Goal: Information Seeking & Learning: Learn about a topic

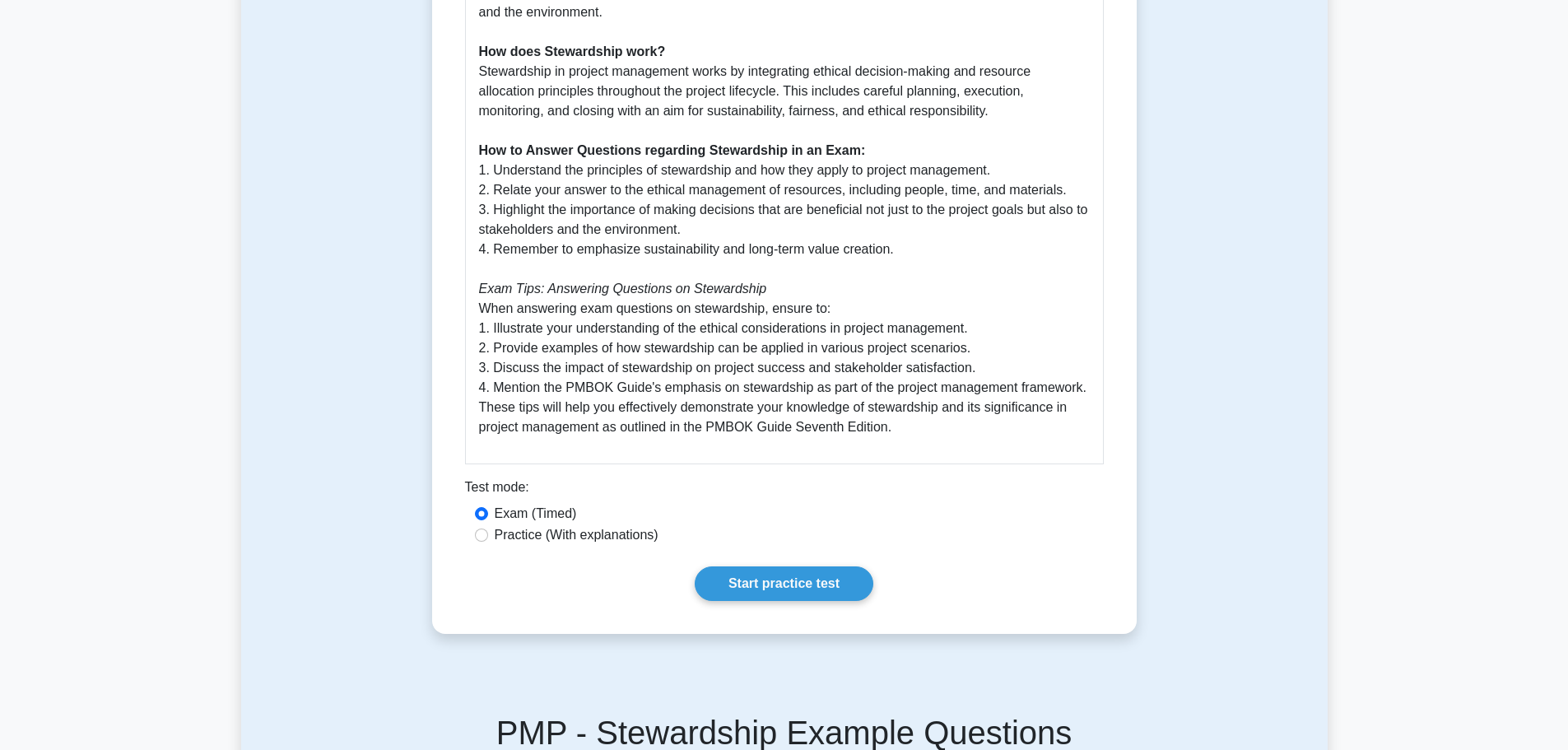
scroll to position [823, 0]
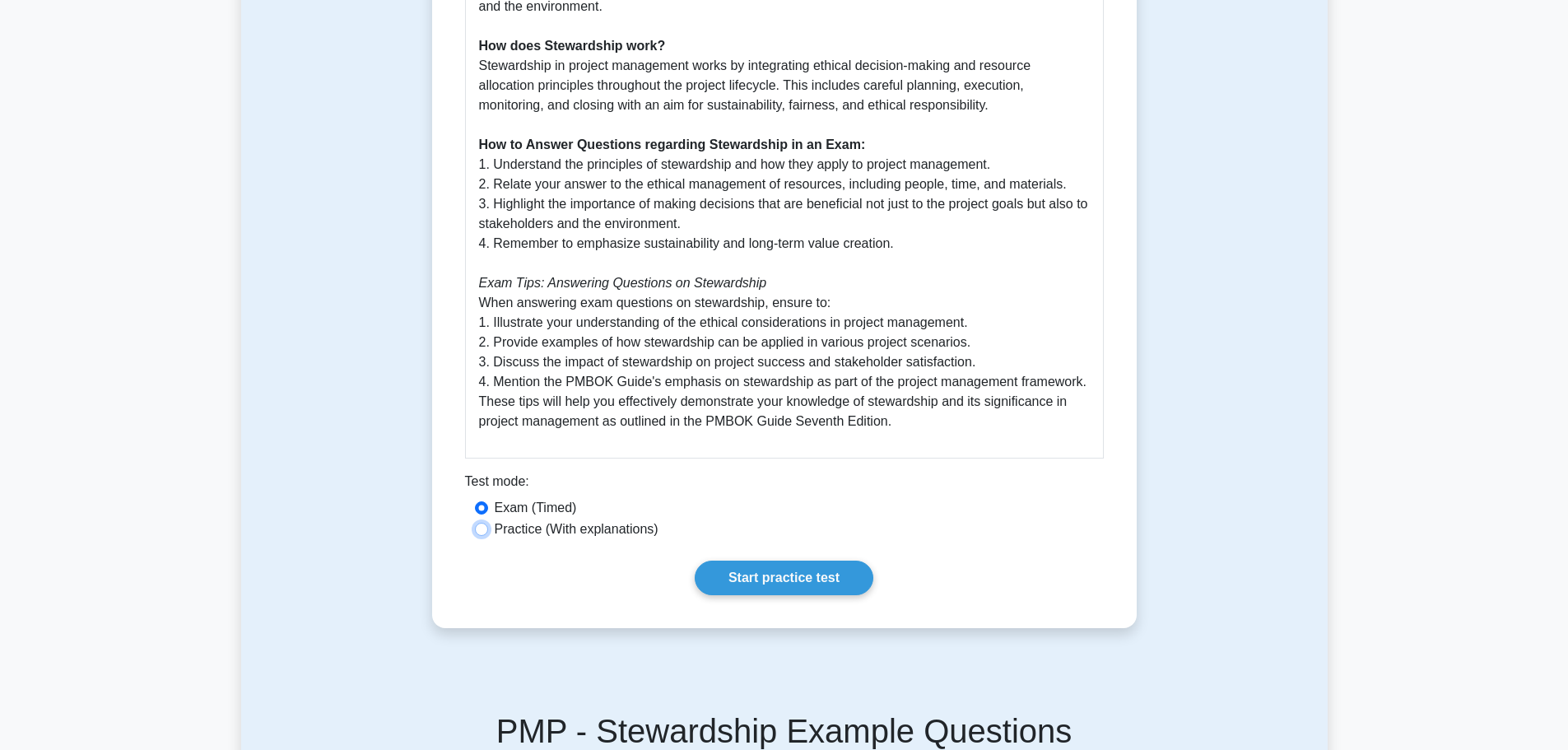
click at [483, 529] on input "Practice (With explanations)" at bounding box center [481, 529] width 13 height 13
radio input "true"
click at [482, 510] on input "Exam (Timed)" at bounding box center [481, 508] width 13 height 13
radio input "true"
click at [822, 593] on link "Start practice test" at bounding box center [783, 577] width 179 height 35
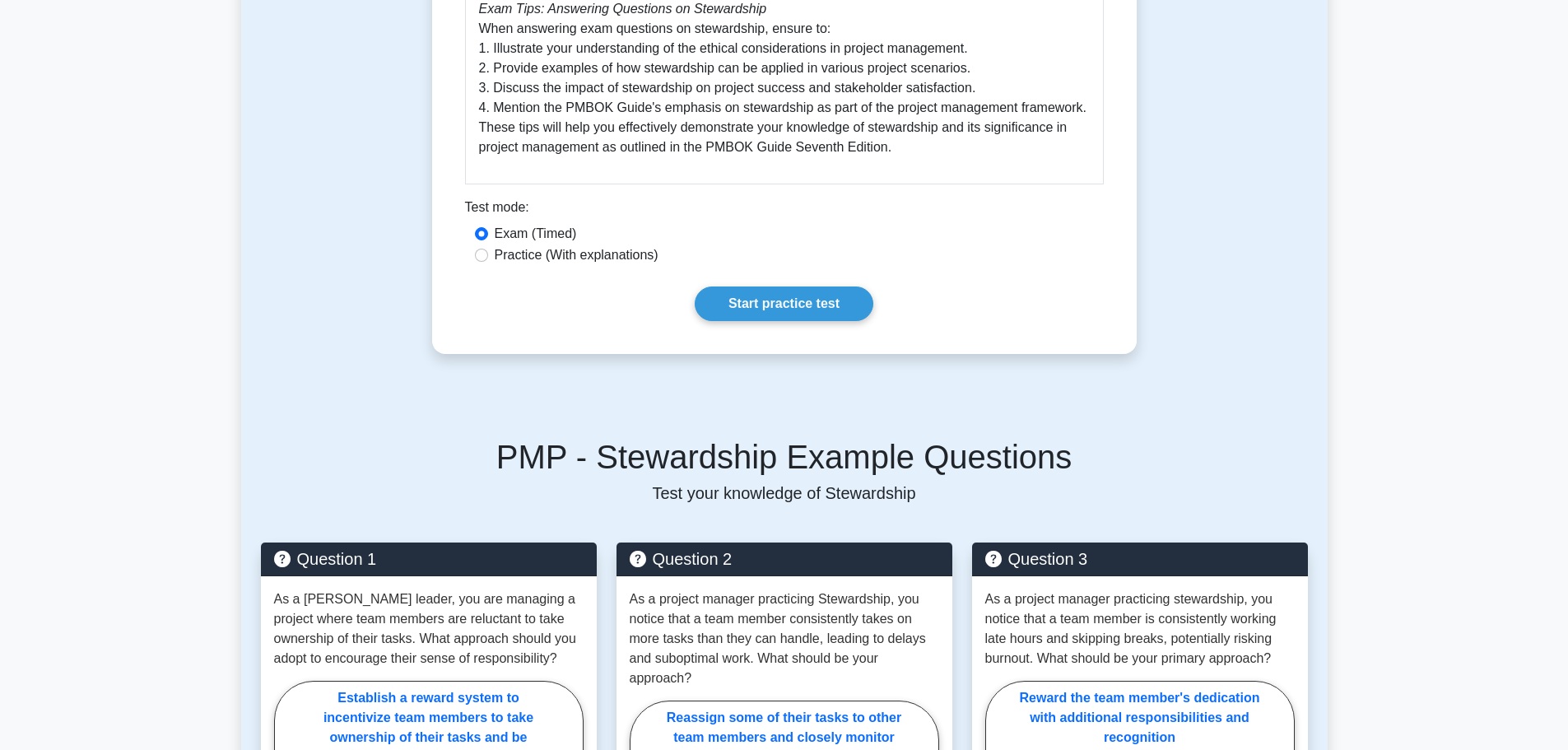
scroll to position [1152, 0]
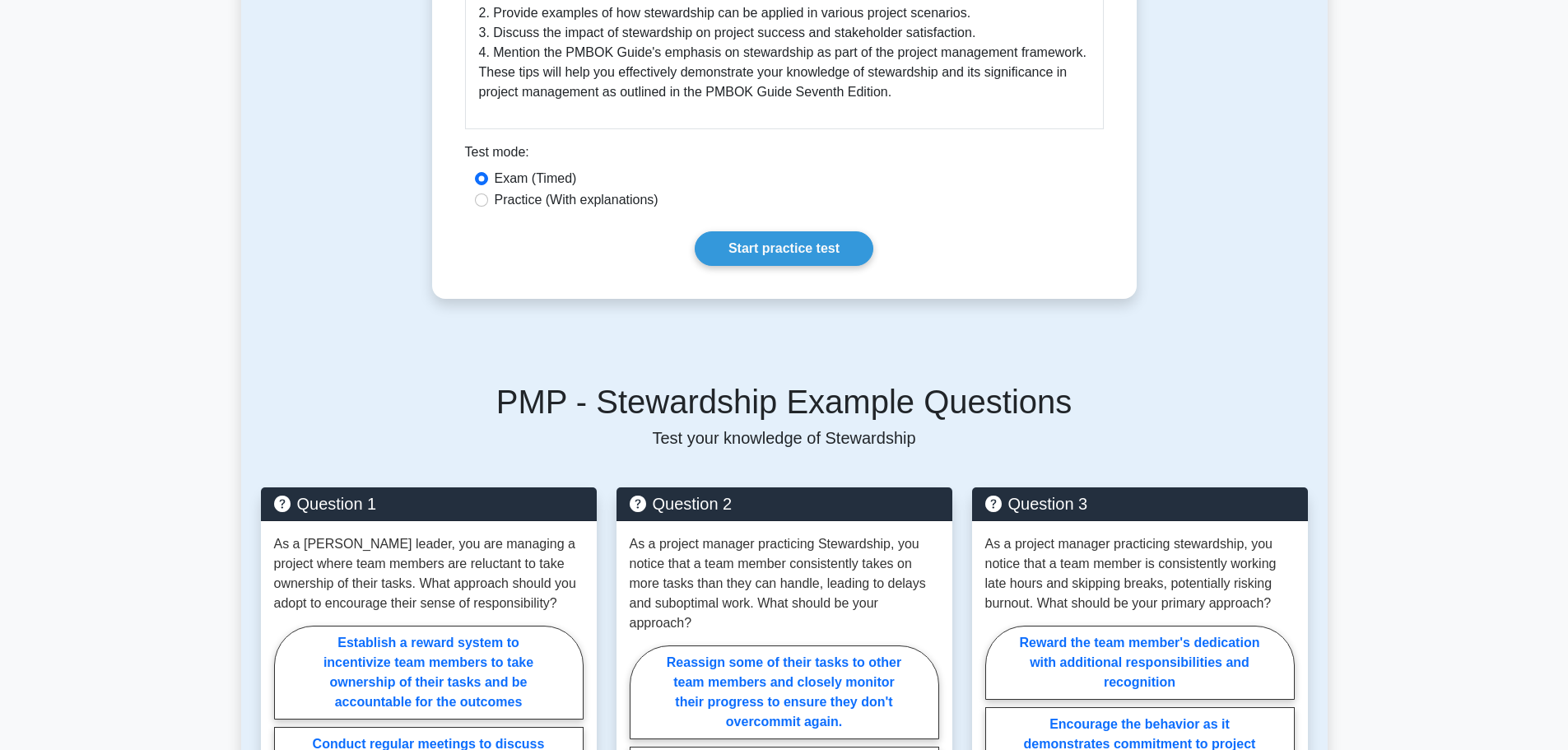
click at [549, 199] on label "Practice (With explanations)" at bounding box center [577, 200] width 164 height 20
click at [488, 199] on input "Practice (With explanations)" at bounding box center [481, 199] width 13 height 13
radio input "true"
click at [768, 243] on link "Start practice test" at bounding box center [783, 248] width 179 height 35
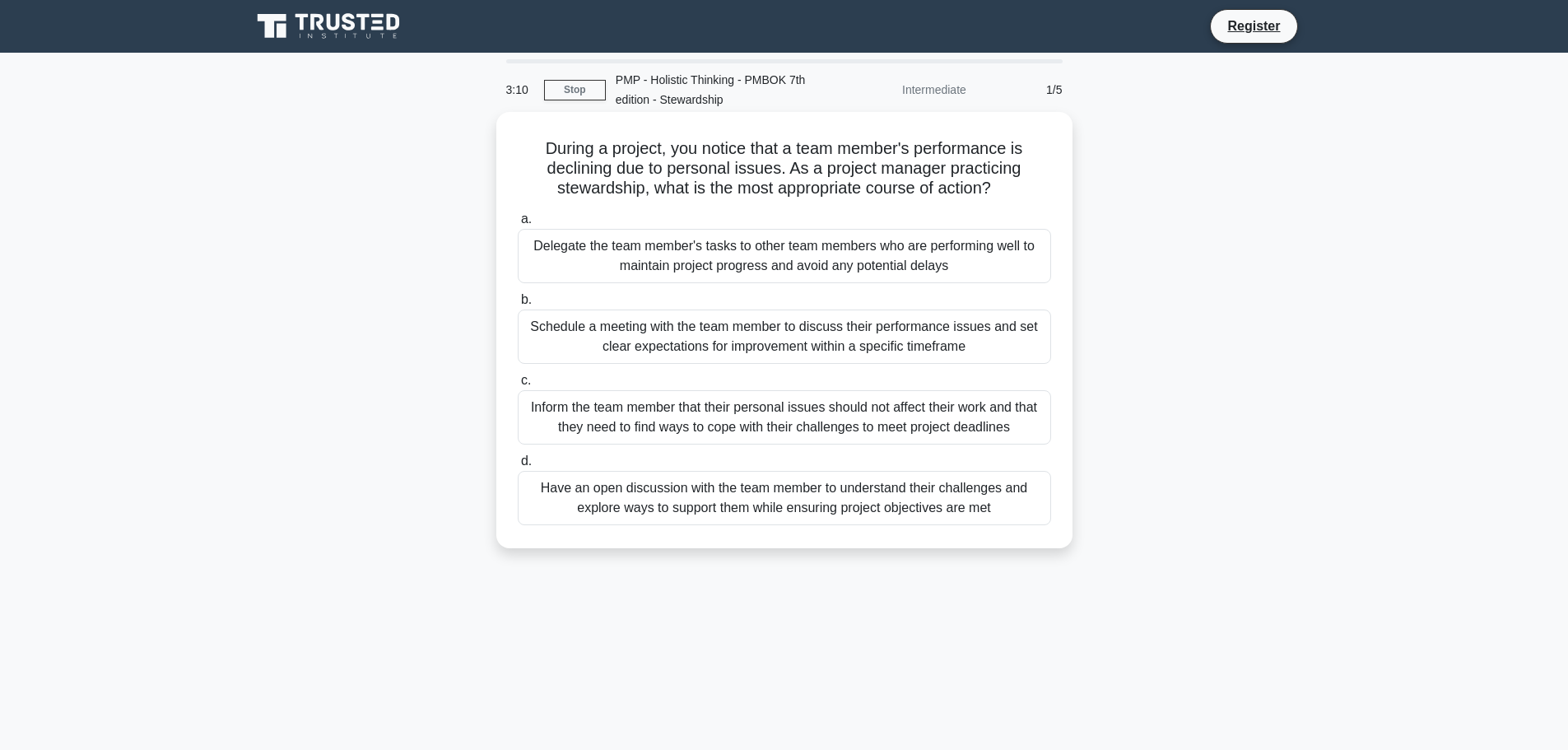
click at [848, 497] on div "Have an open discussion with the team member to understand their challenges and…" at bounding box center [784, 498] width 534 height 54
click at [518, 467] on input "d. Have an open discussion with the team member to understand their challenges …" at bounding box center [518, 461] width 0 height 11
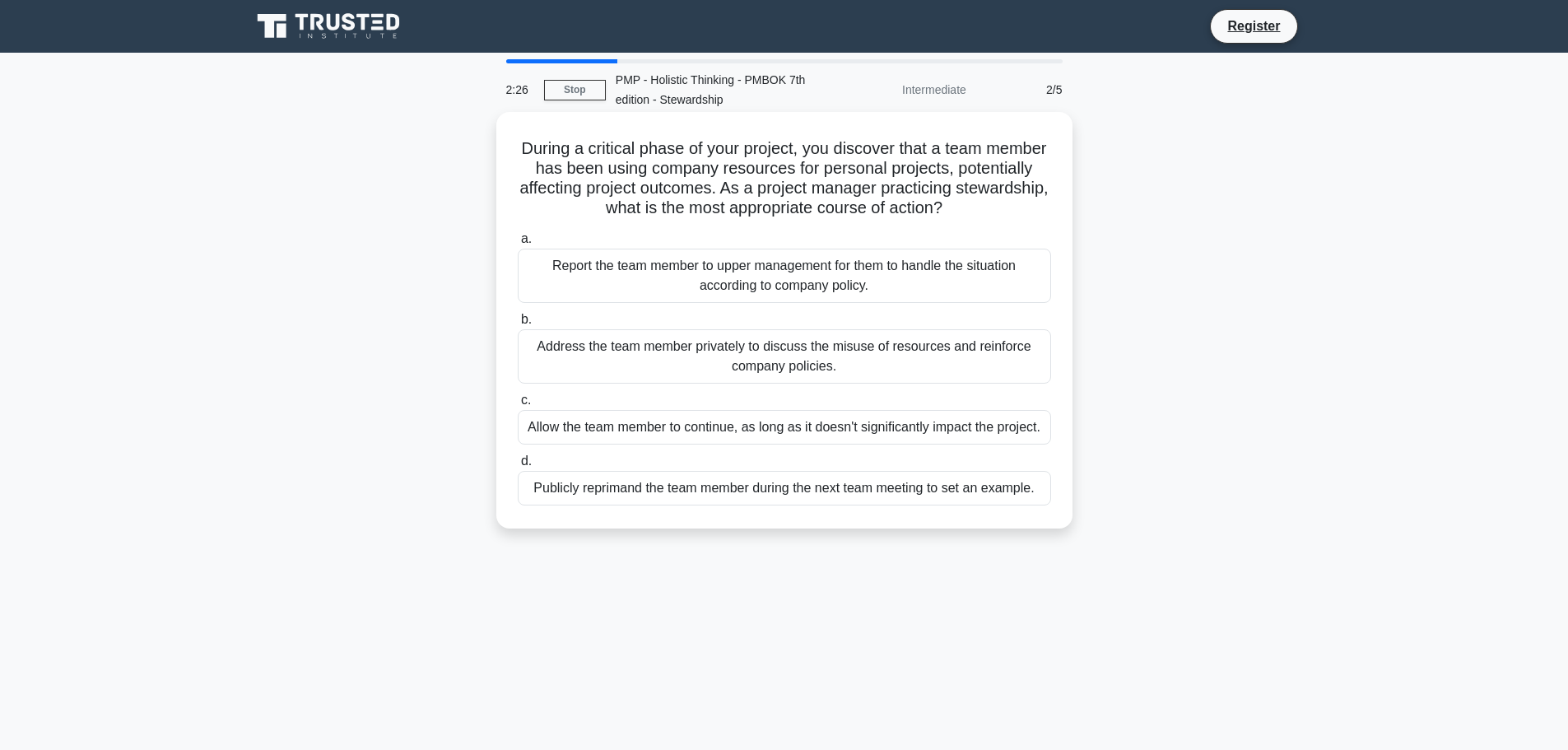
click at [795, 292] on div "Report the team member to upper management for them to handle the situation acc…" at bounding box center [784, 275] width 534 height 54
click at [518, 244] on input "a. Report the team member to upper management for them to handle the situation …" at bounding box center [518, 238] width 0 height 11
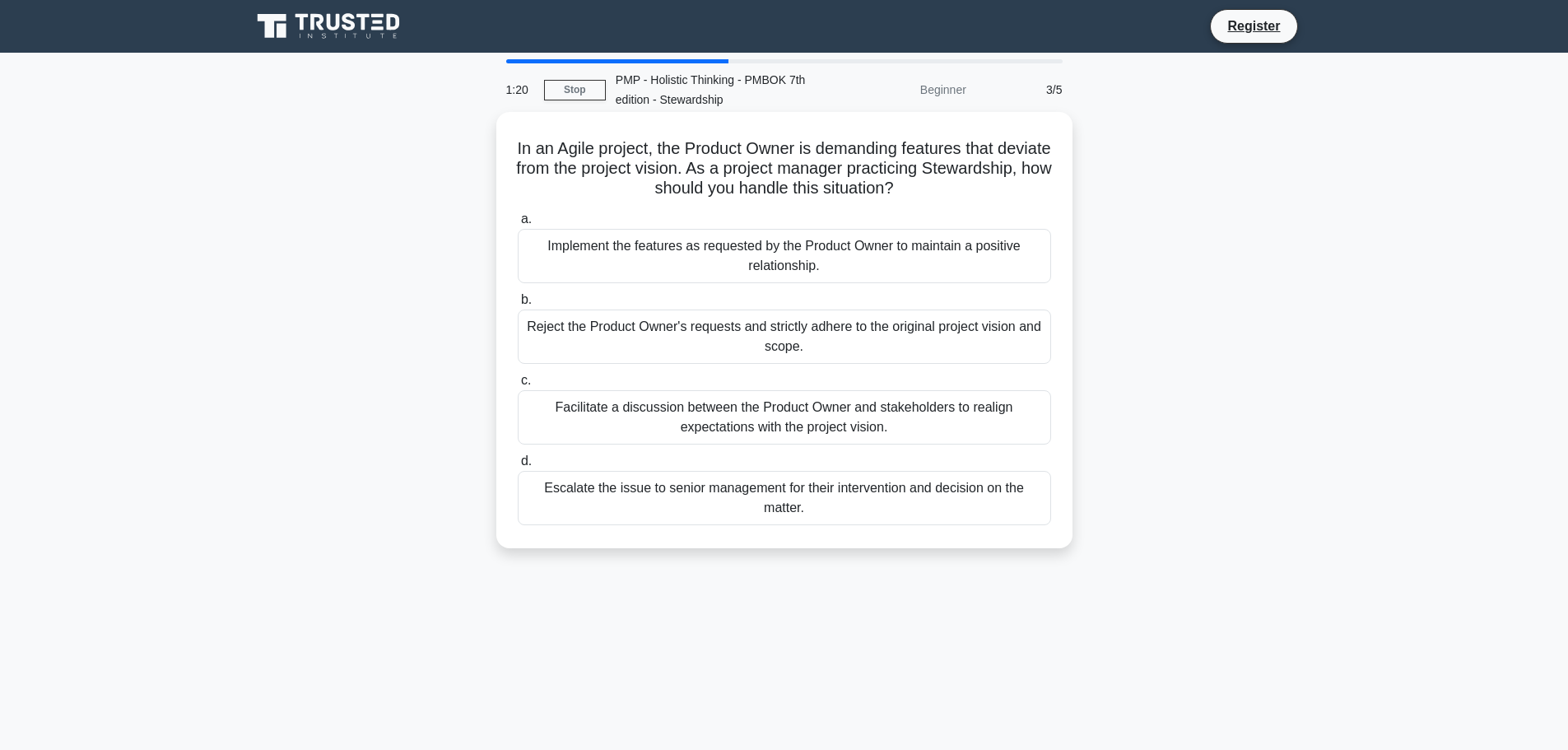
click at [889, 427] on div "Facilitate a discussion between the Product Owner and stakeholders to realign e…" at bounding box center [784, 417] width 534 height 54
click at [518, 386] on input "c. Facilitate a discussion between the Product Owner and stakeholders to realig…" at bounding box center [518, 380] width 0 height 11
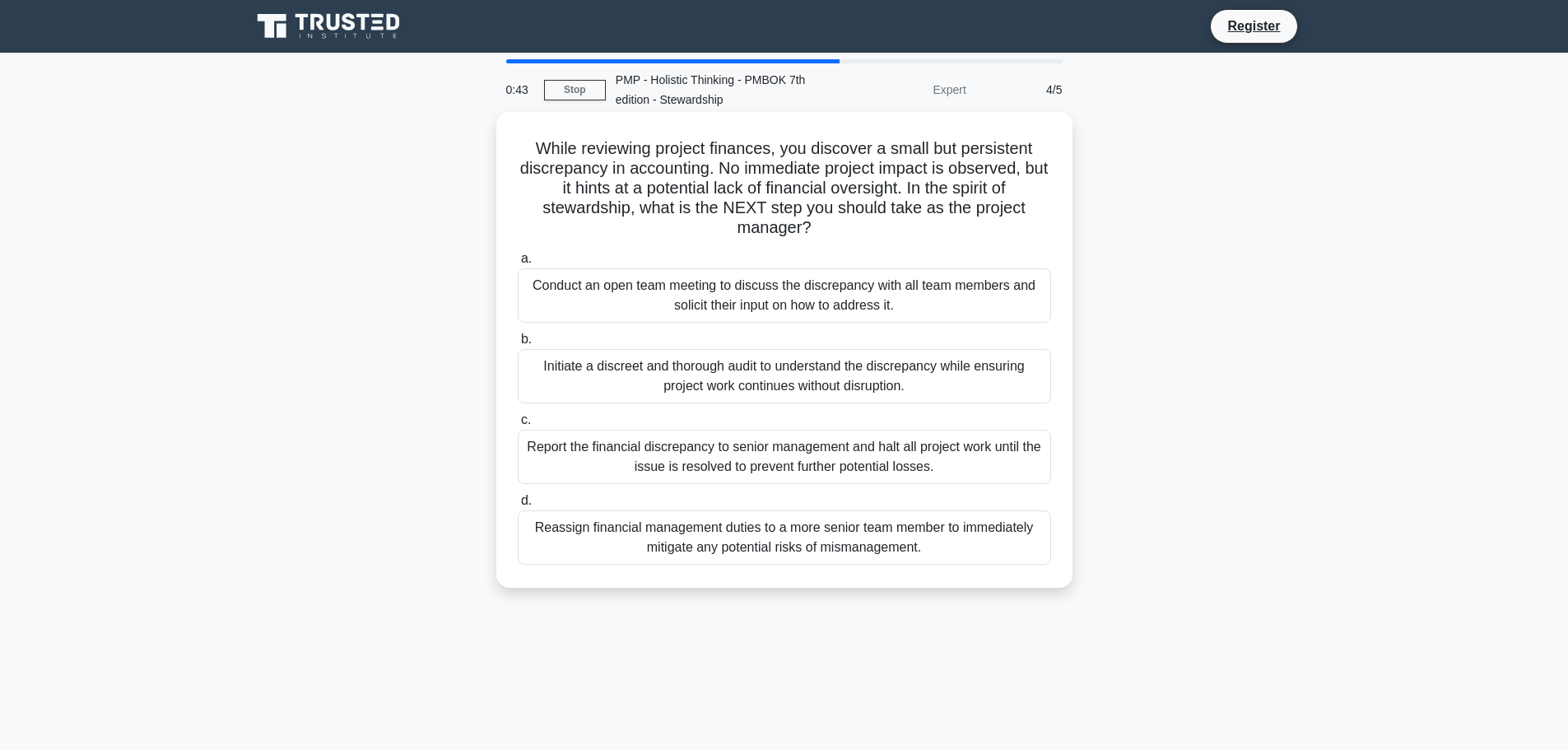
click at [868, 302] on div "Conduct an open team meeting to discuss the discrepancy with all team members a…" at bounding box center [784, 295] width 534 height 54
click at [518, 264] on input "a. Conduct an open team meeting to discuss the discrepancy with all team member…" at bounding box center [518, 258] width 0 height 11
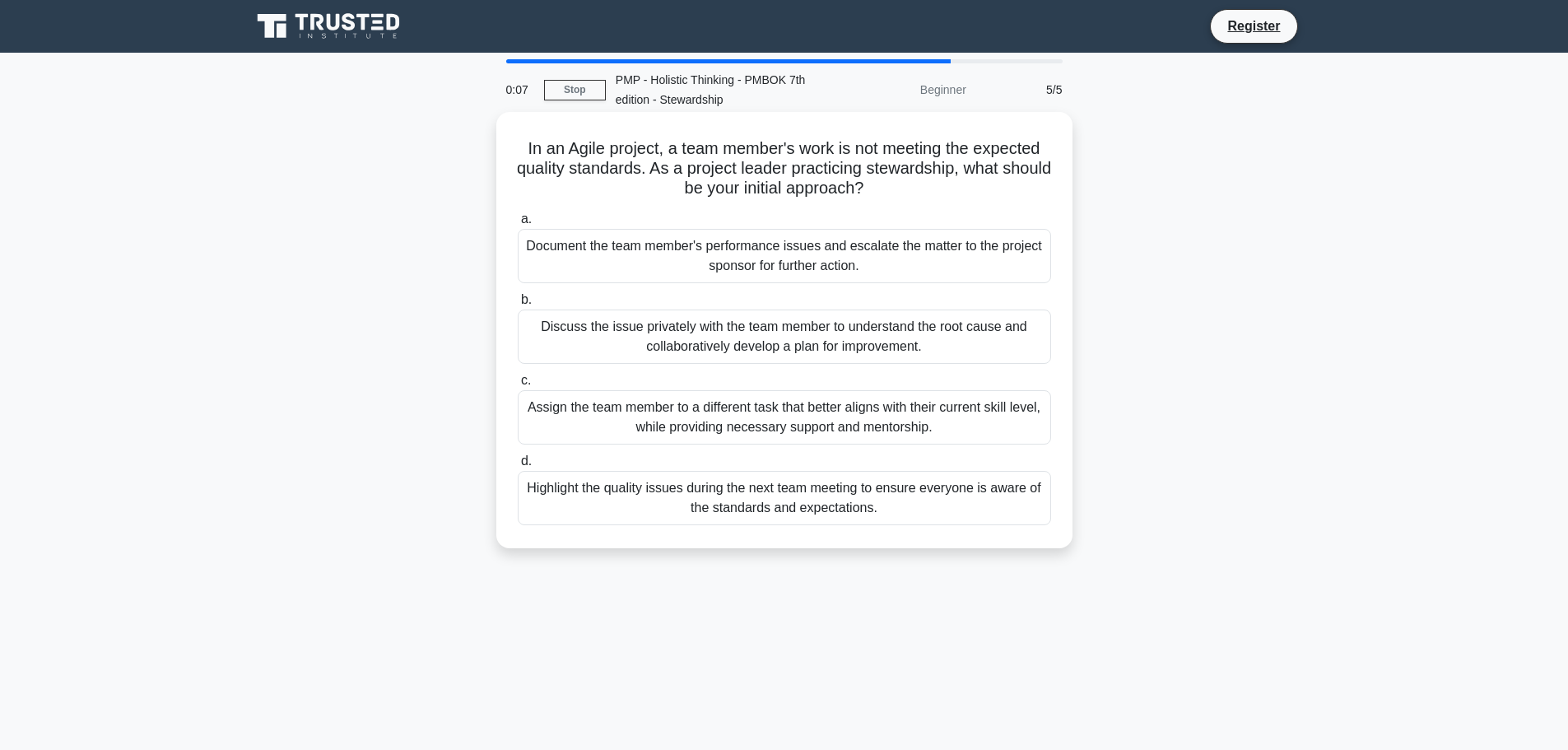
click at [866, 338] on div "Discuss the issue privately with the team member to understand the root cause a…" at bounding box center [784, 336] width 534 height 54
click at [518, 305] on input "b. Discuss the issue privately with the team member to understand the root caus…" at bounding box center [518, 299] width 0 height 11
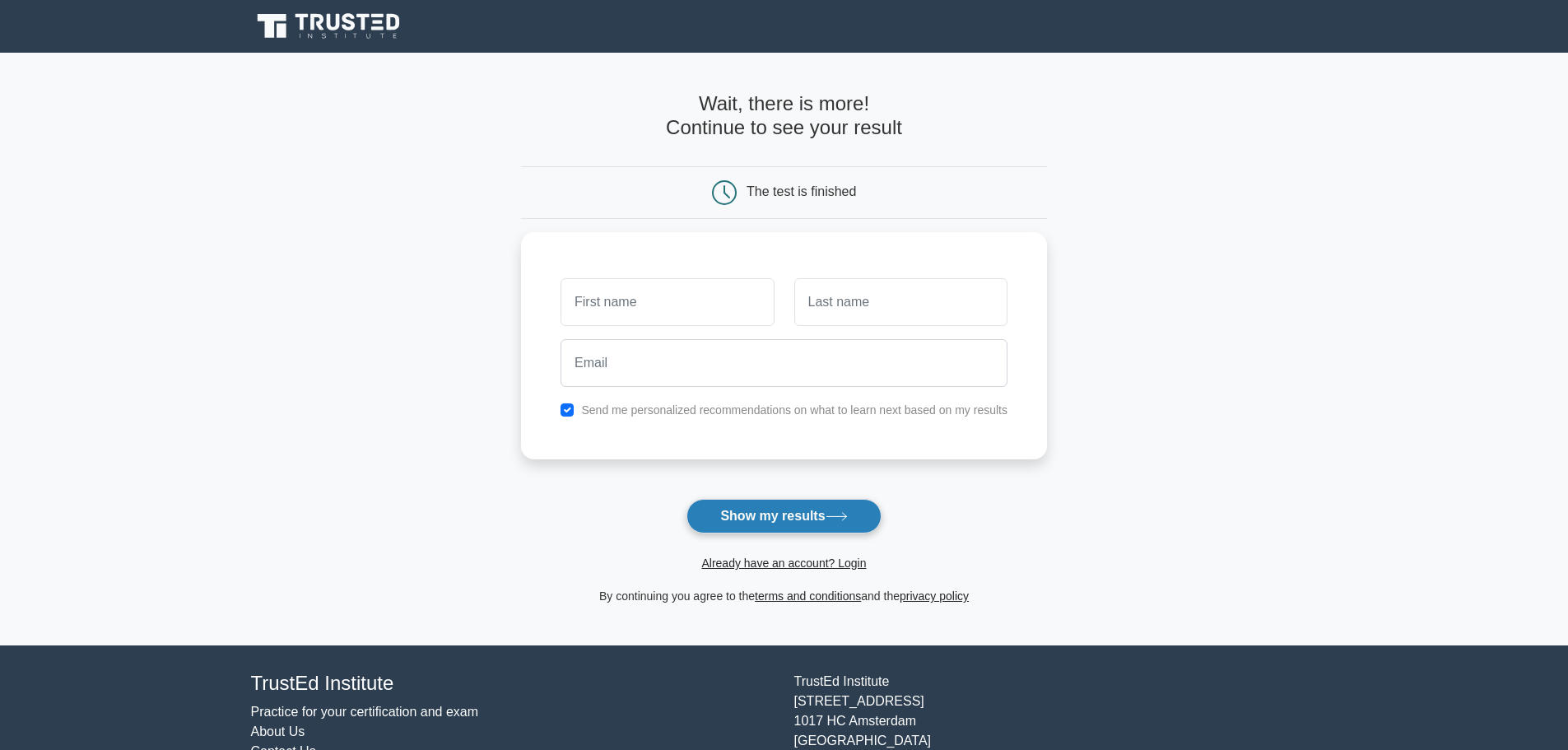
click at [839, 516] on icon at bounding box center [837, 516] width 22 height 9
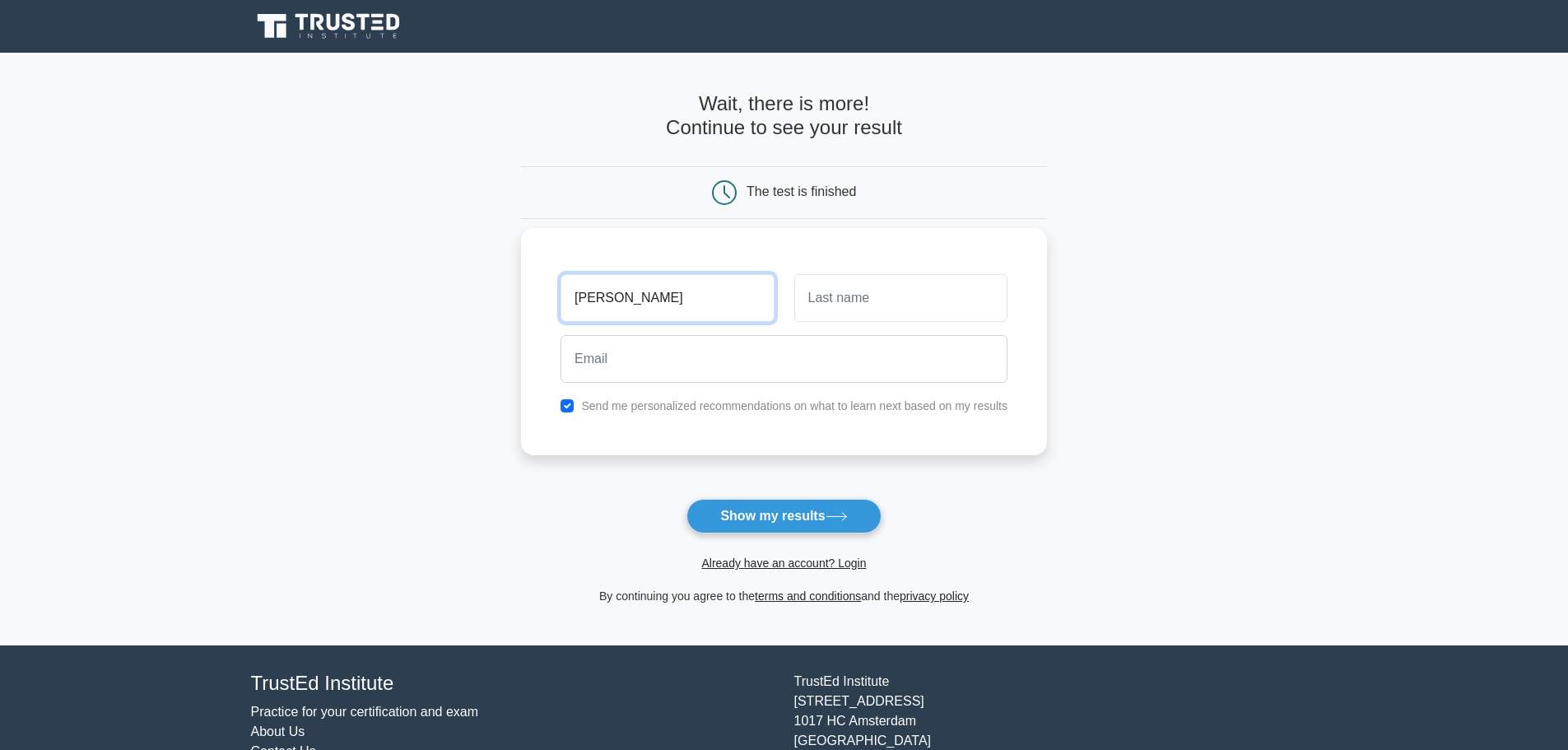
type input "Cuong"
click at [884, 286] on input "text" at bounding box center [901, 298] width 213 height 48
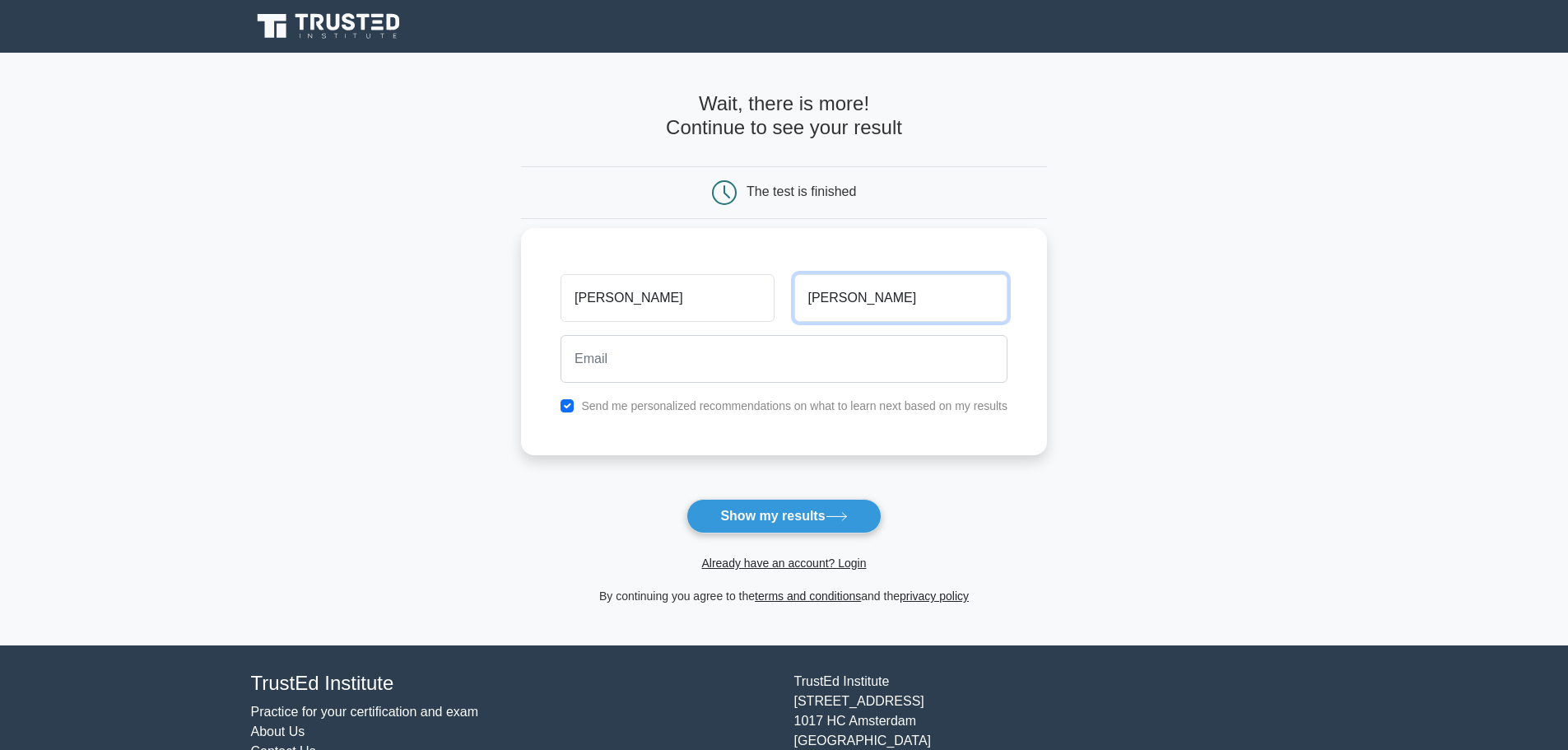
type input "Nguyen"
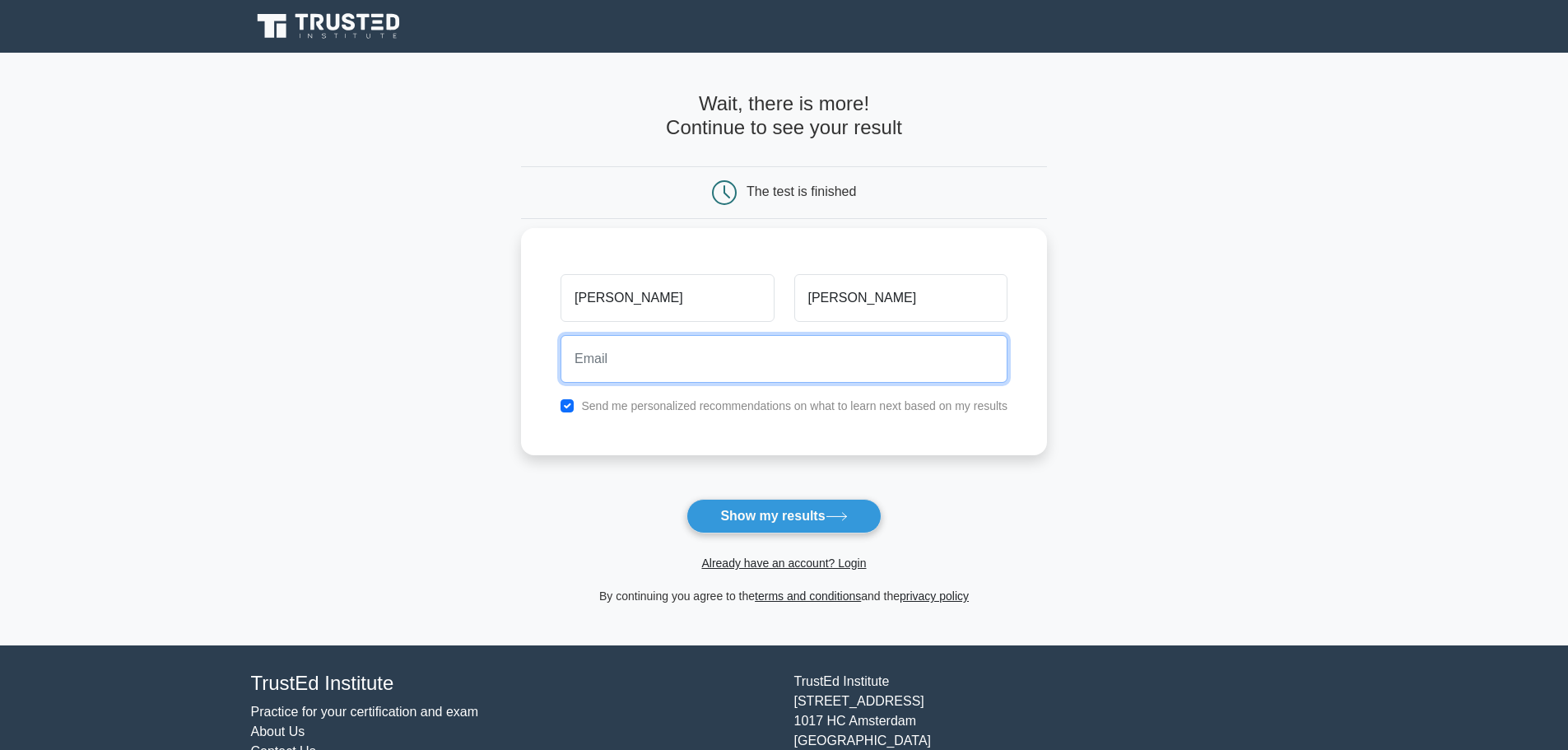
click at [840, 368] on input "email" at bounding box center [784, 359] width 447 height 48
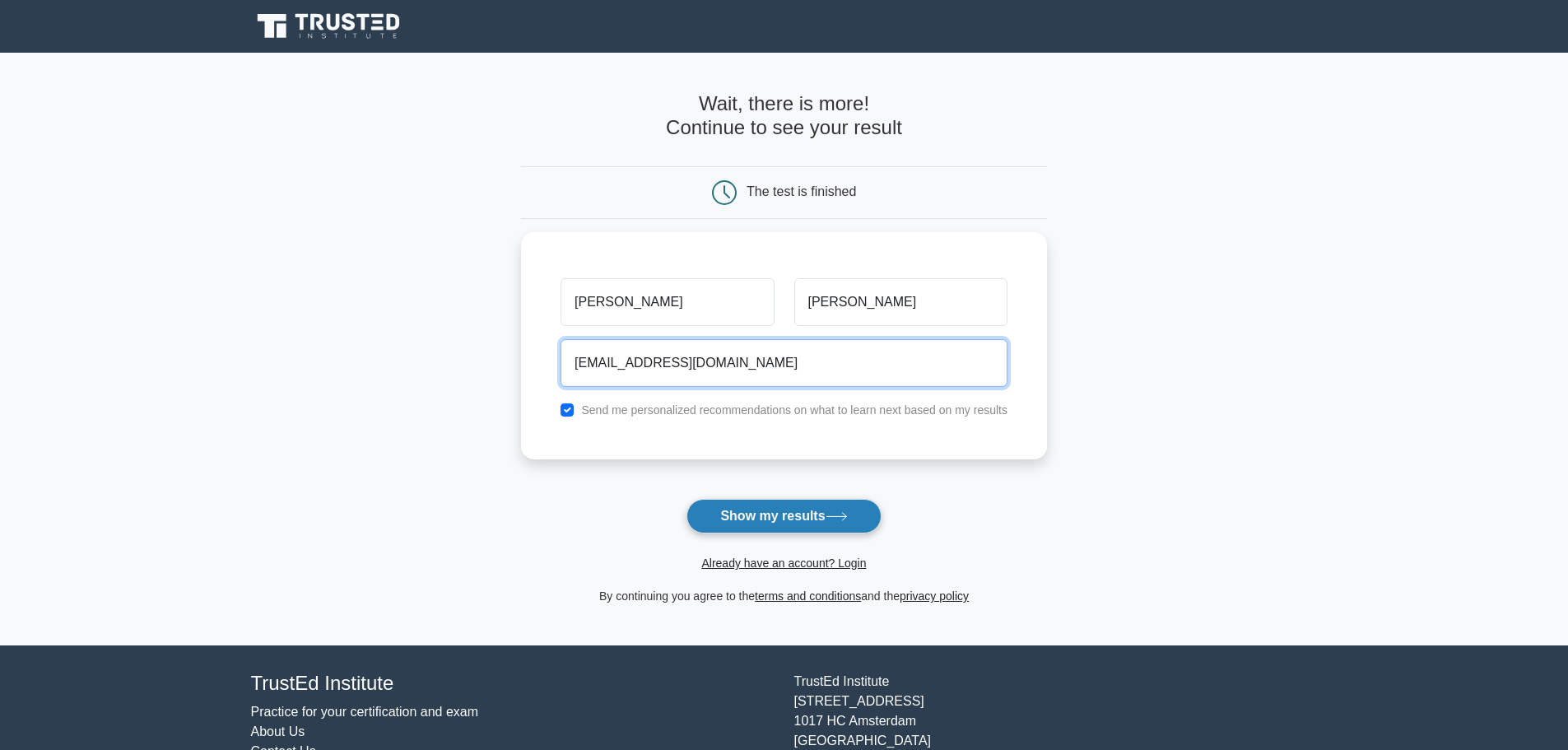
type input "cuongnc0109@gmail.com"
click at [823, 516] on button "Show my results" at bounding box center [783, 516] width 195 height 35
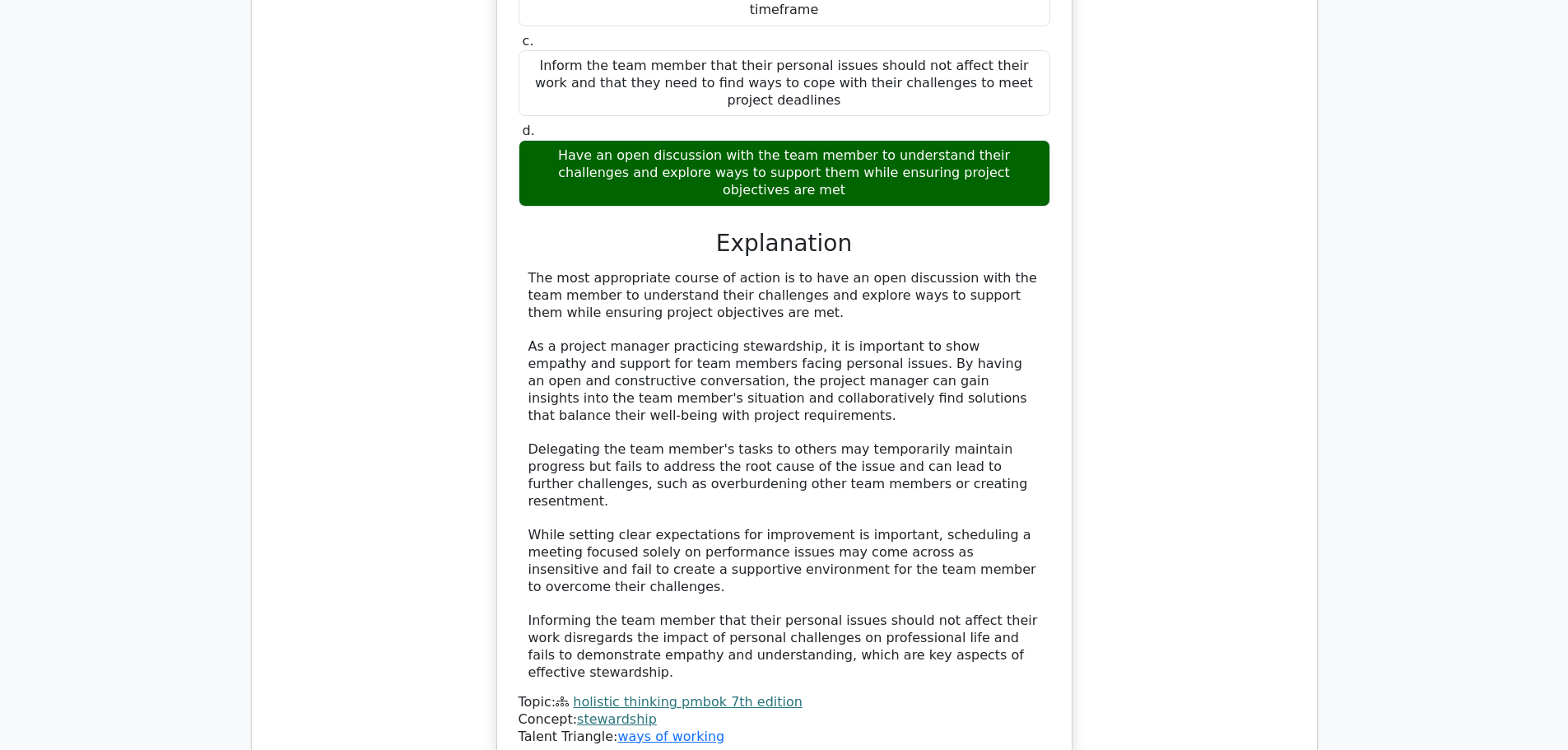
scroll to position [1646, 0]
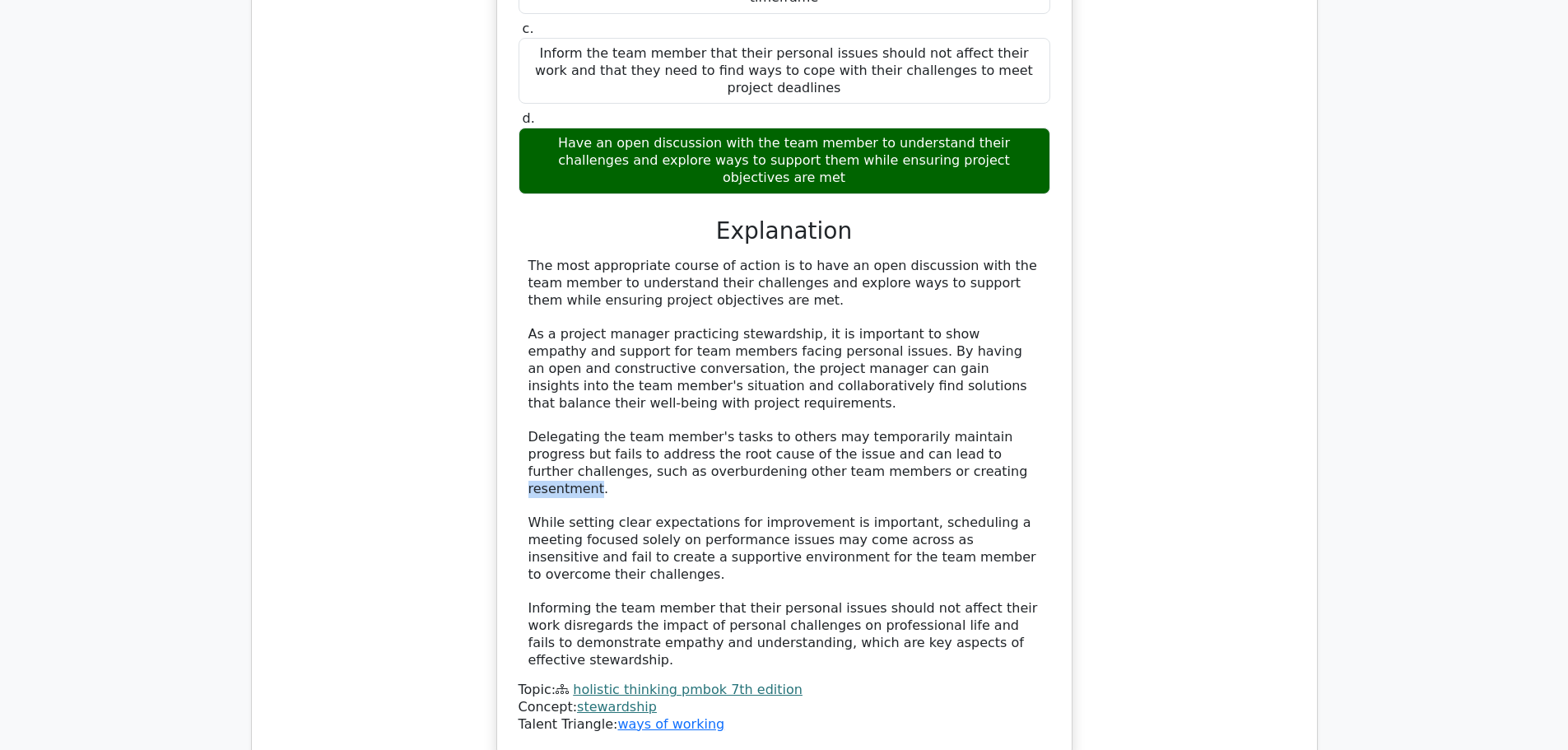
drag, startPoint x: 875, startPoint y: 326, endPoint x: 809, endPoint y: 316, distance: 66.8
click at [809, 316] on div "The most appropriate course of action is to have an open discussion with the te…" at bounding box center [784, 463] width 512 height 411
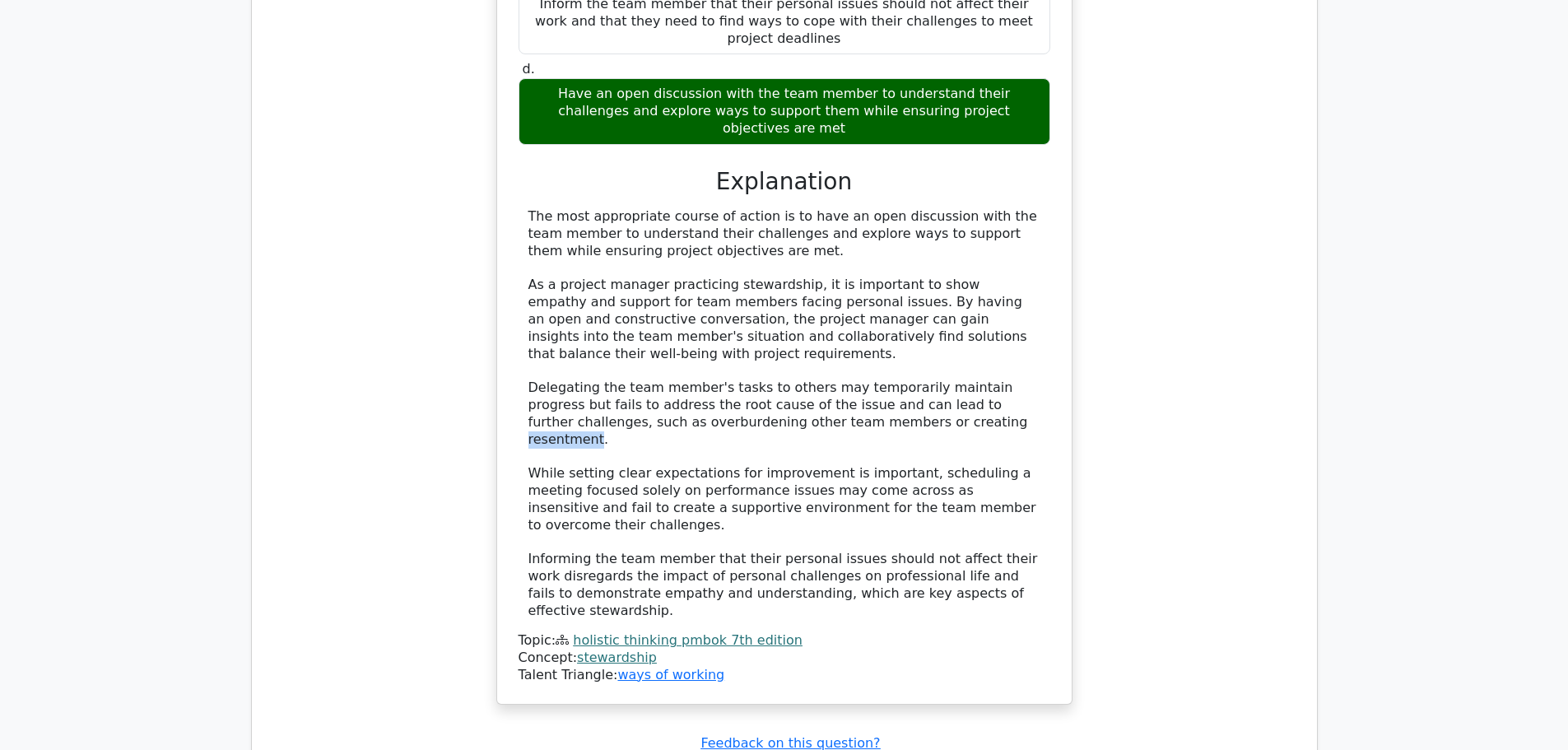
scroll to position [2058, 0]
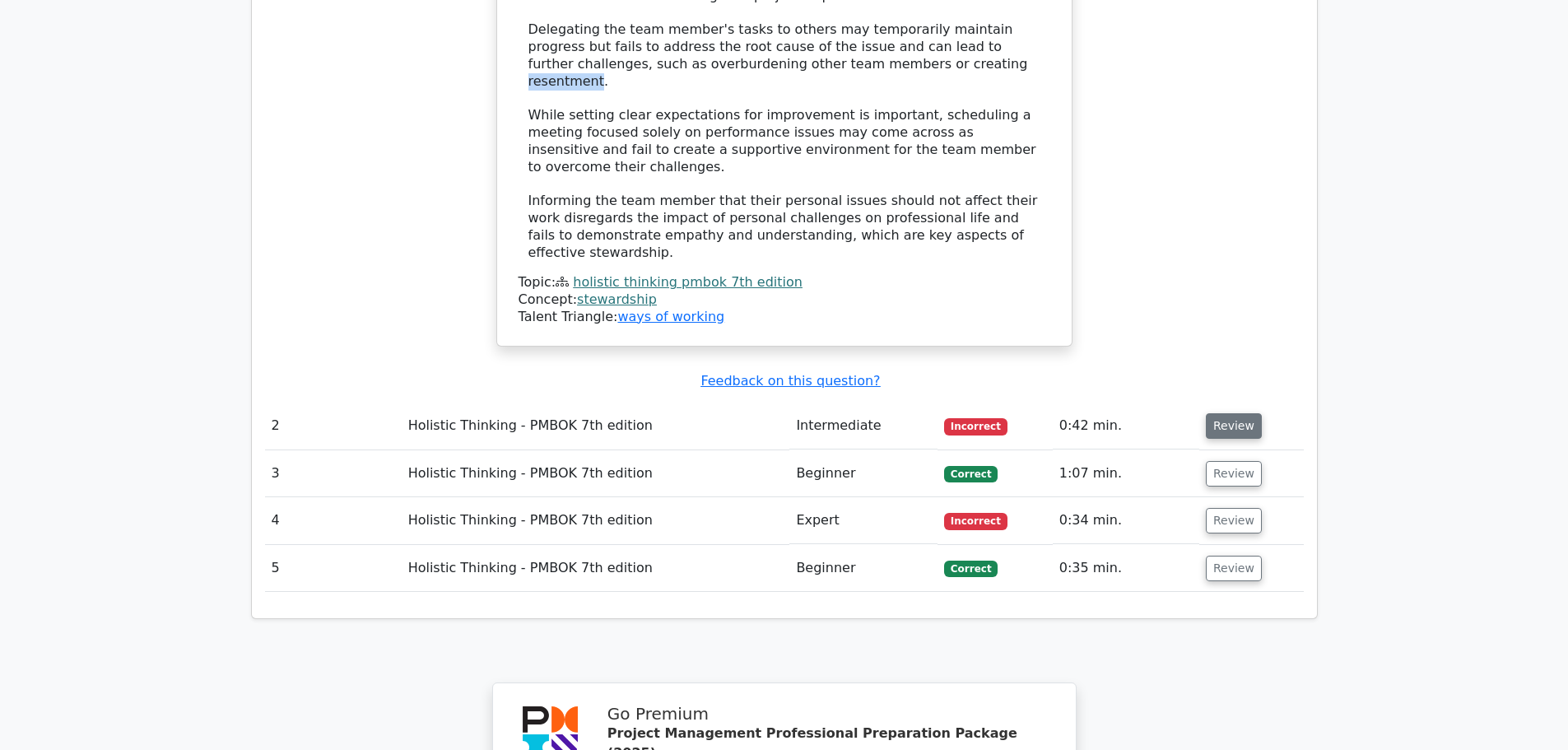
click at [1214, 413] on button "Review" at bounding box center [1234, 426] width 56 height 26
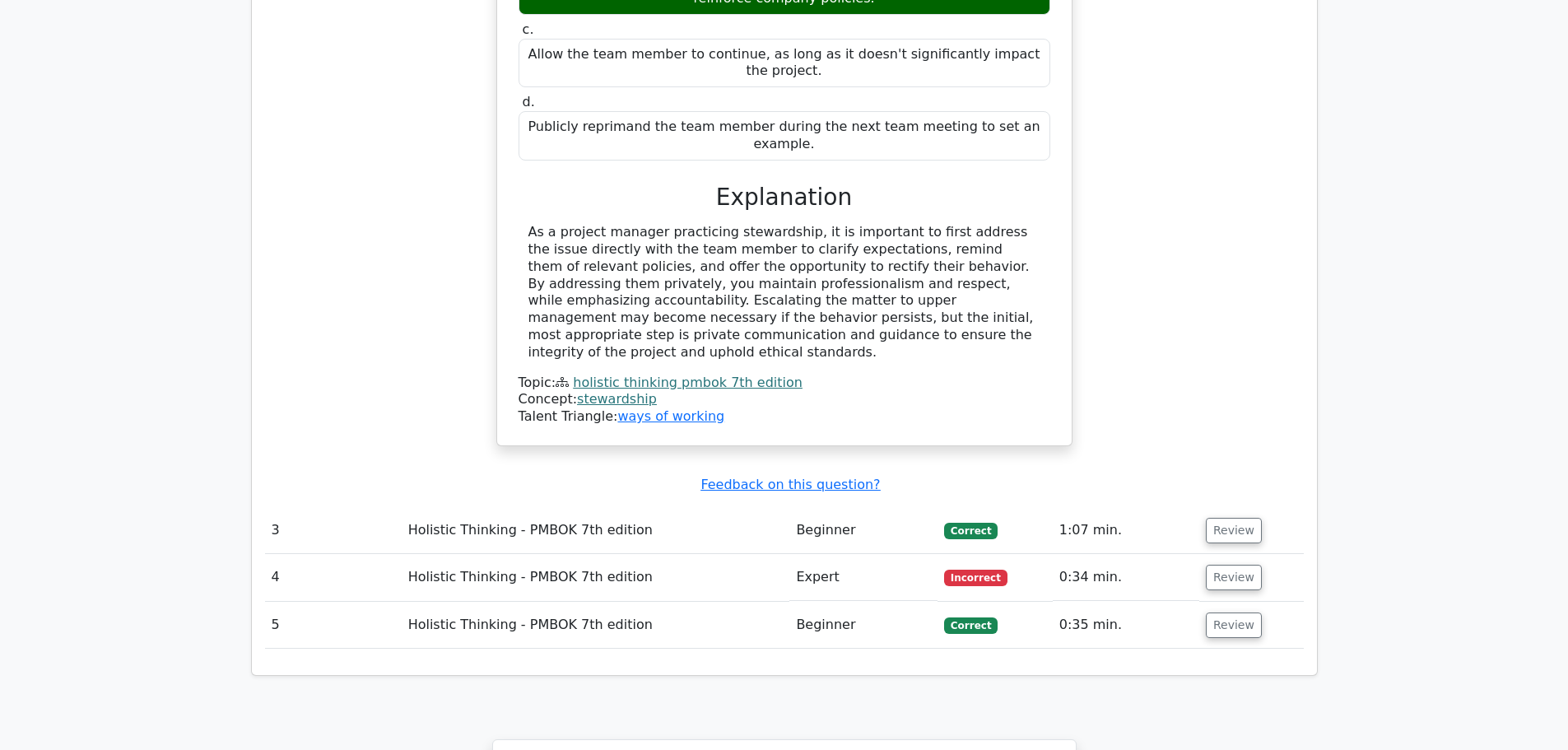
scroll to position [2798, 0]
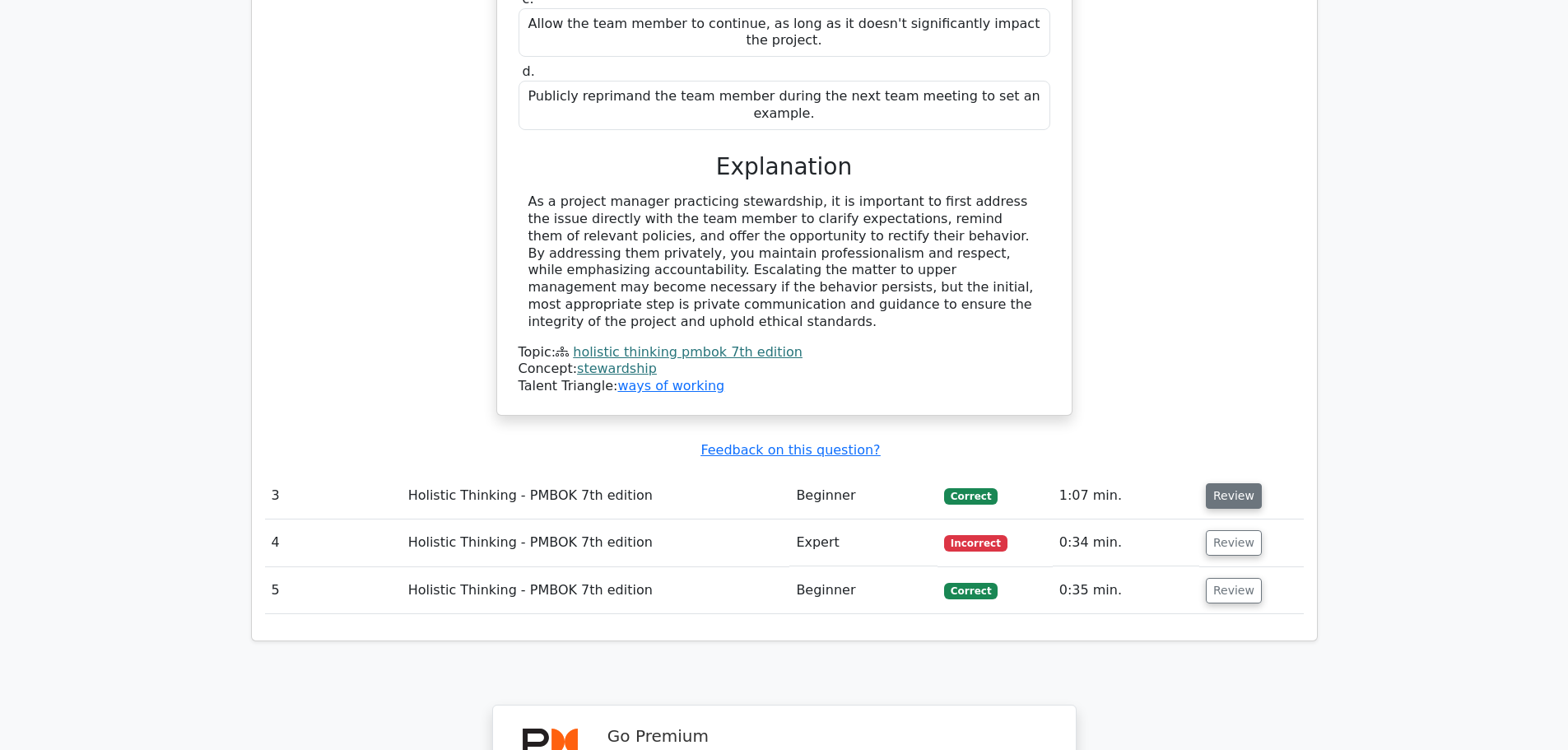
click at [1236, 483] on button "Review" at bounding box center [1234, 496] width 56 height 26
click at [1243, 473] on td "Review" at bounding box center [1251, 496] width 105 height 47
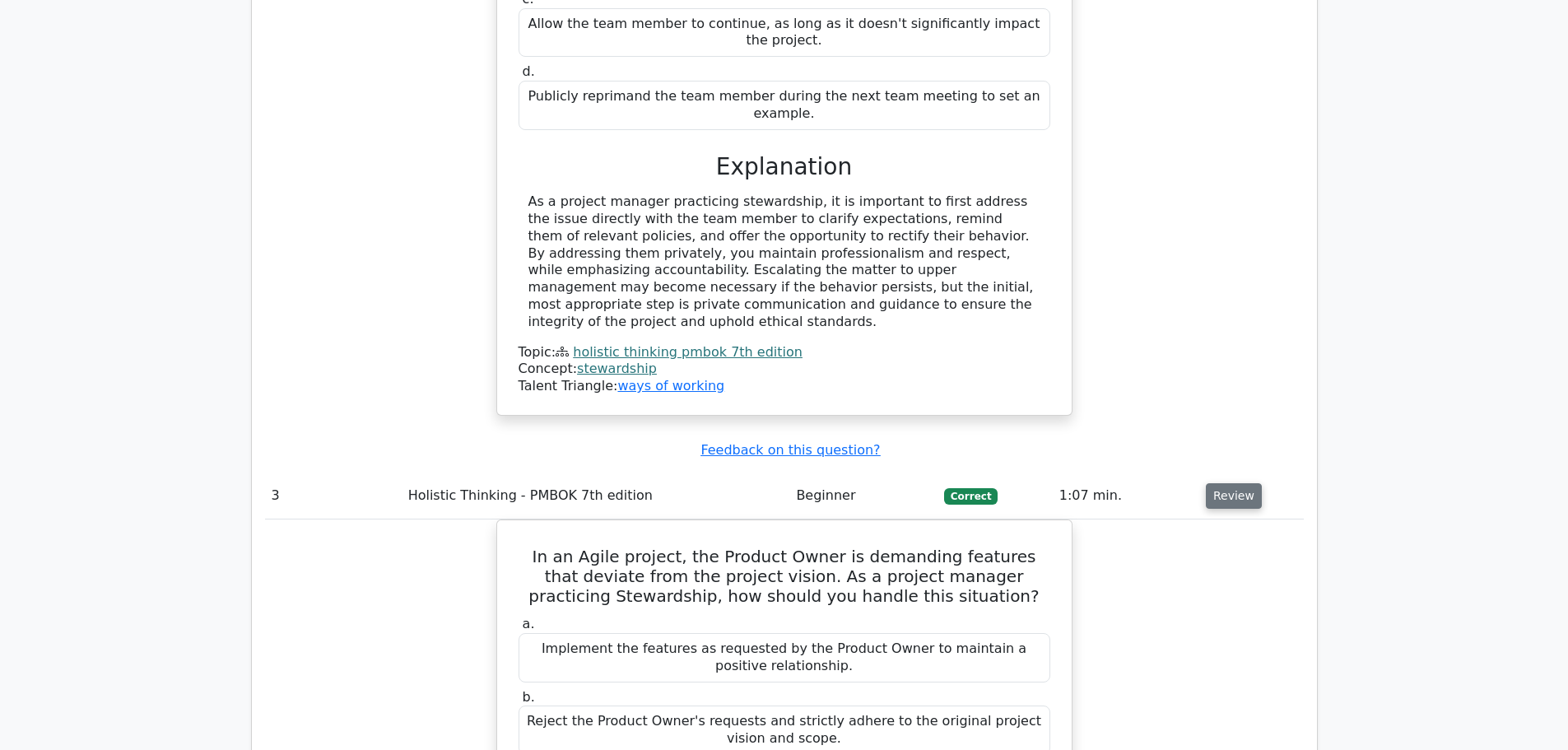
click at [1234, 483] on button "Review" at bounding box center [1234, 496] width 56 height 26
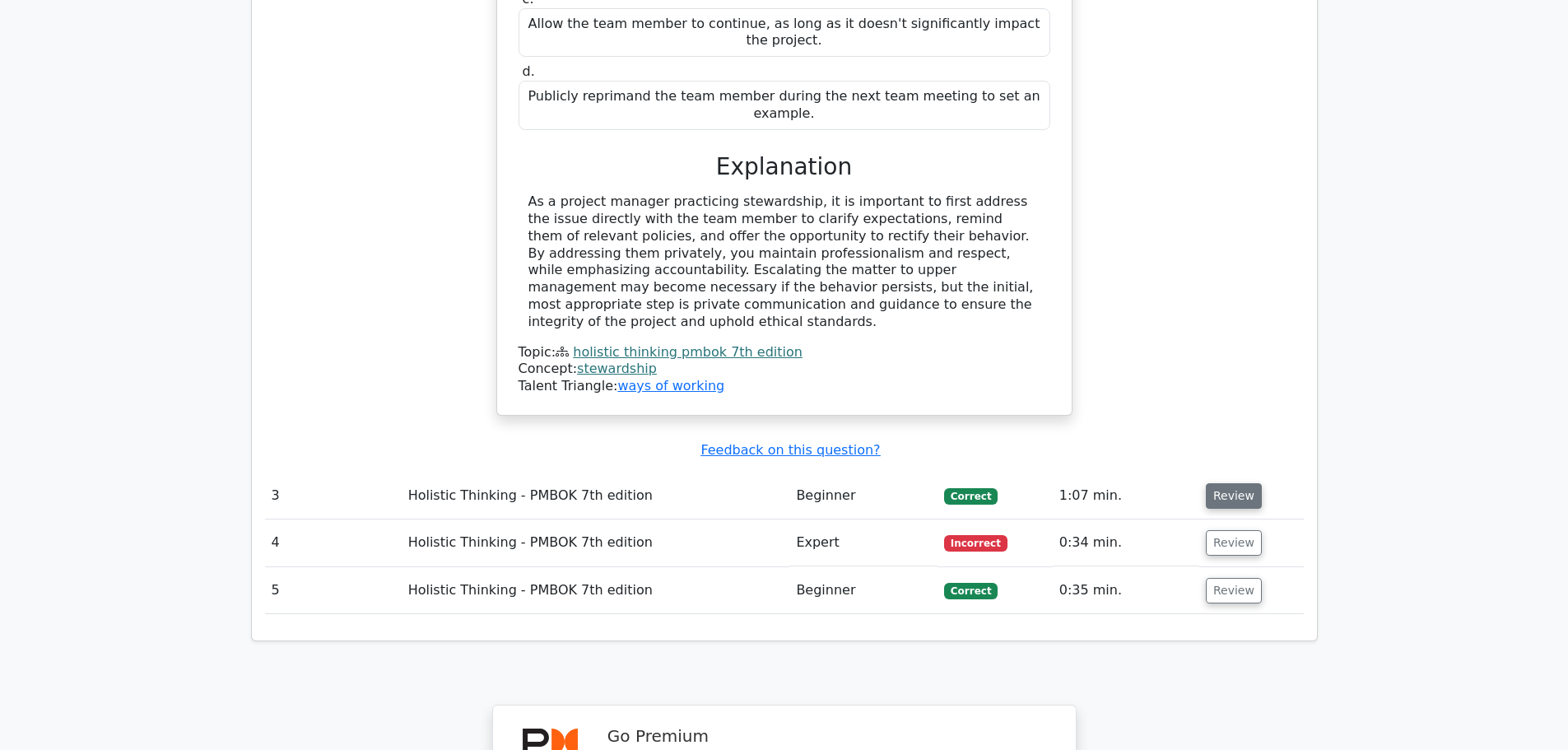
click at [1234, 483] on button "Review" at bounding box center [1234, 496] width 56 height 26
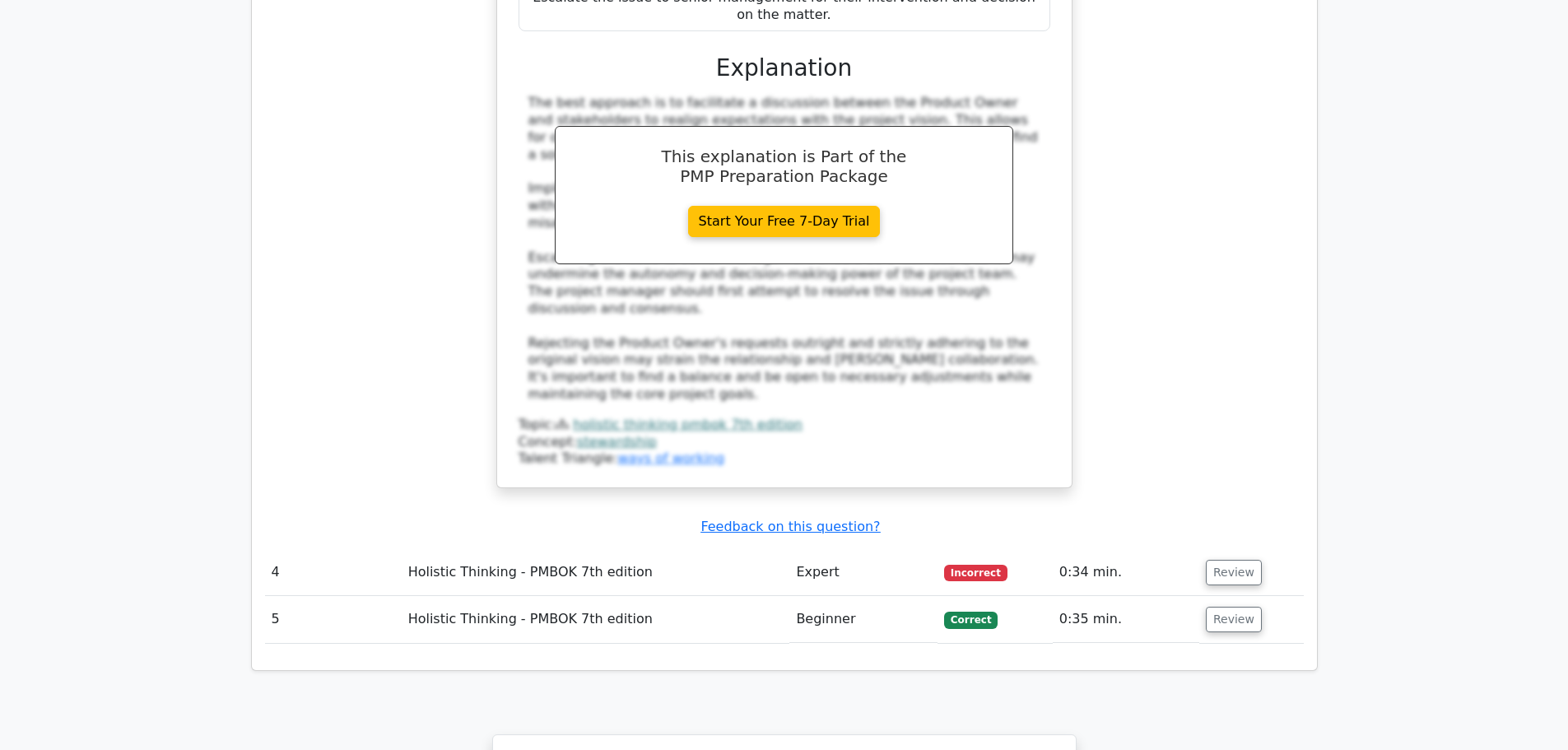
scroll to position [3703, 0]
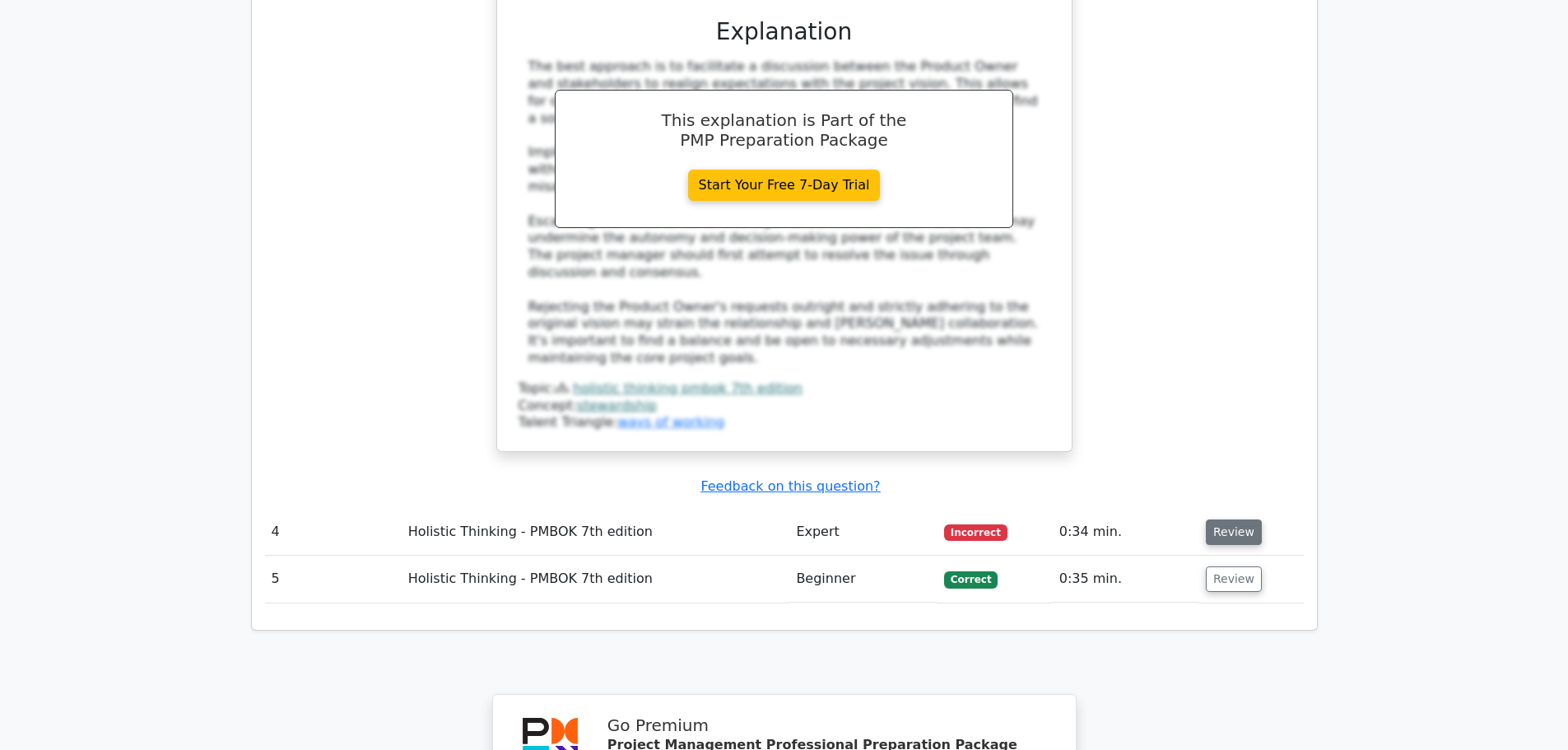
click at [1208, 520] on button "Review" at bounding box center [1234, 533] width 56 height 26
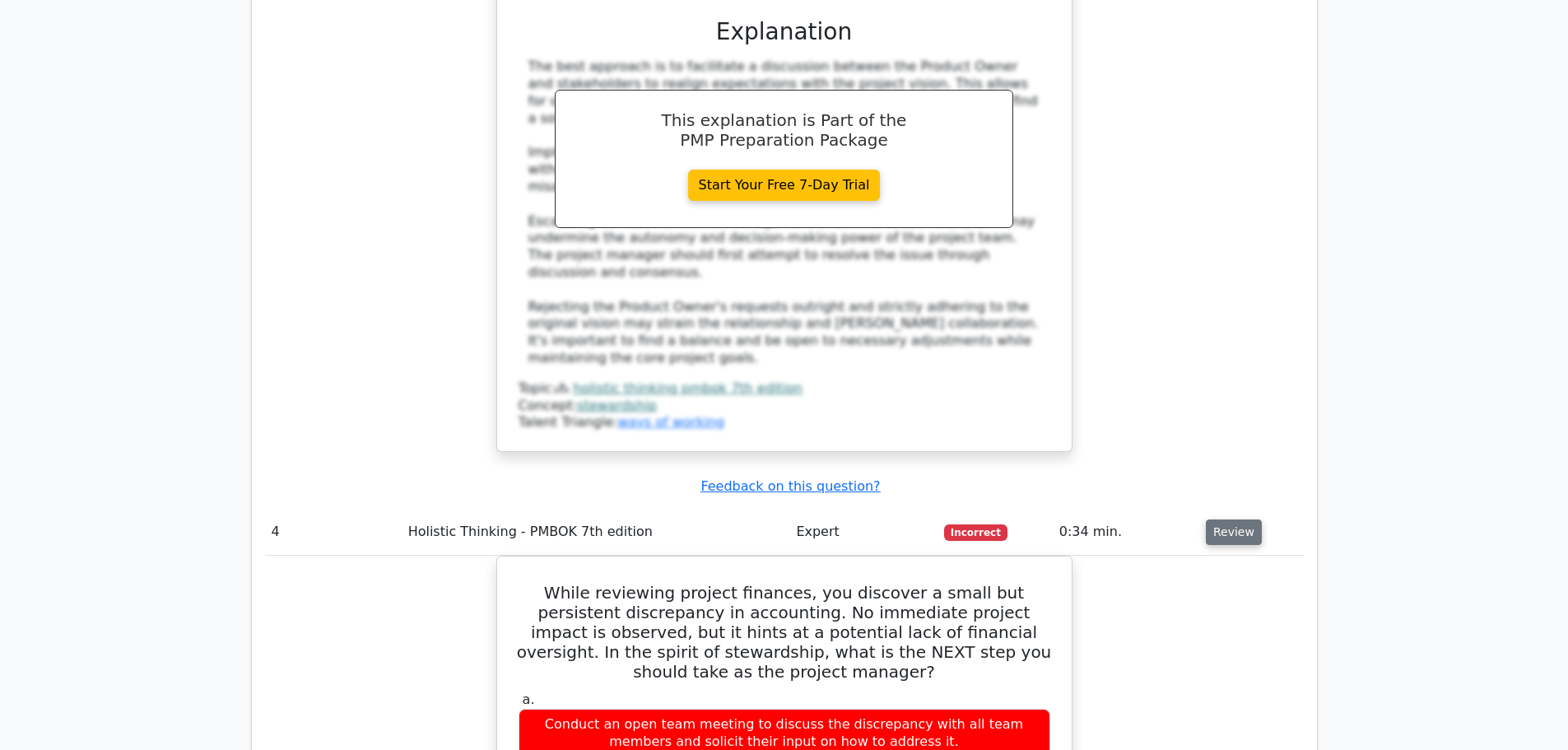
click at [1225, 520] on button "Review" at bounding box center [1234, 533] width 56 height 26
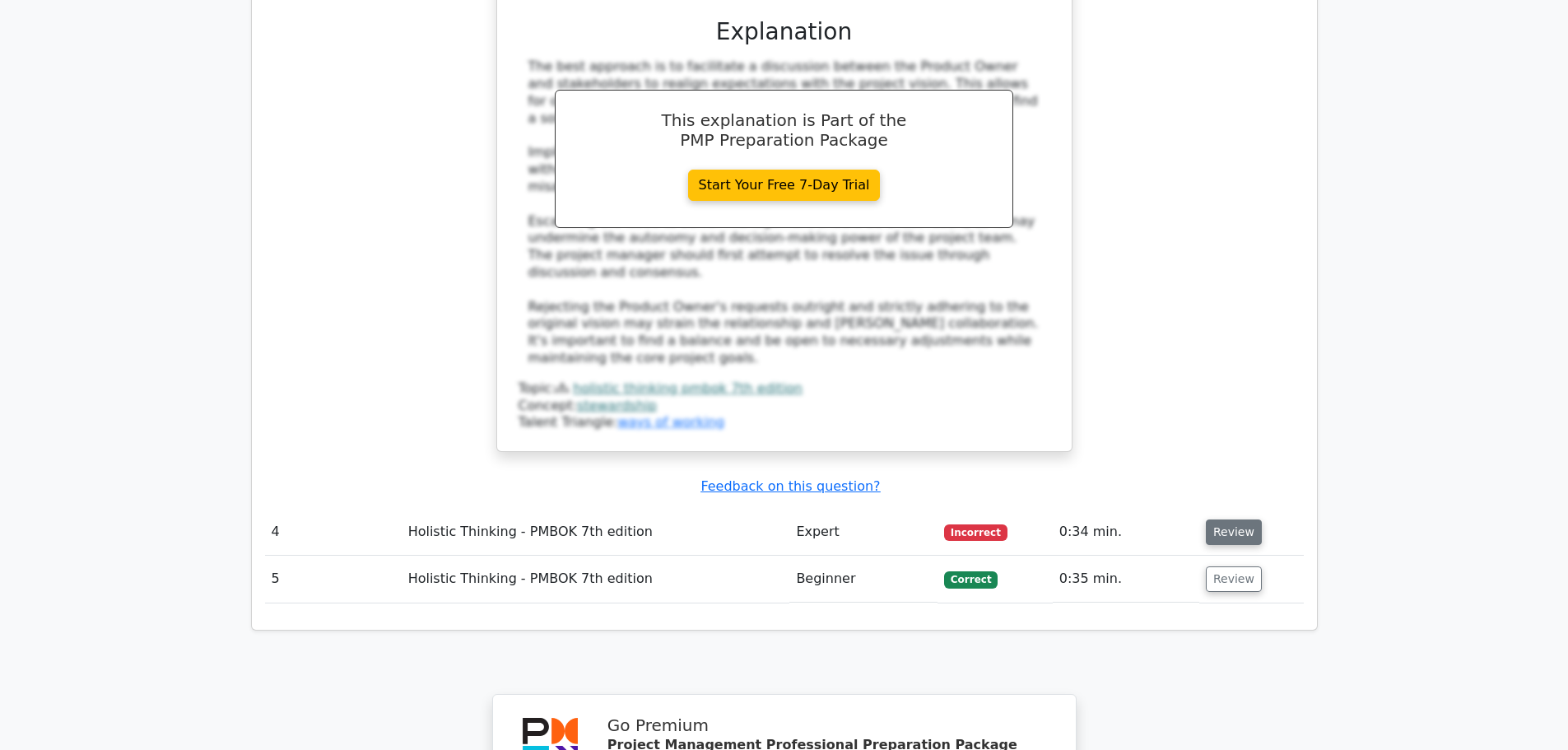
click at [1225, 520] on button "Review" at bounding box center [1234, 533] width 56 height 26
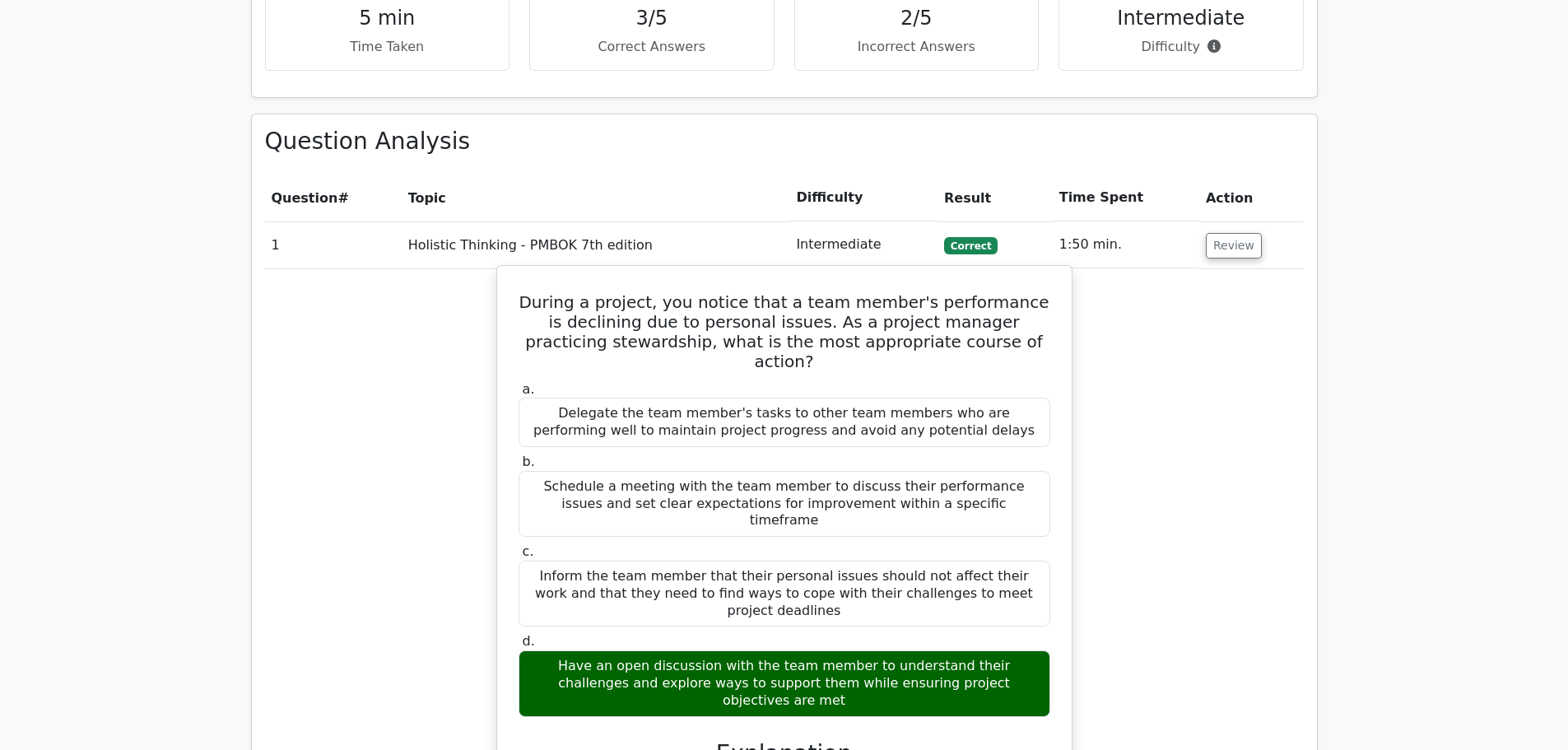
scroll to position [1152, 0]
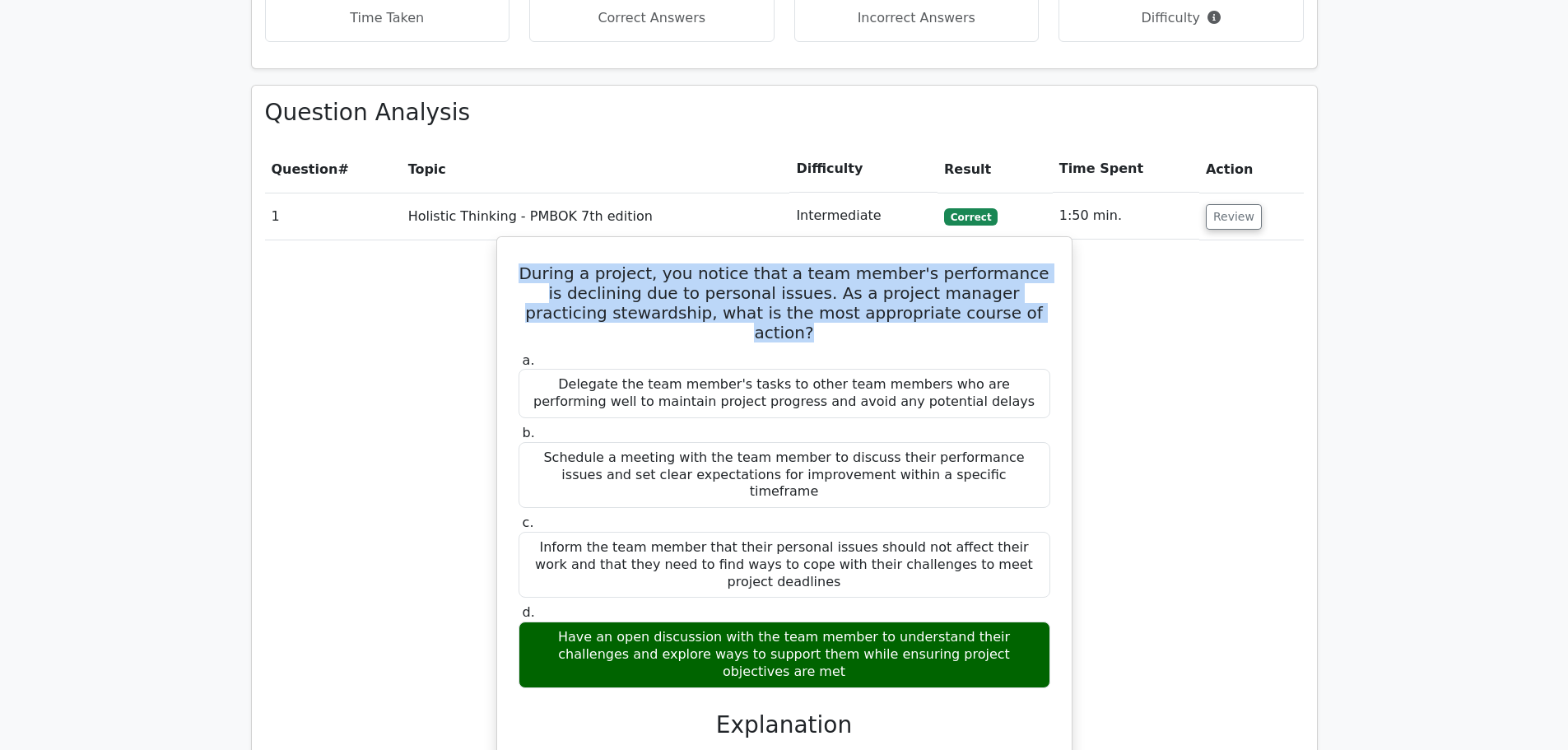
drag, startPoint x: 531, startPoint y: 191, endPoint x: 1020, endPoint y: 236, distance: 491.1
click at [1020, 263] on h5 "During a project, you notice that a team member's performance is declining due …" at bounding box center [784, 302] width 535 height 79
copy h5 "During a project, you notice that a team member's performance is declining due …"
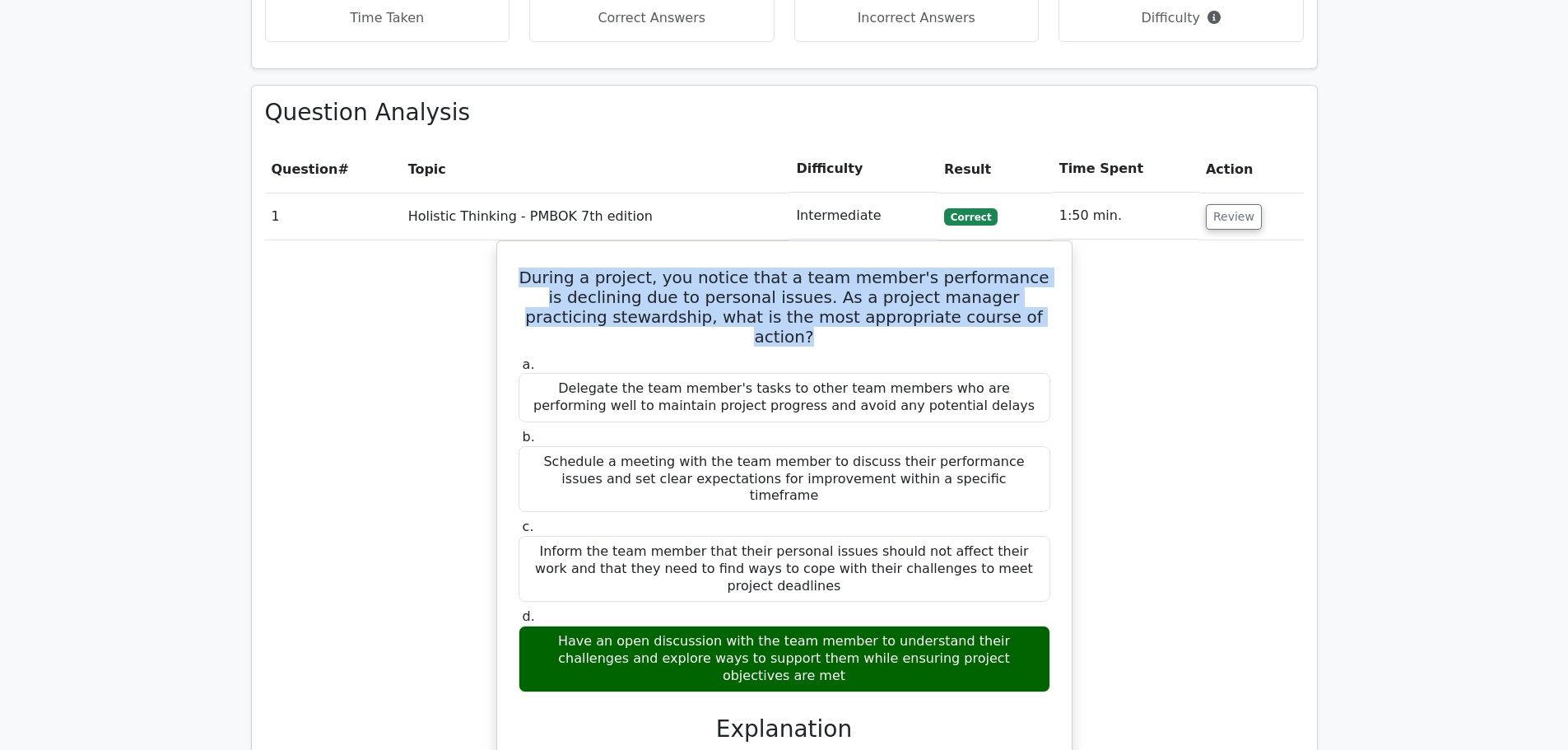
click at [1274, 242] on div "During a project, you notice that a team member's performance is declining due …" at bounding box center [784, 756] width 1038 height 1031
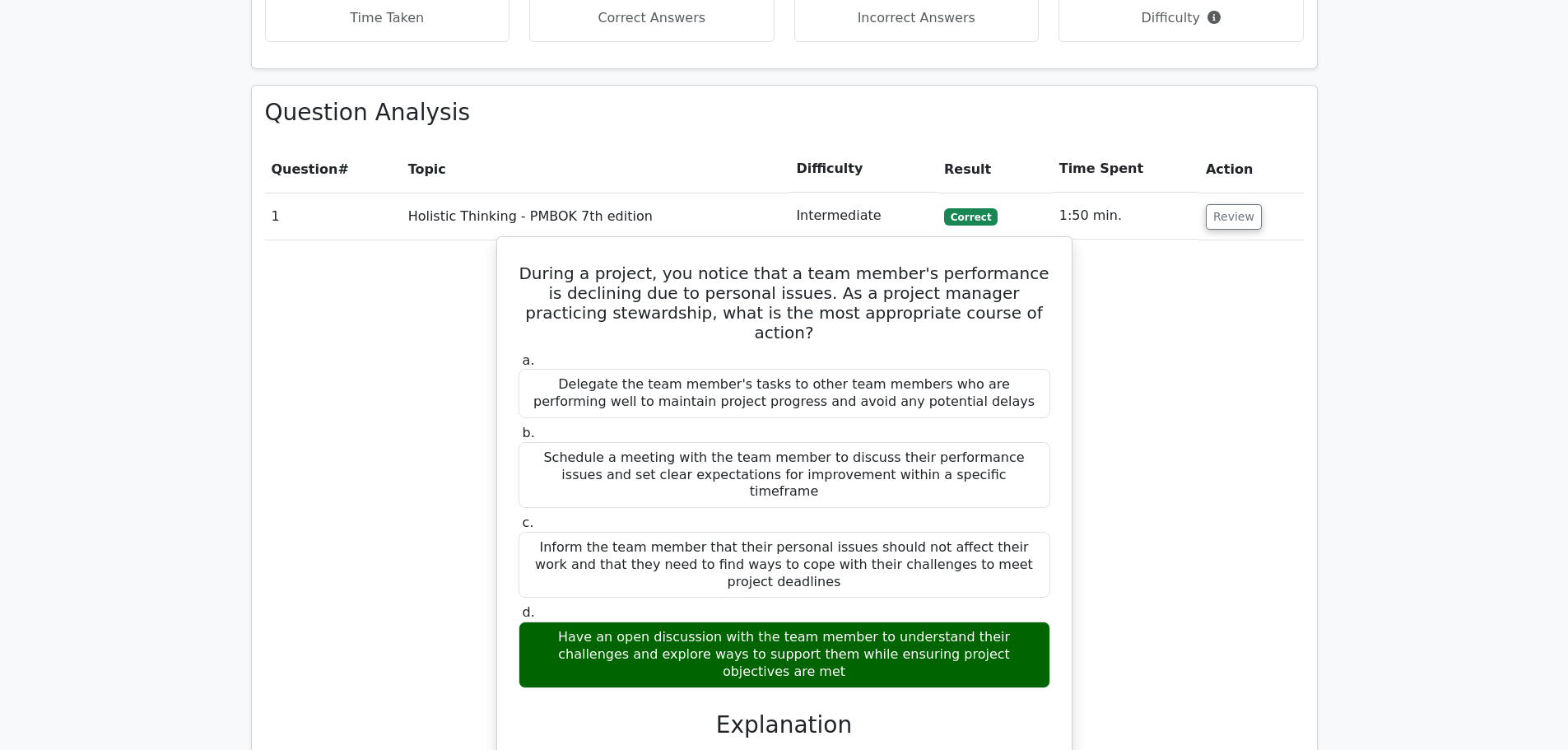
drag, startPoint x: 519, startPoint y: 261, endPoint x: 1014, endPoint y: 532, distance: 564.3
click at [1014, 532] on div "a. Delegate the team member's tasks to other team members who are performing we…" at bounding box center [784, 520] width 552 height 342
copy div "a. Delegate the team member's tasks to other team members who are performing we…"
drag, startPoint x: 1217, startPoint y: 374, endPoint x: 1044, endPoint y: 322, distance: 180.6
click at [1217, 374] on div "During a project, you notice that a team member's performance is declining due …" at bounding box center [784, 756] width 1038 height 1031
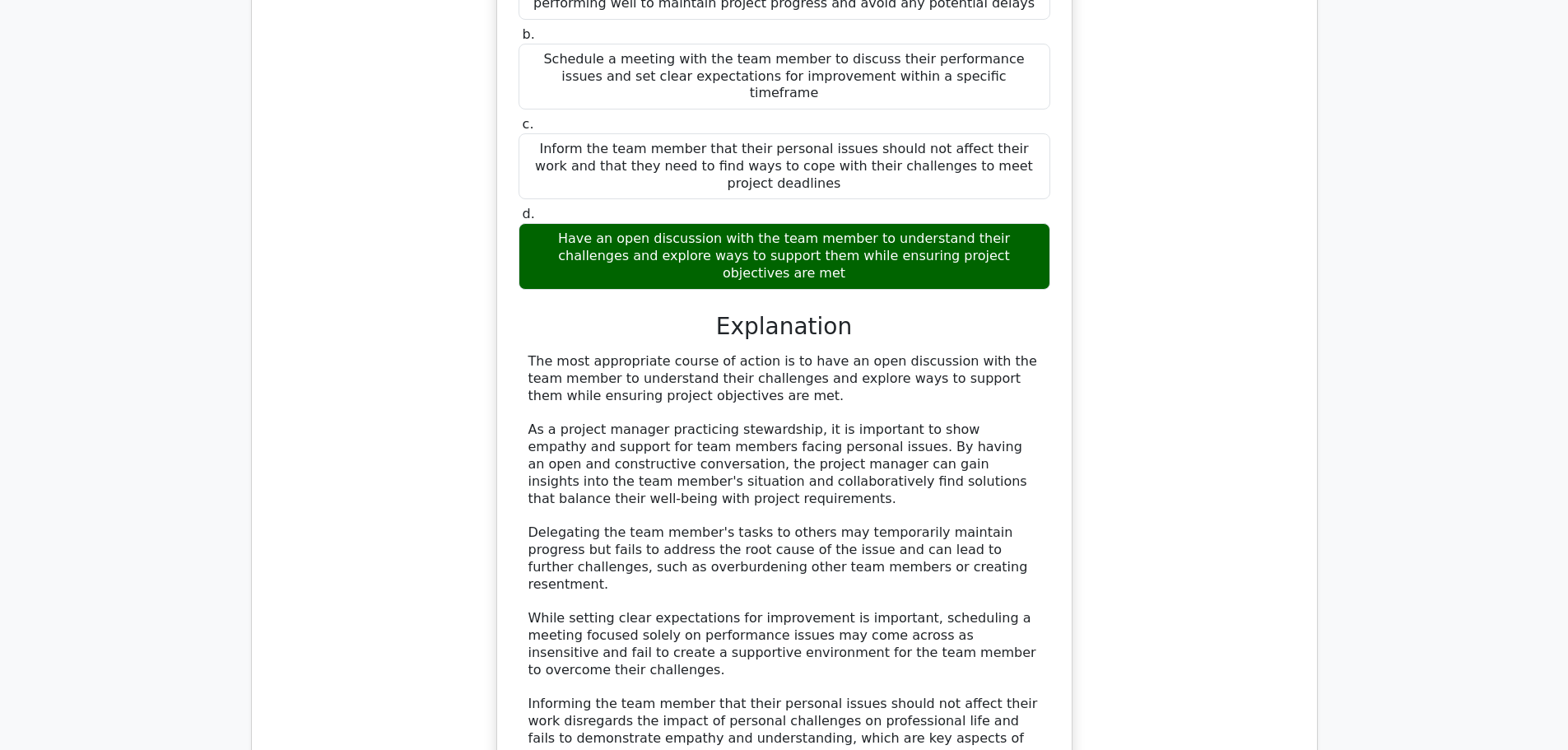
scroll to position [1564, 0]
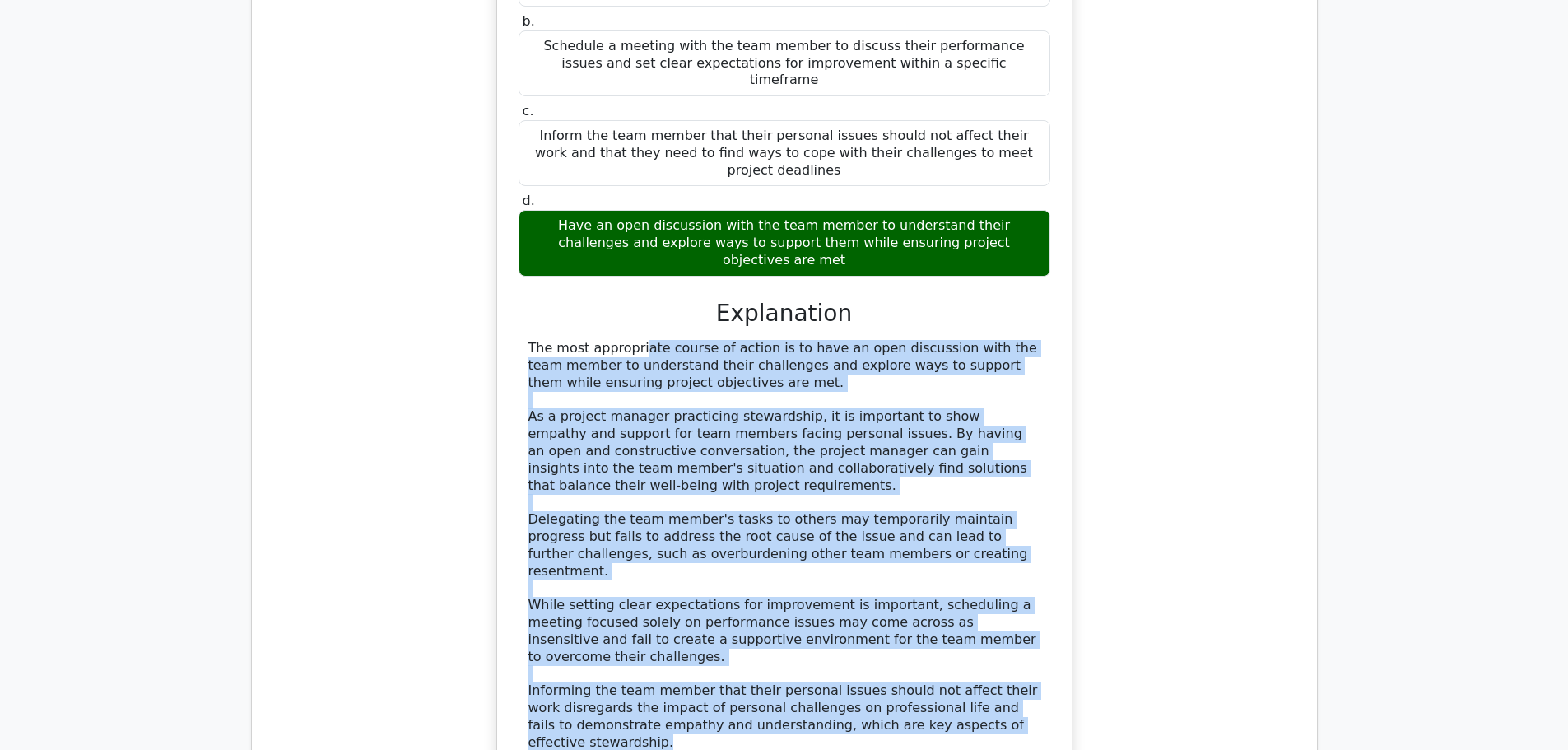
drag, startPoint x: 527, startPoint y: 195, endPoint x: 690, endPoint y: 561, distance: 400.7
click at [690, 561] on div "The most appropriate course of action is to have an open discussion with the te…" at bounding box center [784, 546] width 532 height 411
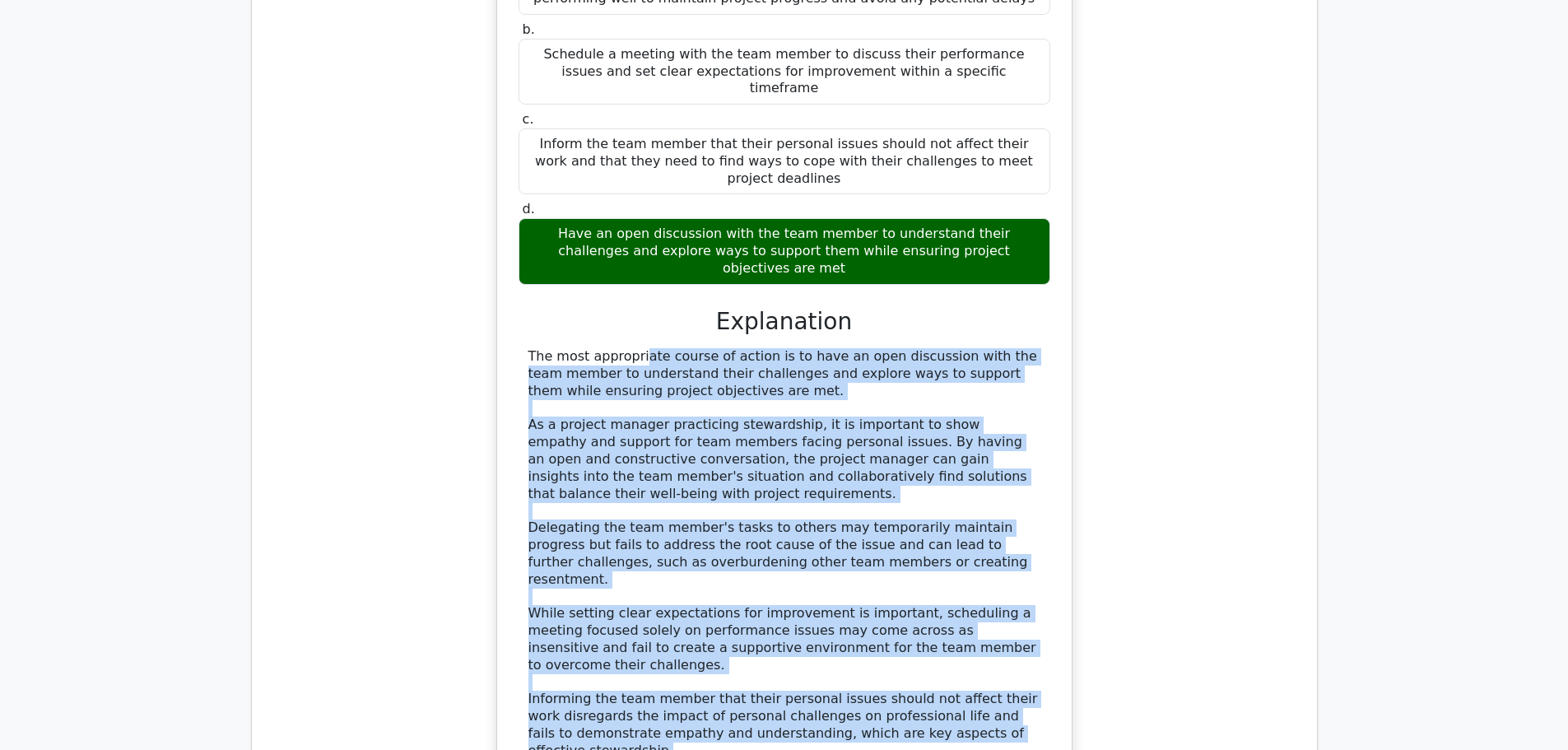
copy div "The most appropriate course of action is to have an open discussion with the te…"
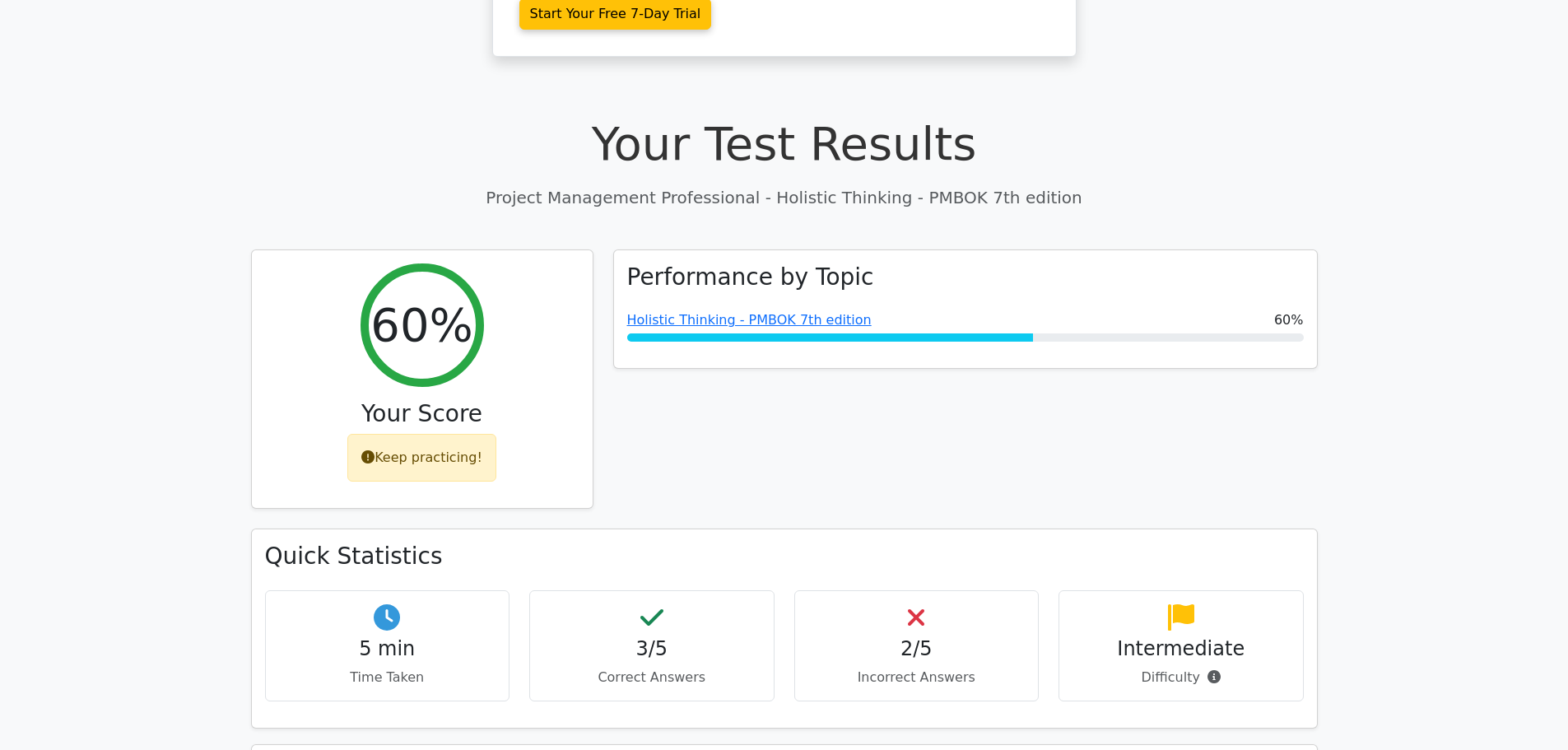
scroll to position [0, 0]
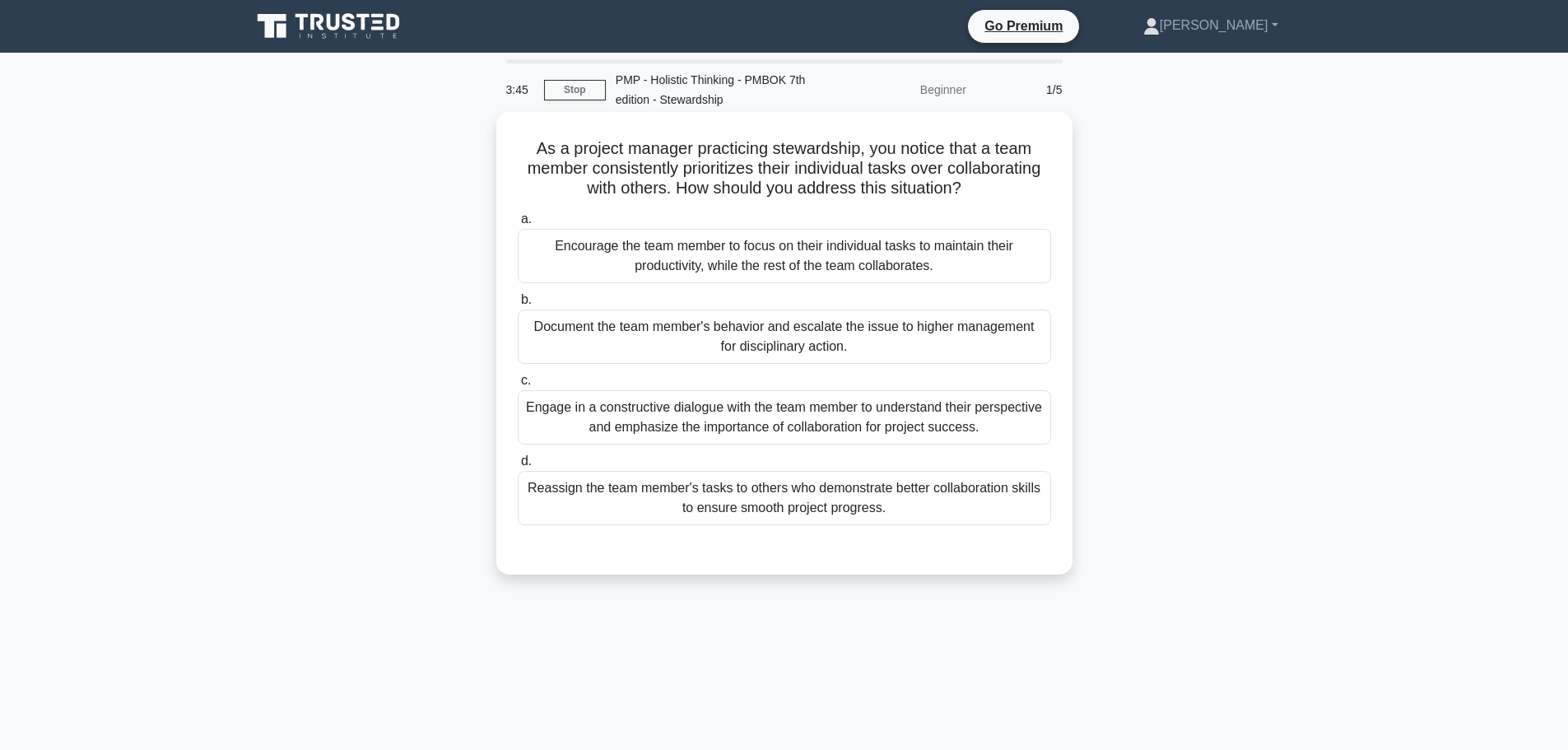
click at [701, 423] on div "Engage in a constructive dialogue with the team member to understand their pers…" at bounding box center [784, 417] width 534 height 54
click at [518, 386] on input "c. Engage in a constructive dialogue with the team member to understand their p…" at bounding box center [518, 380] width 0 height 11
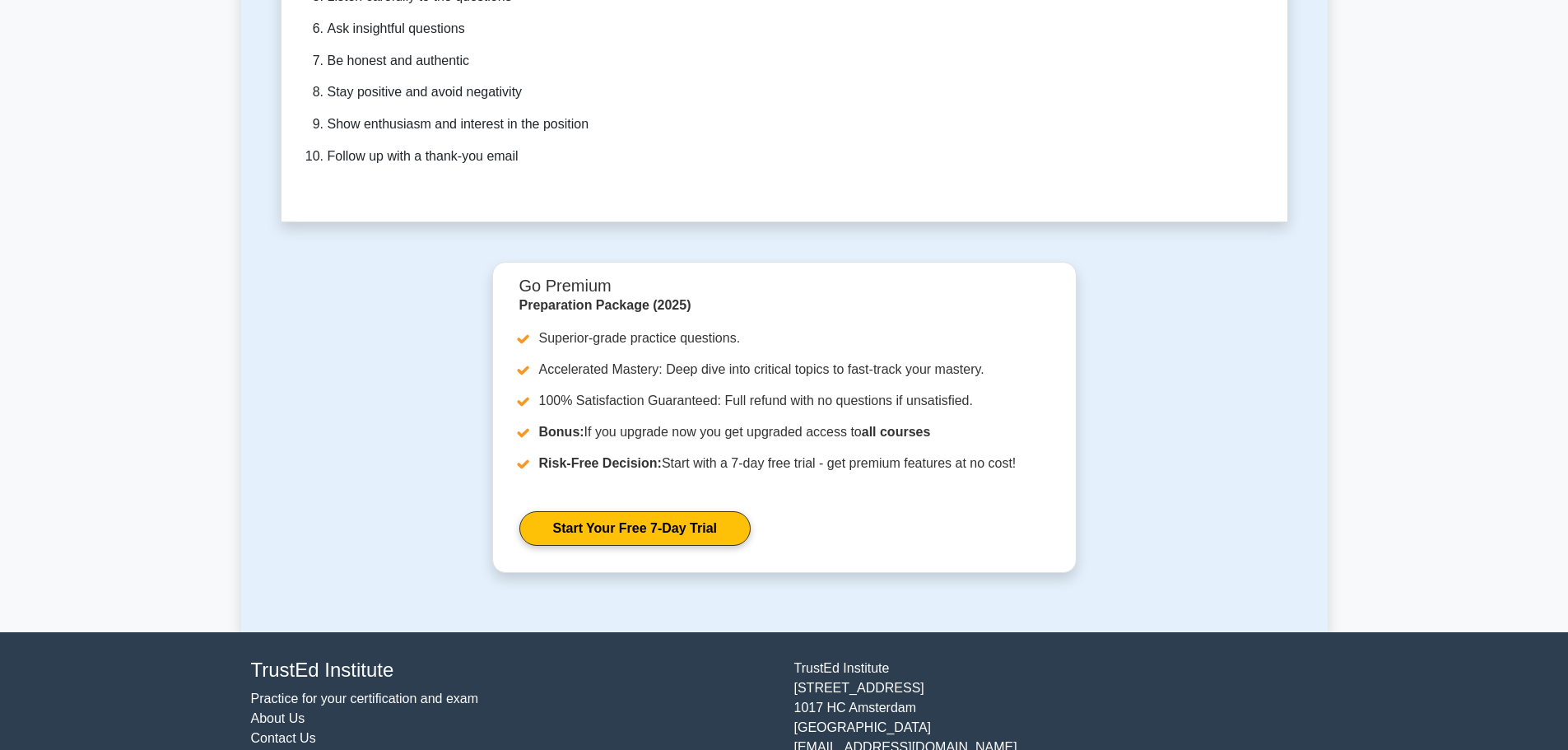
scroll to position [4869, 0]
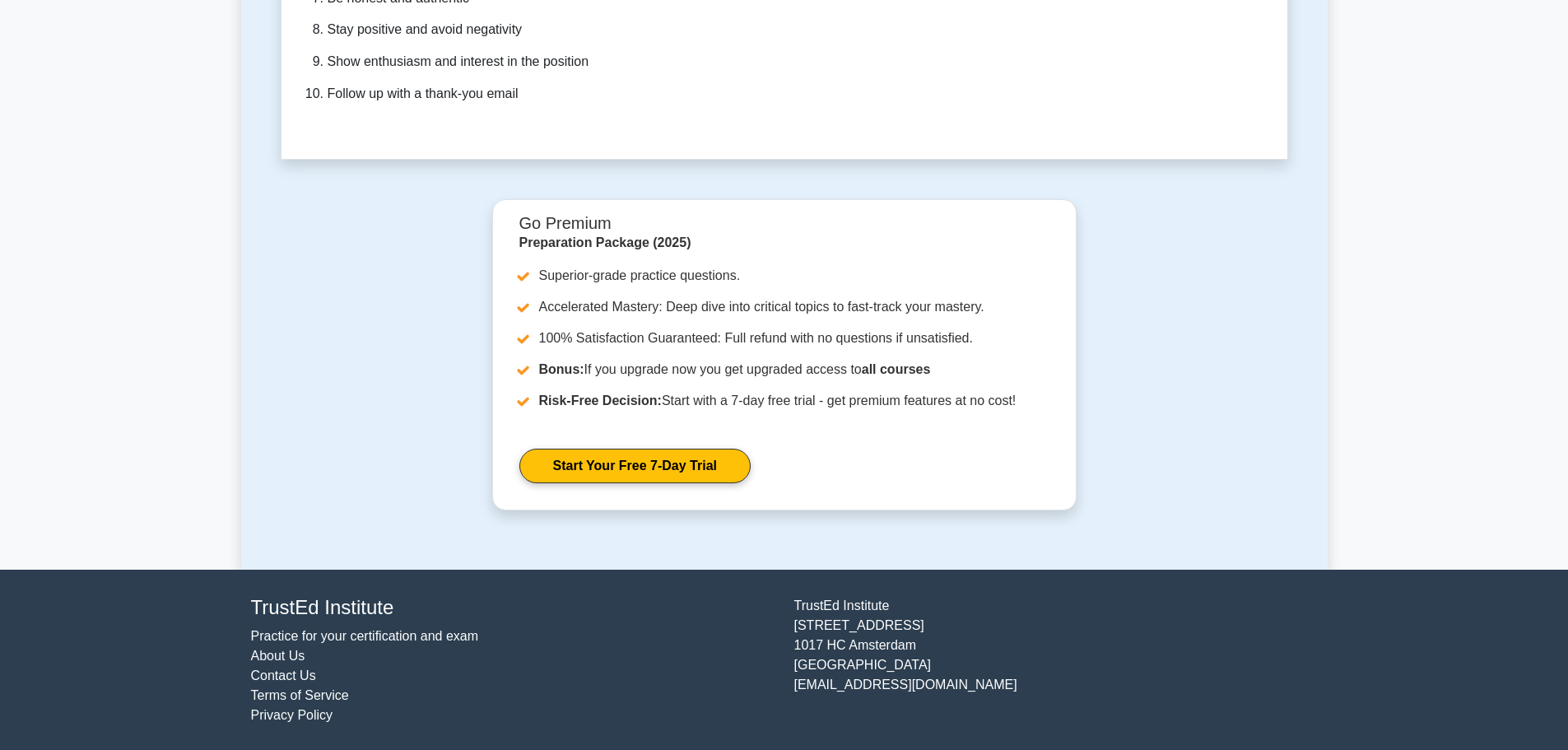
click at [293, 650] on link "About Us" at bounding box center [278, 655] width 54 height 14
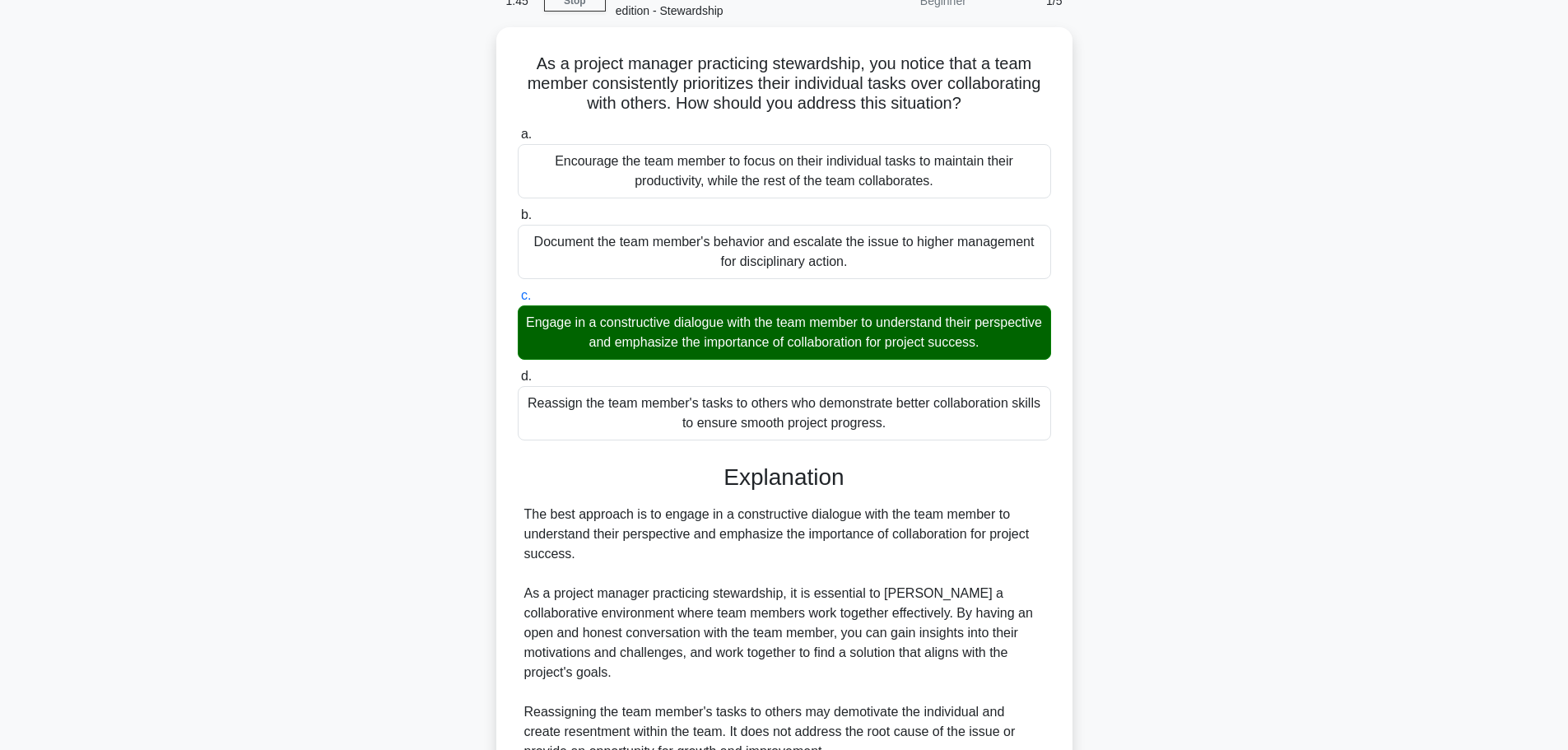
scroll to position [83, 0]
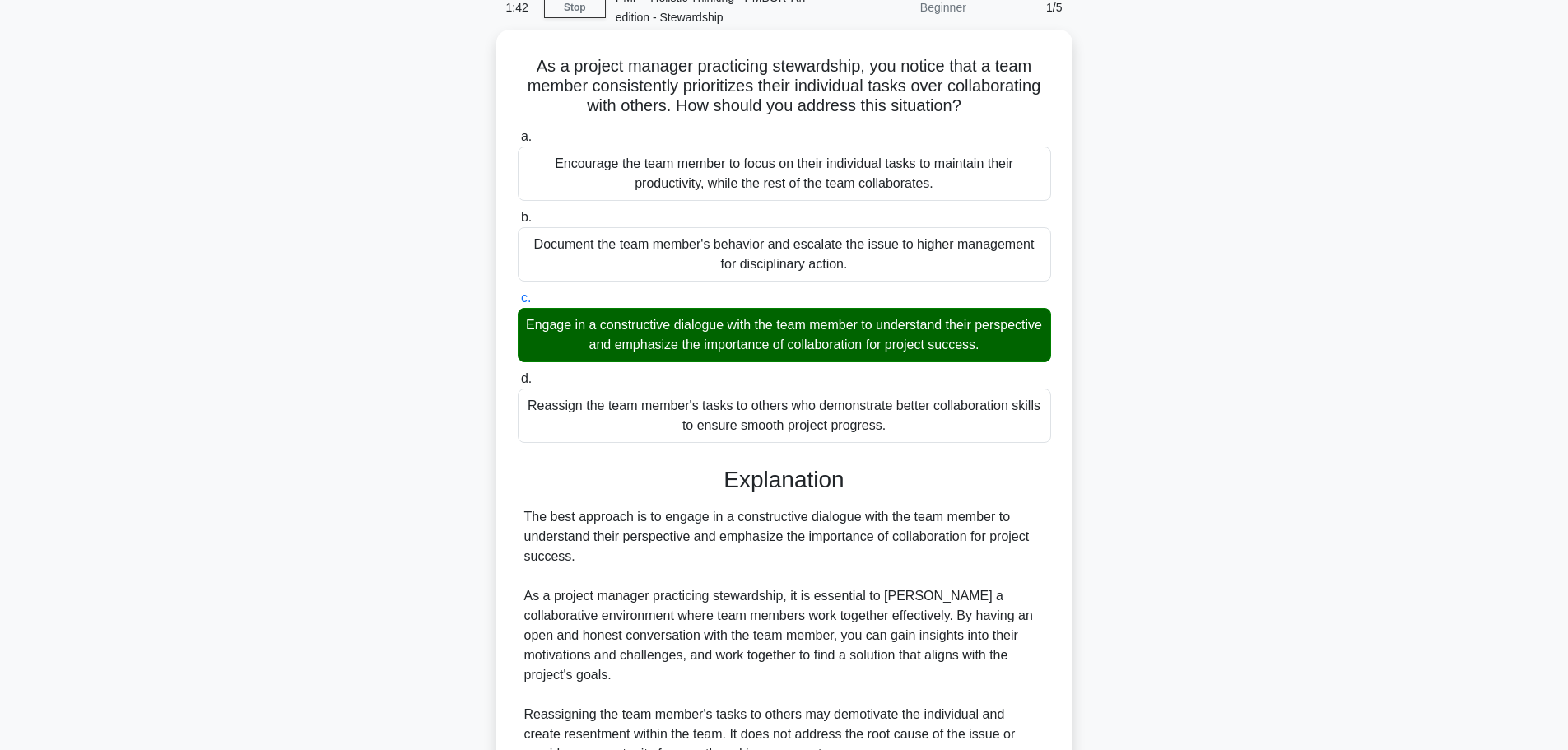
drag, startPoint x: 521, startPoint y: 62, endPoint x: 937, endPoint y: 431, distance: 556.1
click at [937, 431] on div "As a project manager practicing stewardship, you notice that a team member cons…" at bounding box center [784, 544] width 563 height 1016
copy div "As a project manager practicing stewardship, you notice that a team member cons…"
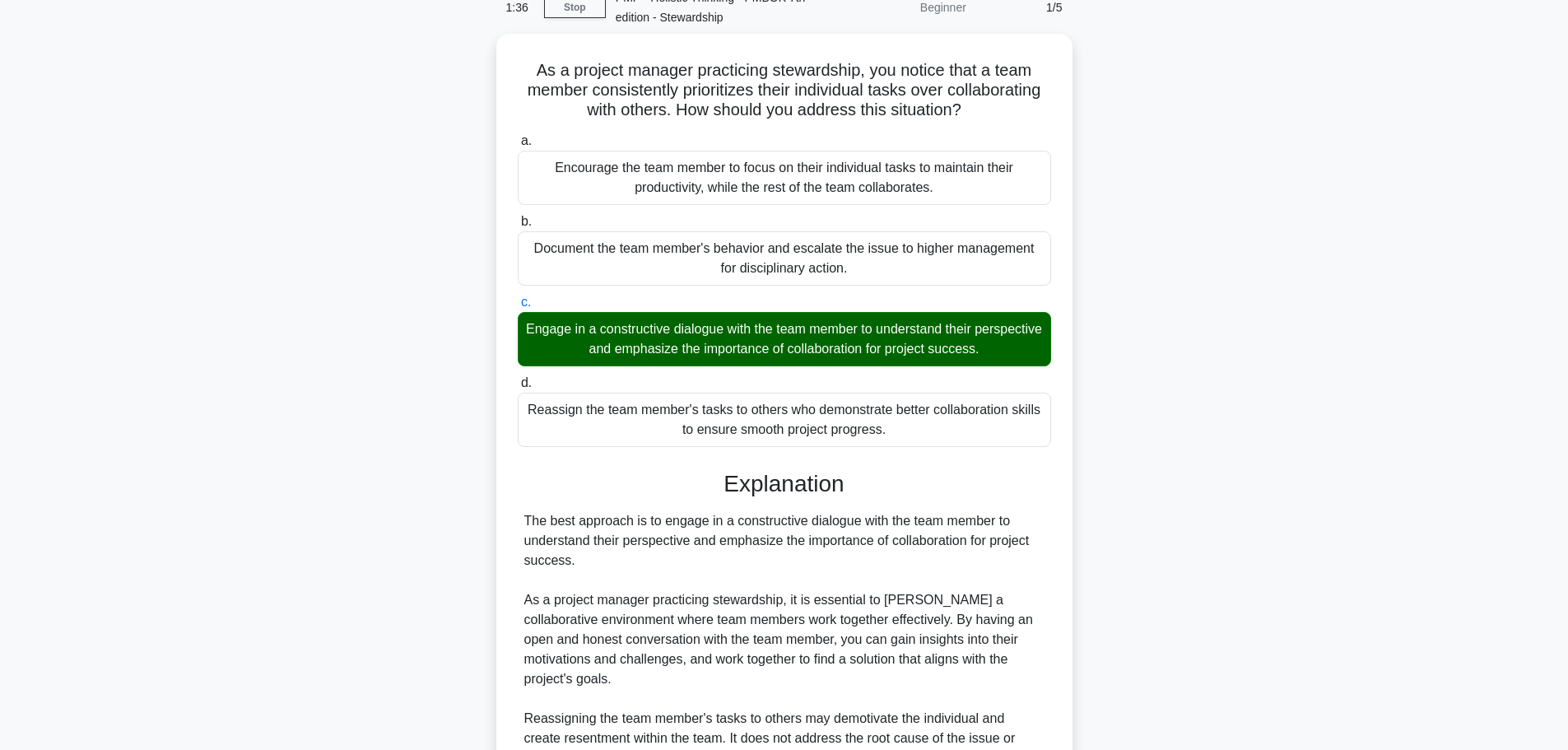
click at [1228, 455] on div "As a project manager practicing stewardship, you notice that a team member cons…" at bounding box center [784, 559] width 1086 height 1049
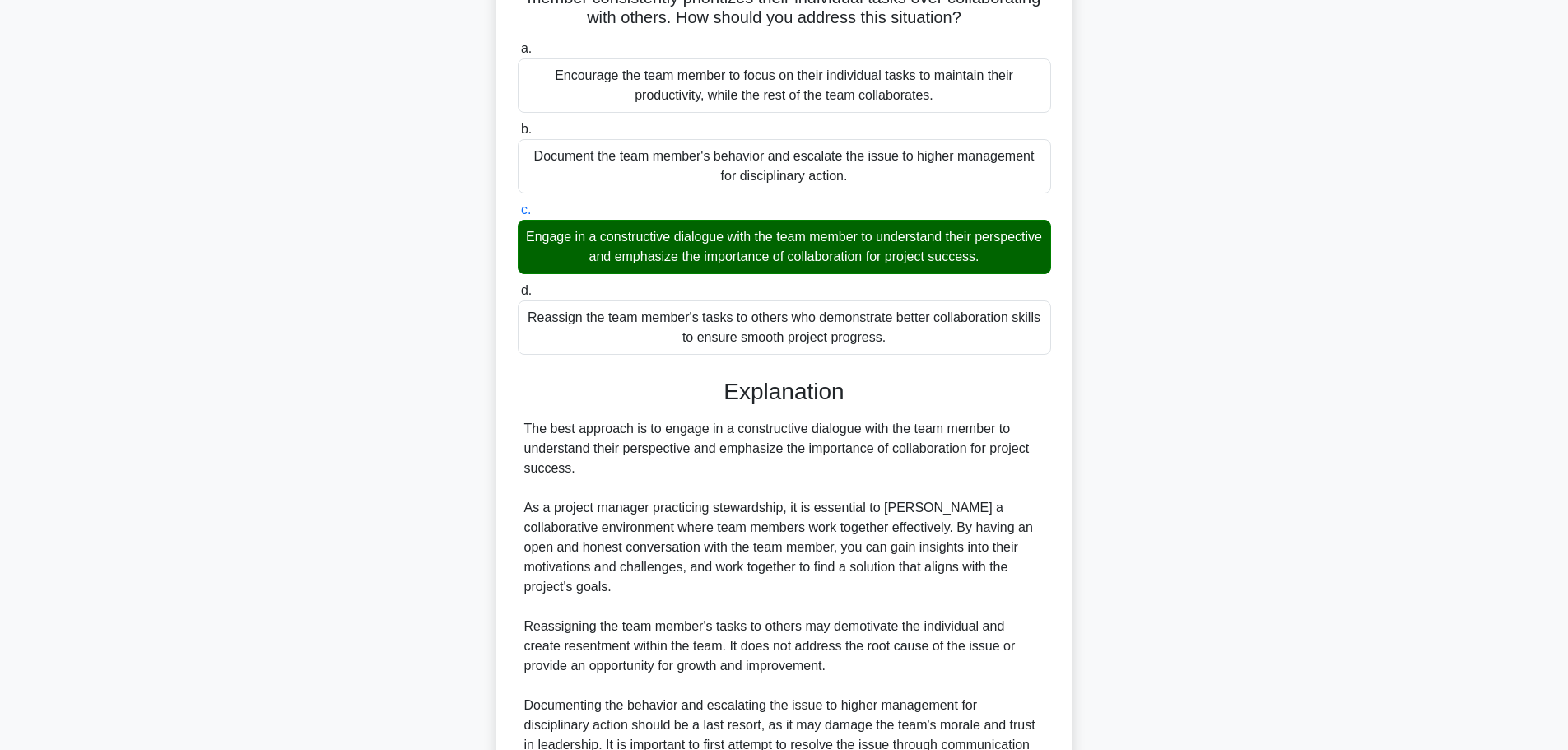
scroll to position [329, 0]
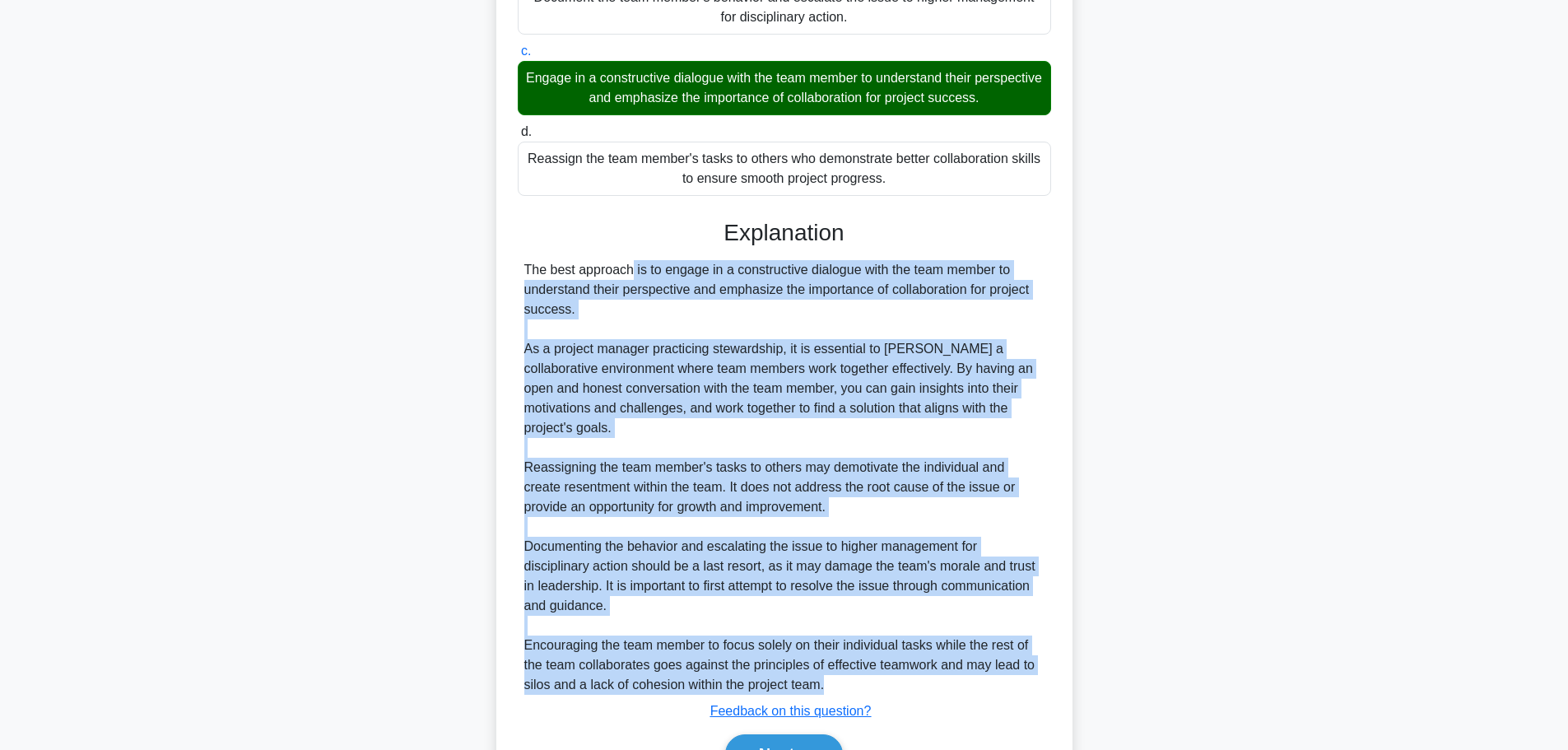
drag, startPoint x: 516, startPoint y: 263, endPoint x: 865, endPoint y: 665, distance: 532.4
click at [865, 665] on div "a. Encourage the team member to focus on their individual tasks to maintain the…" at bounding box center [784, 334] width 537 height 917
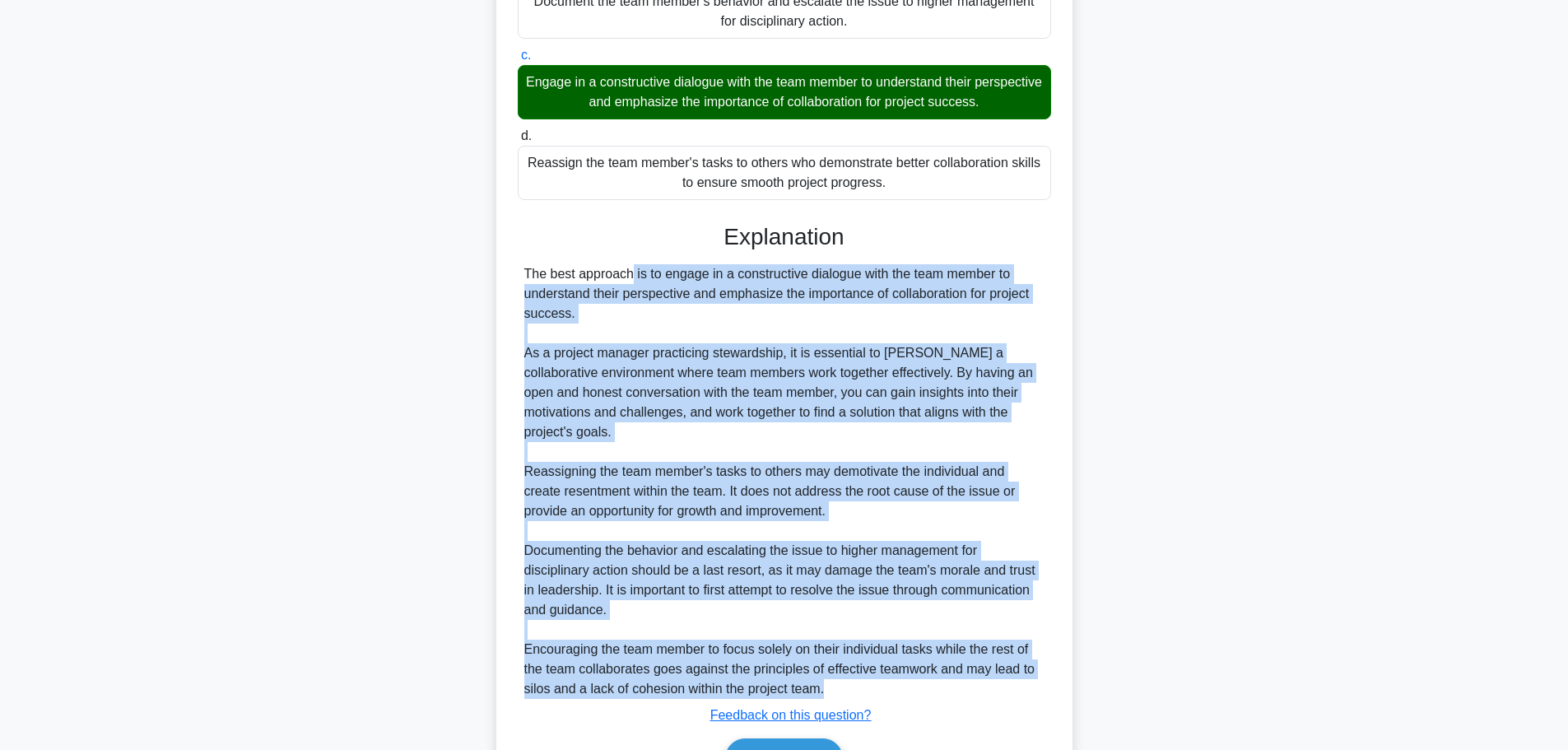
copy div "The best approach is to engage in a constructive dialogue with the team member …"
click at [1268, 257] on div "As a project manager practicing stewardship, you notice that a team member cons…" at bounding box center [784, 311] width 1086 height 1049
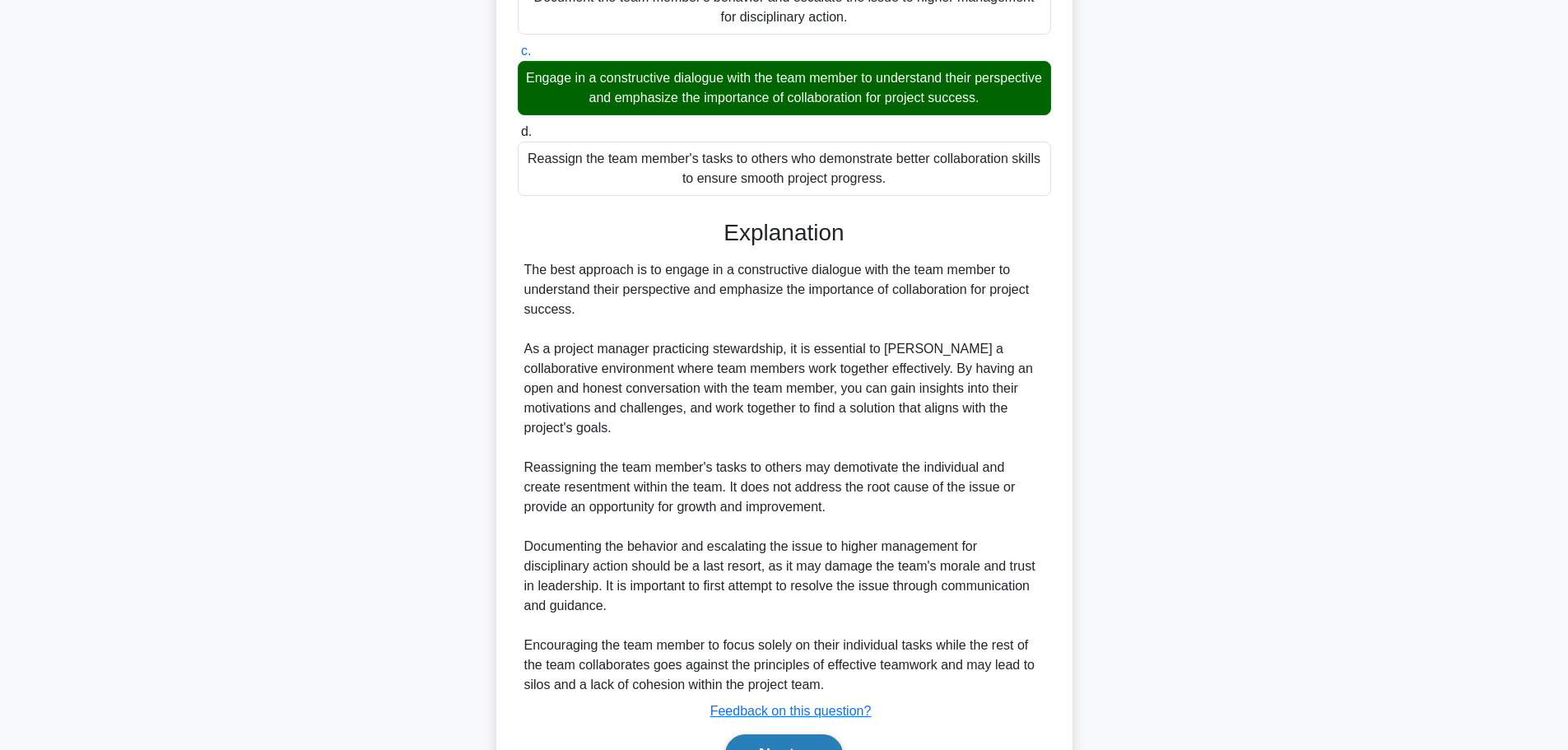
click at [760, 734] on button "Next" at bounding box center [784, 754] width 118 height 40
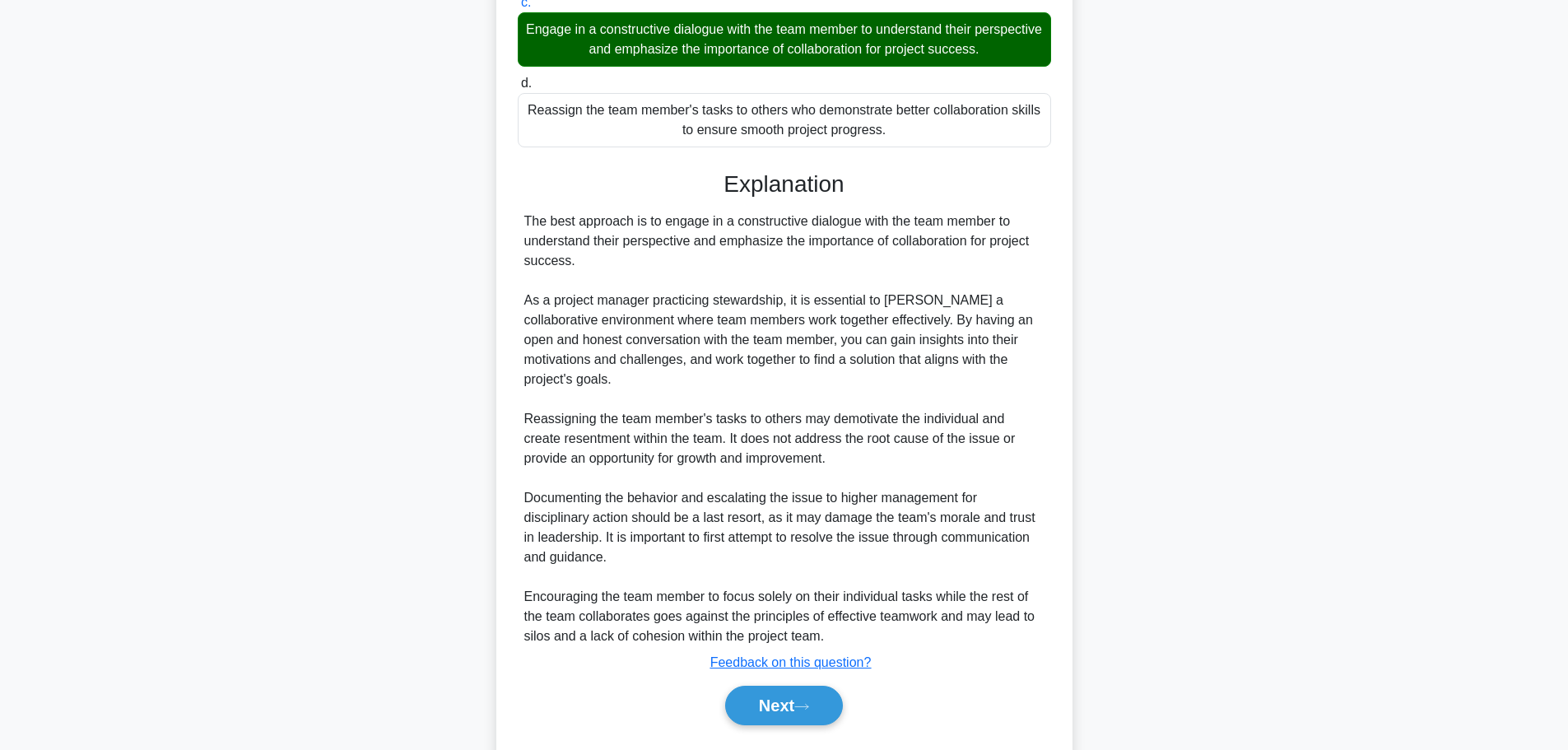
scroll to position [404, 0]
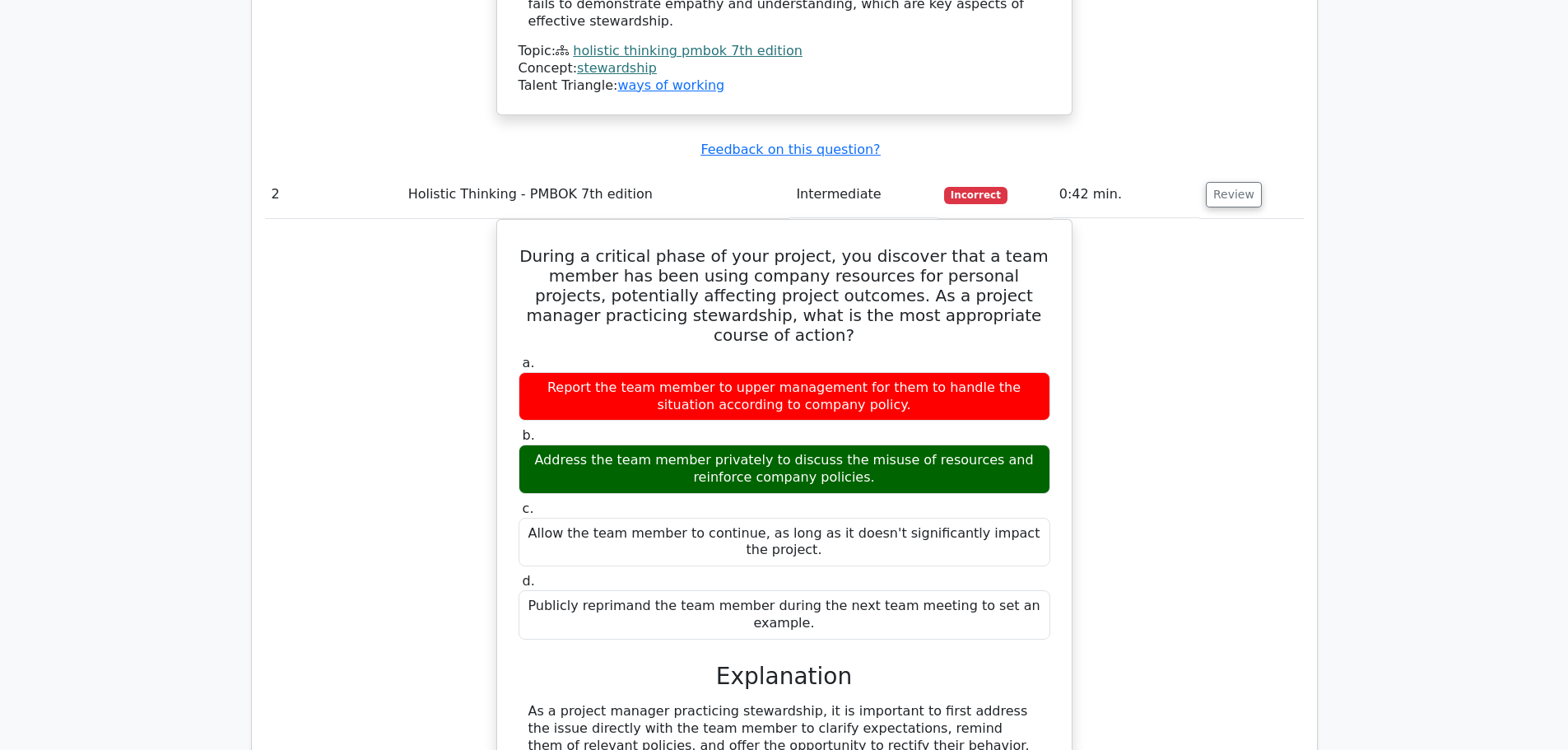
scroll to position [2304, 0]
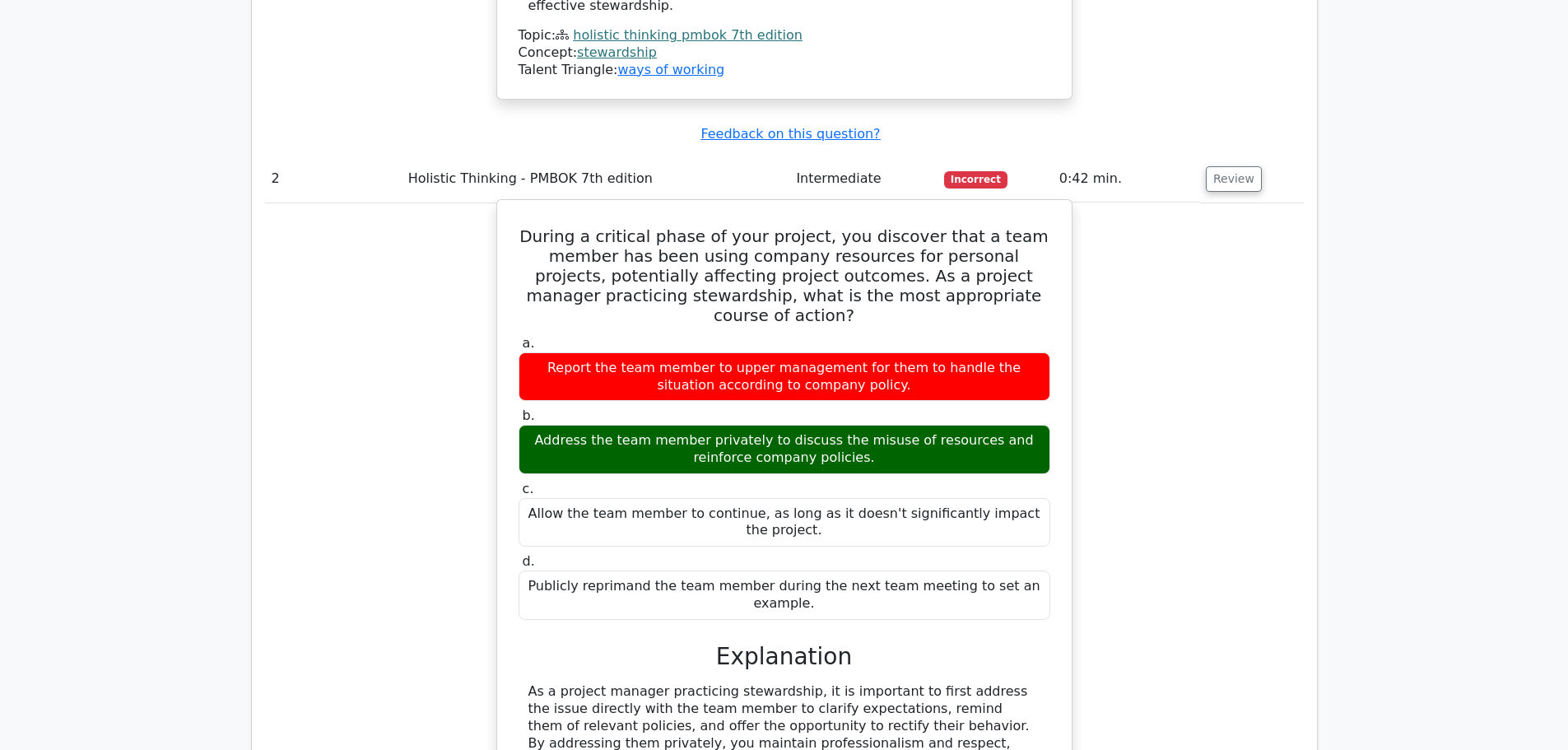
drag, startPoint x: 530, startPoint y: 47, endPoint x: 1034, endPoint y: 383, distance: 605.7
click at [1034, 383] on div "During a critical phase of your project, you discover that a team member has be…" at bounding box center [784, 552] width 562 height 691
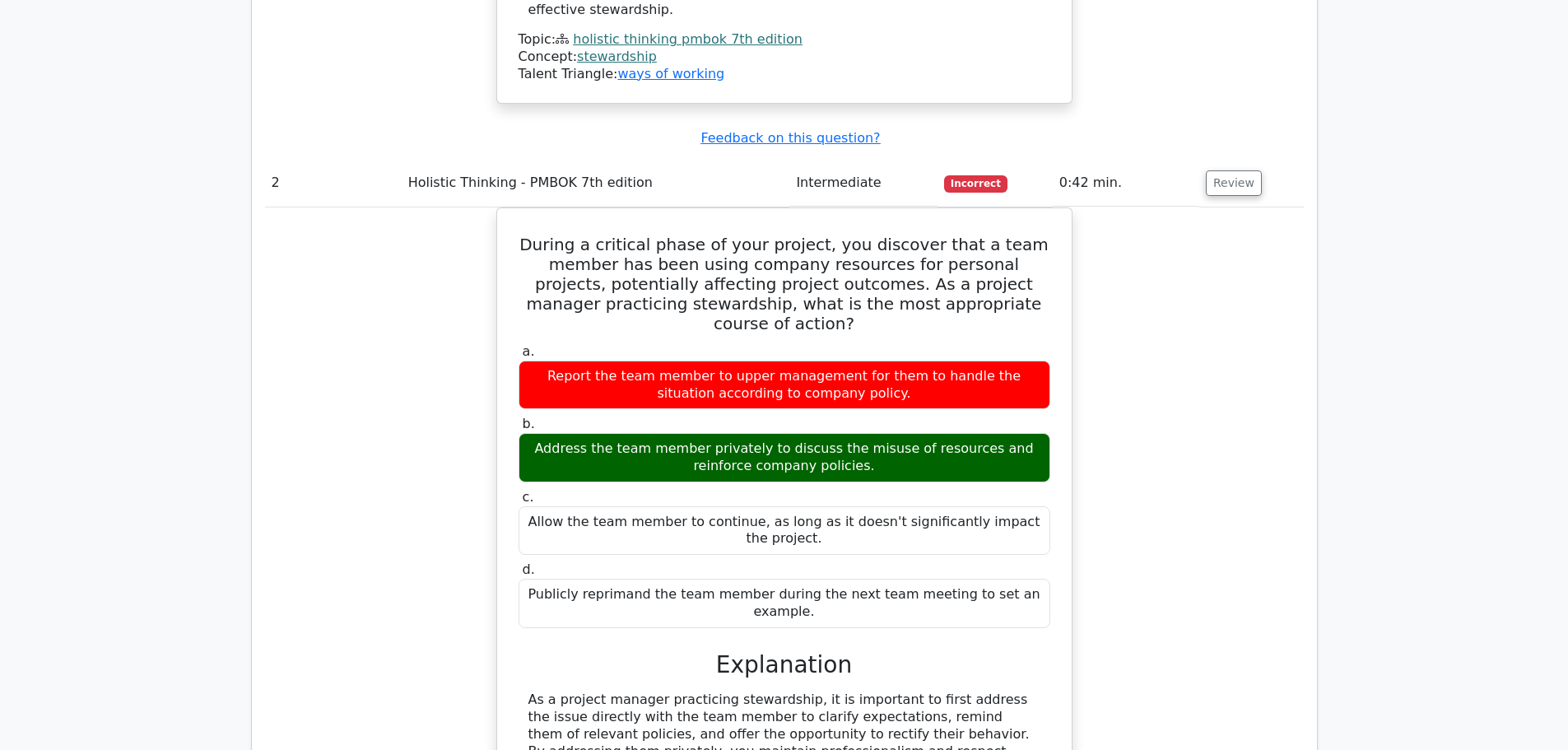
copy div "During a critical phase of your project, you discover that a team member has be…"
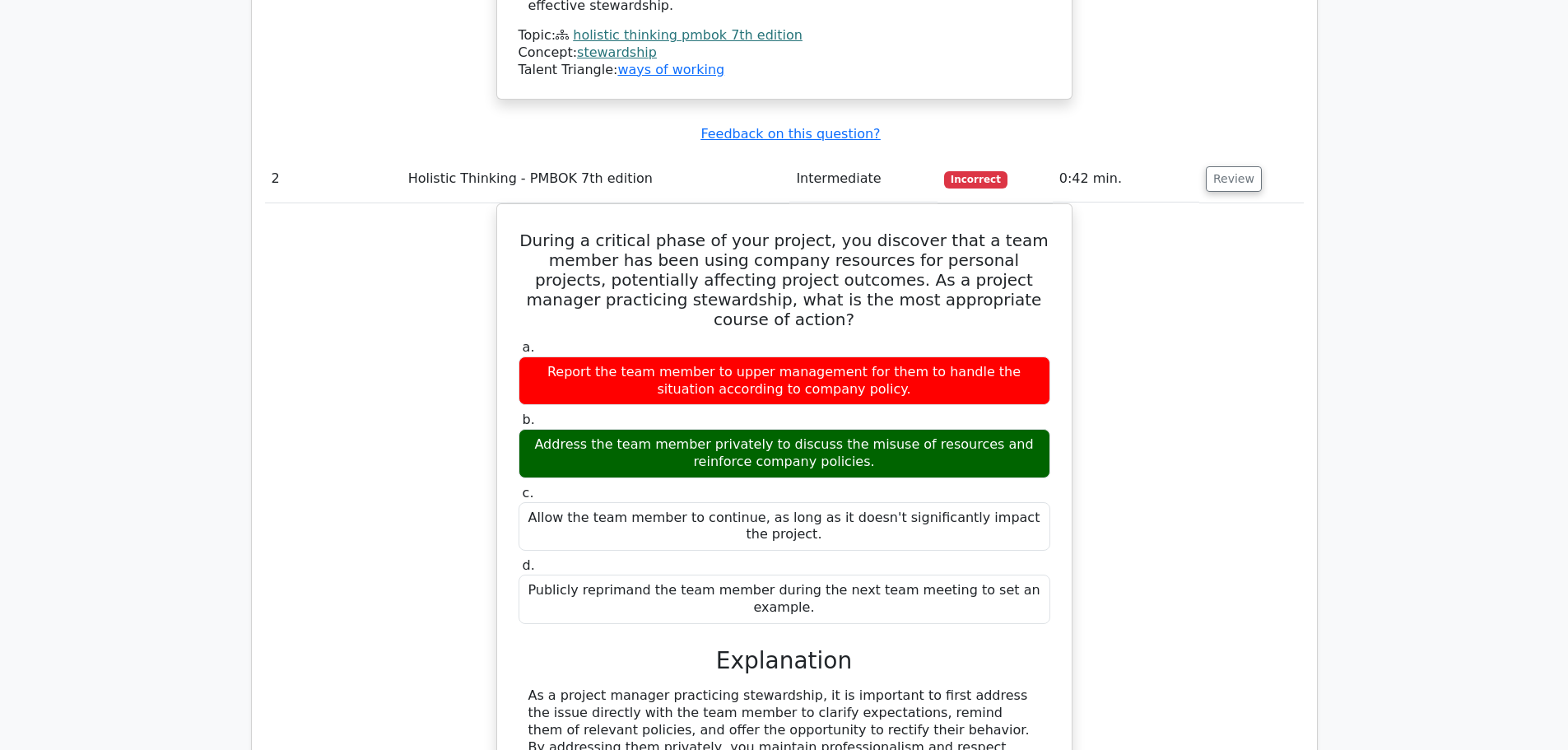
click at [1273, 380] on div "During a critical phase of your project, you discover that a team member has be…" at bounding box center [784, 566] width 1038 height 726
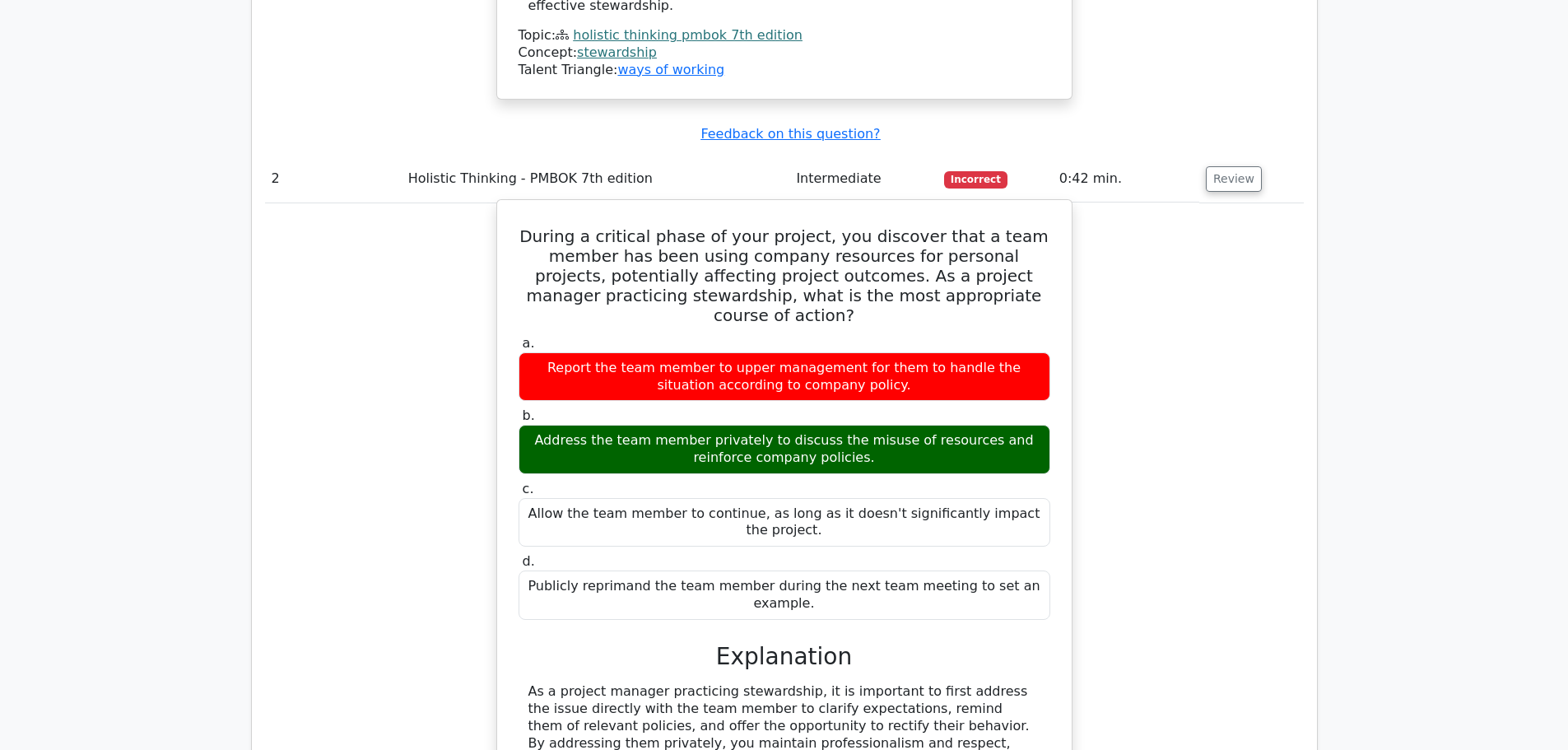
drag, startPoint x: 524, startPoint y: 464, endPoint x: 854, endPoint y: 574, distance: 347.9
click at [854, 683] on div "As a project manager practicing stewardship, it is important to first address t…" at bounding box center [784, 751] width 532 height 137
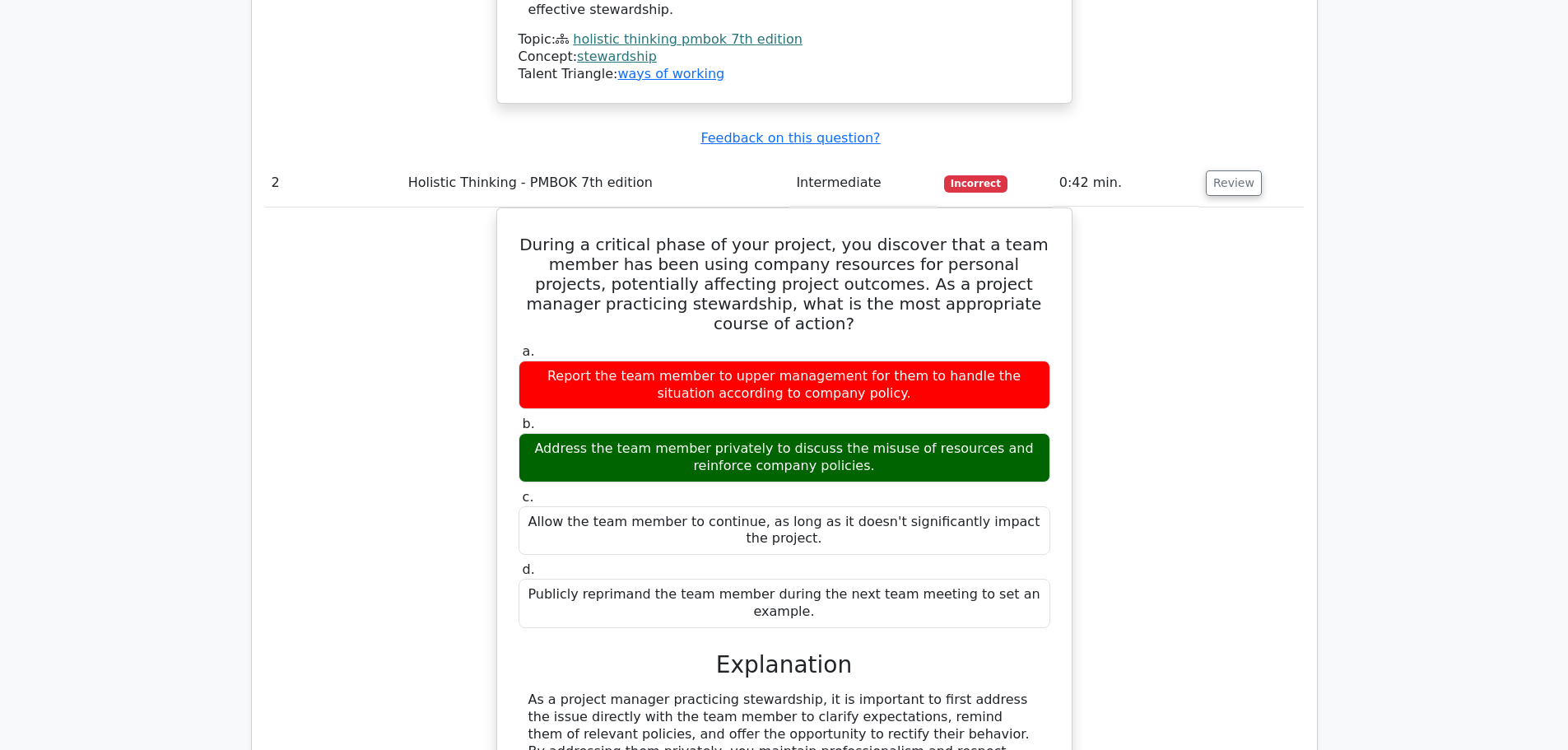
copy div "As a project manager practicing stewardship, it is important to first address t…"
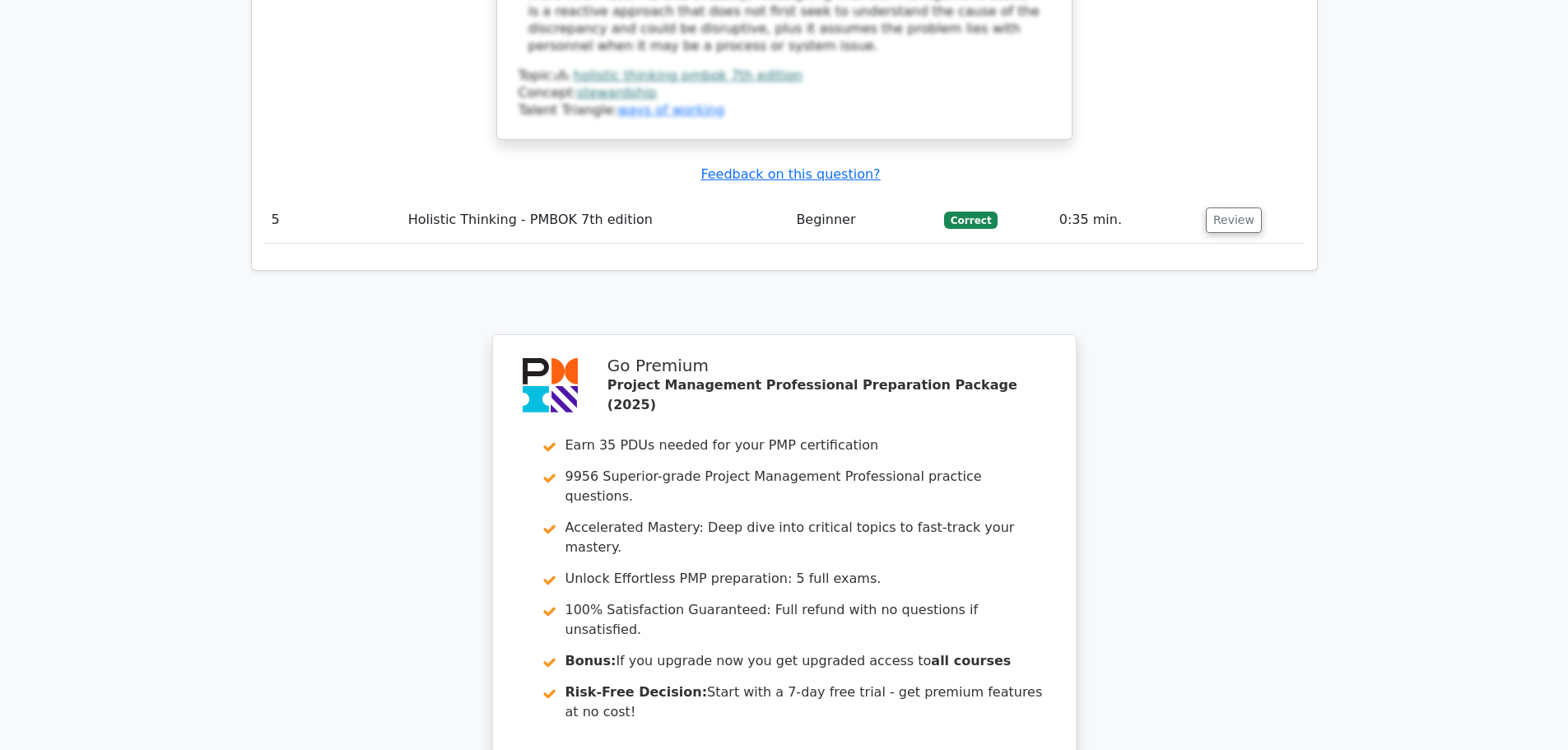
scroll to position [5034, 0]
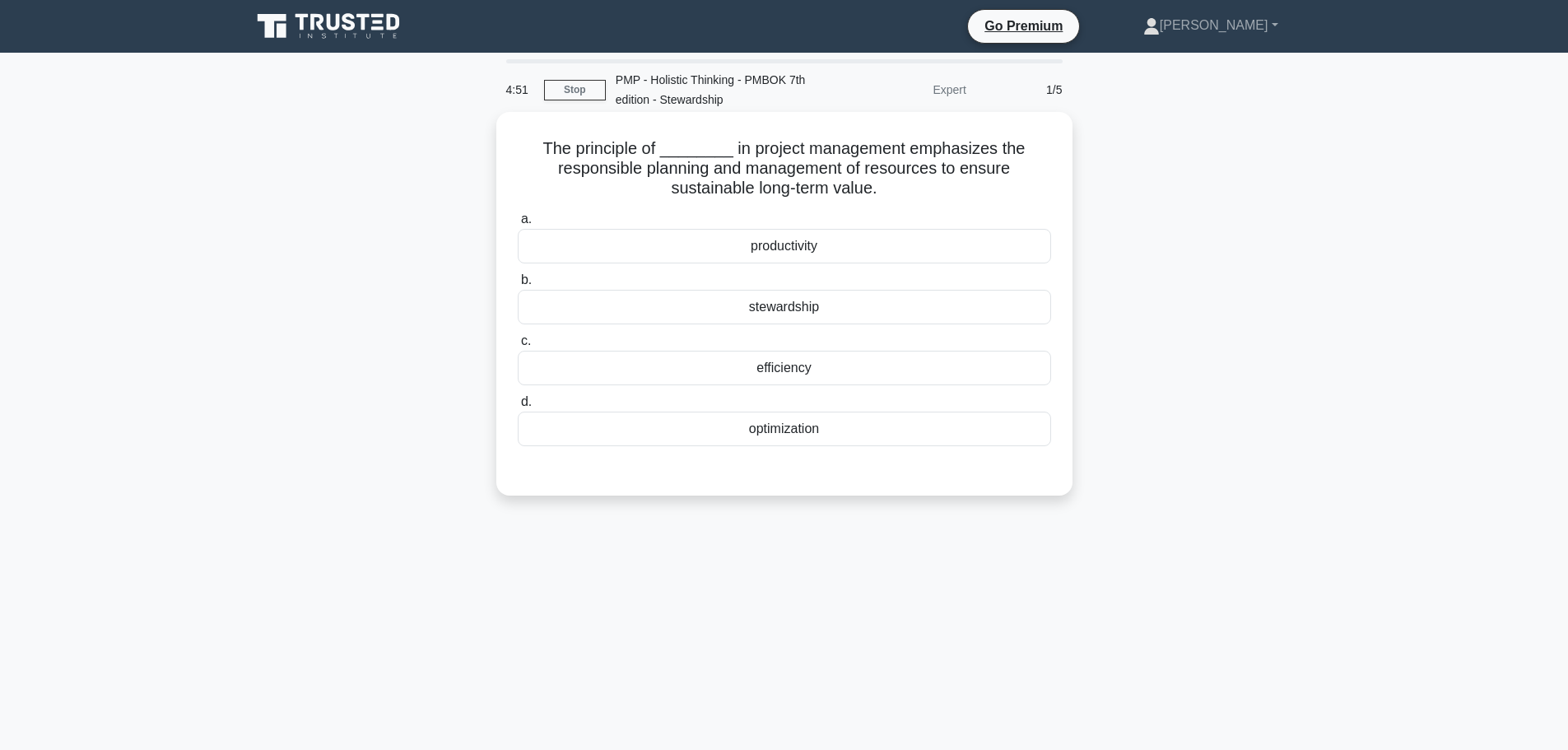
click at [819, 305] on div "stewardship" at bounding box center [784, 306] width 534 height 35
click at [518, 285] on input "b. stewardship" at bounding box center [518, 280] width 0 height 11
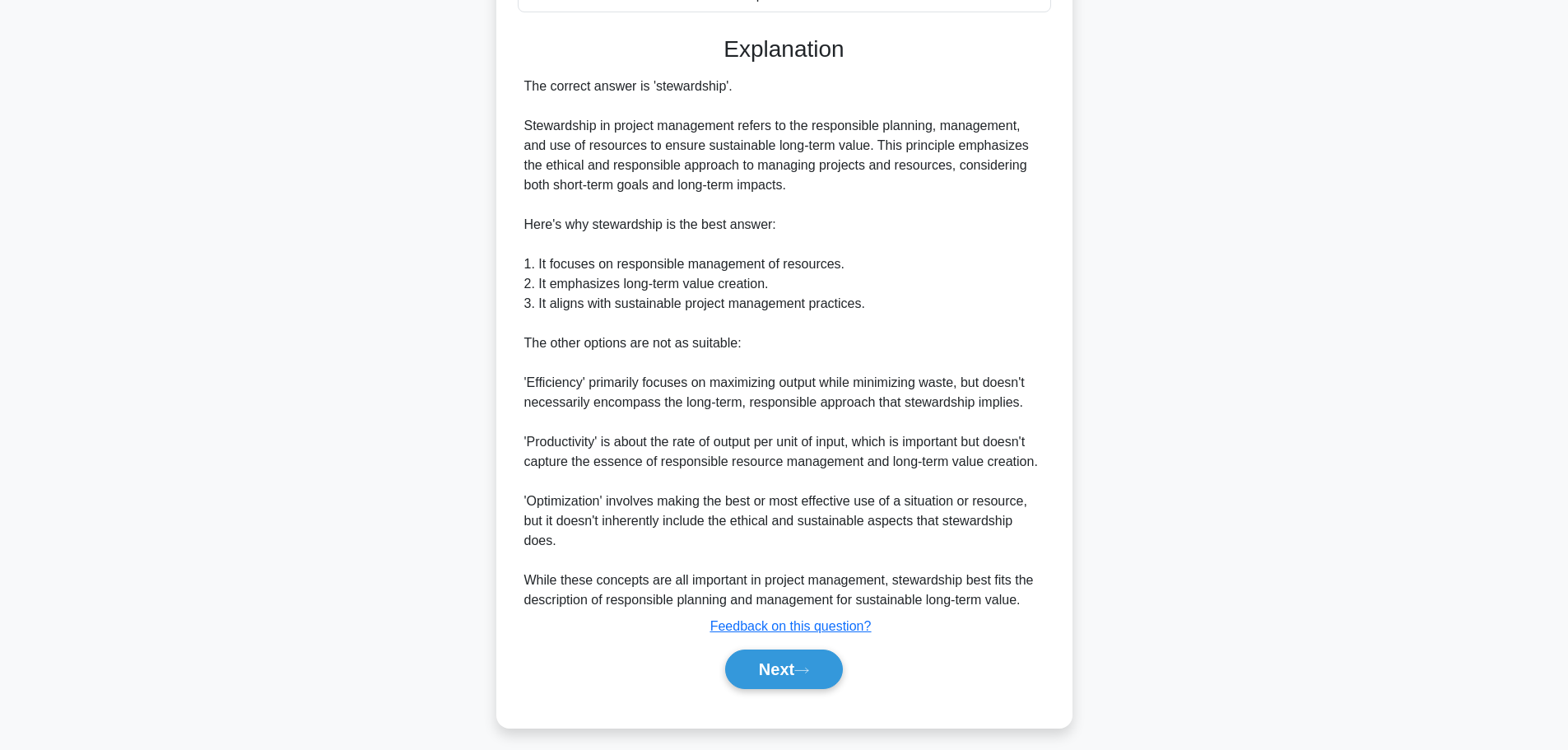
scroll to position [444, 0]
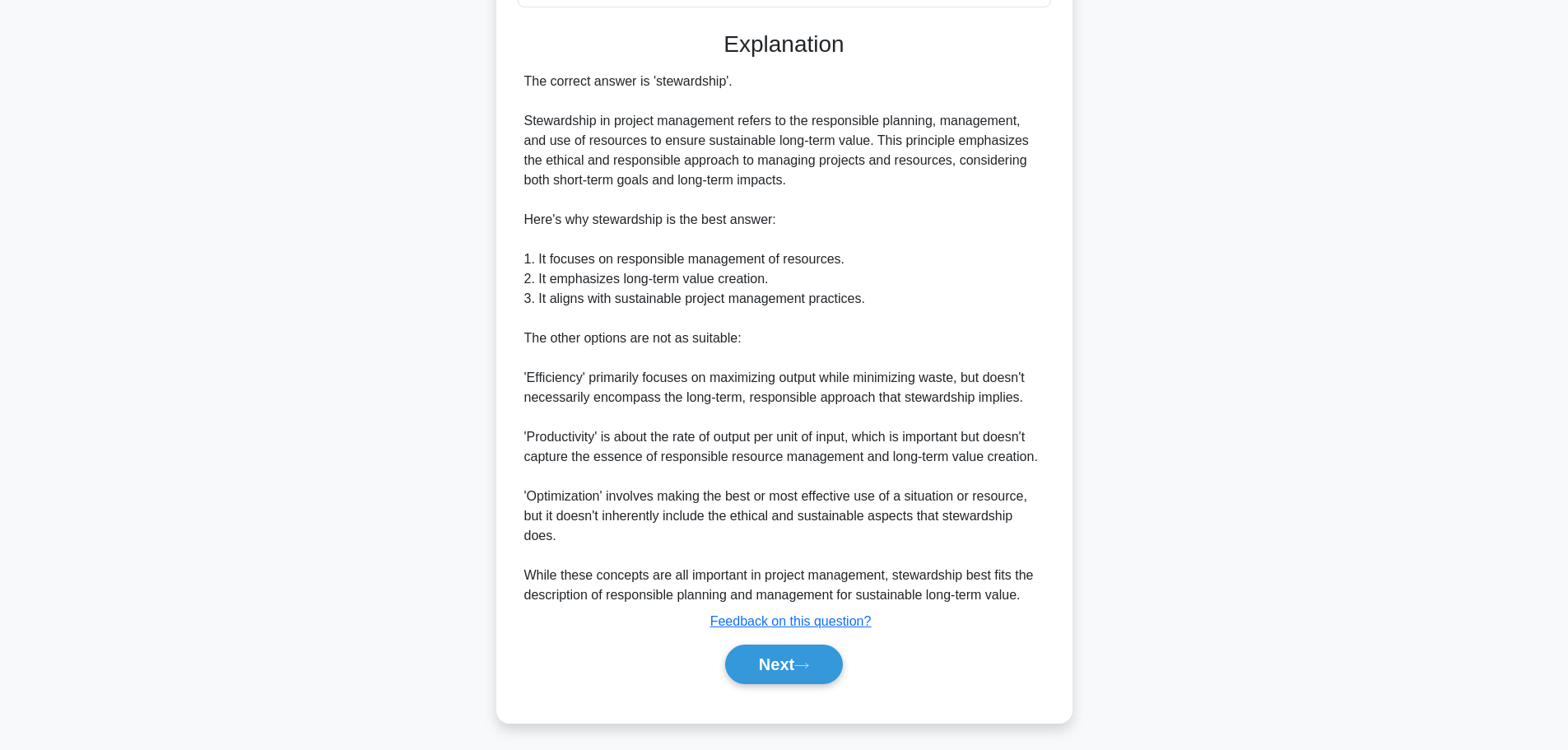
click at [1104, 139] on div "The principle of ________ in project management emphasizes the responsible plan…" at bounding box center [784, 207] width 1086 height 1069
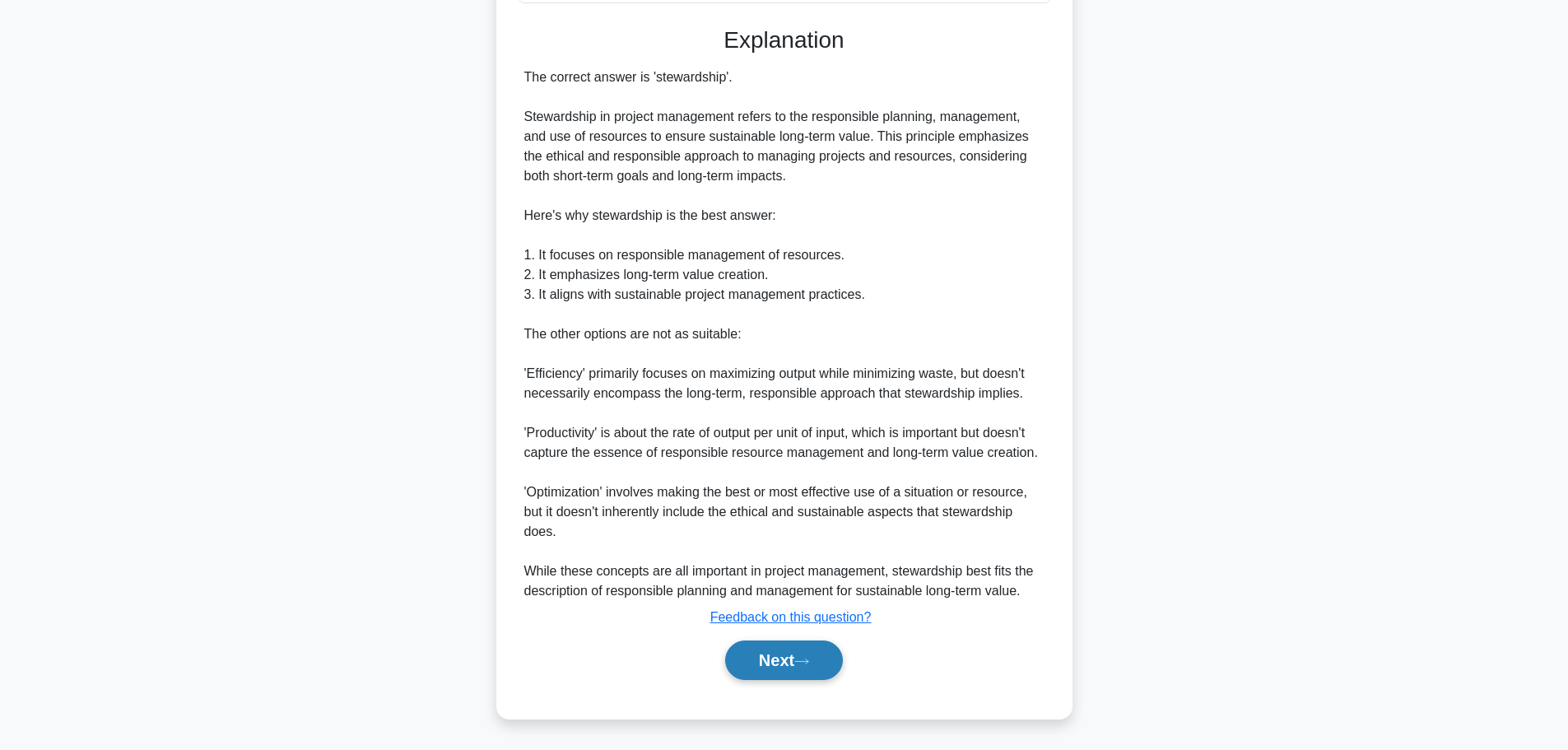
click at [829, 651] on button "Next" at bounding box center [784, 660] width 118 height 40
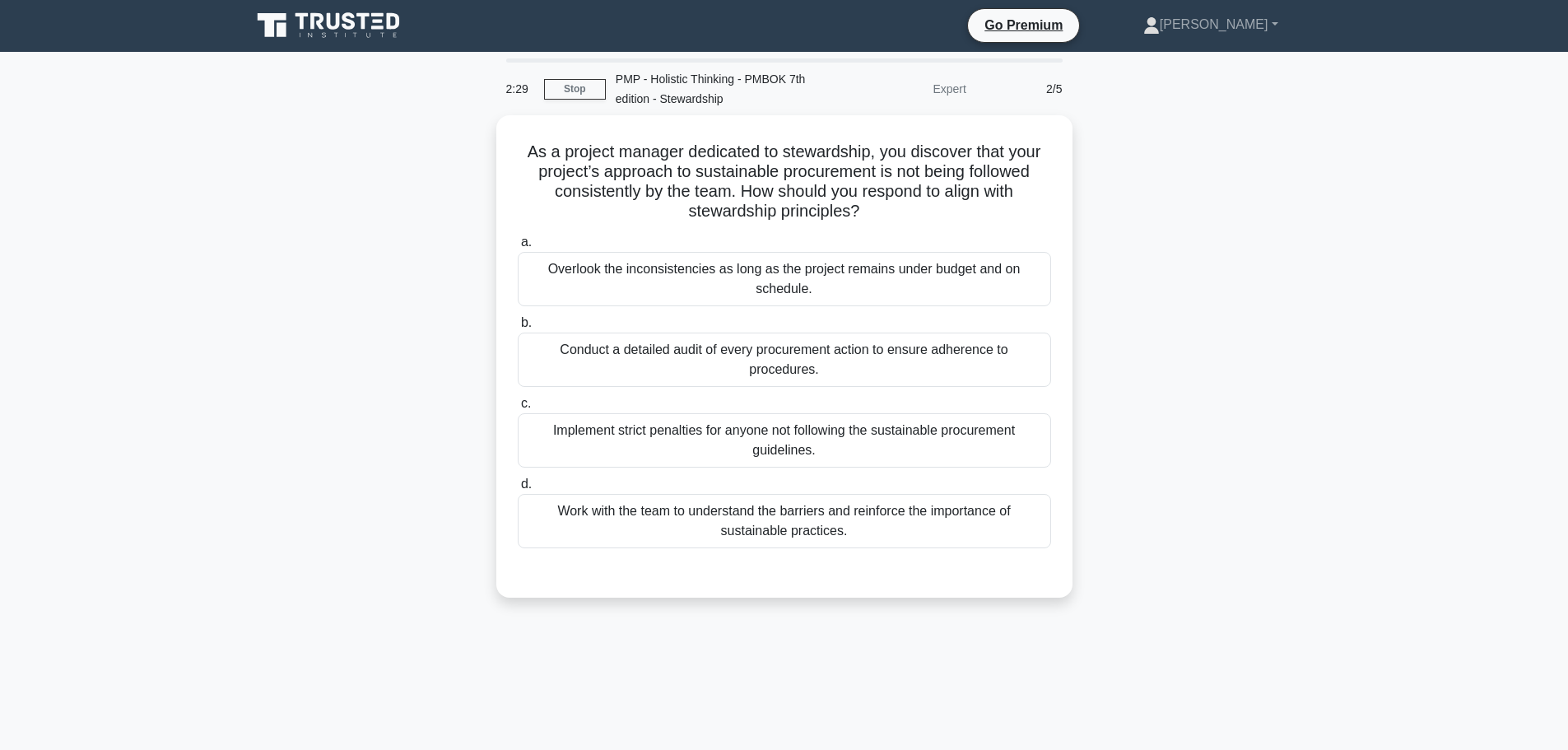
scroll to position [0, 0]
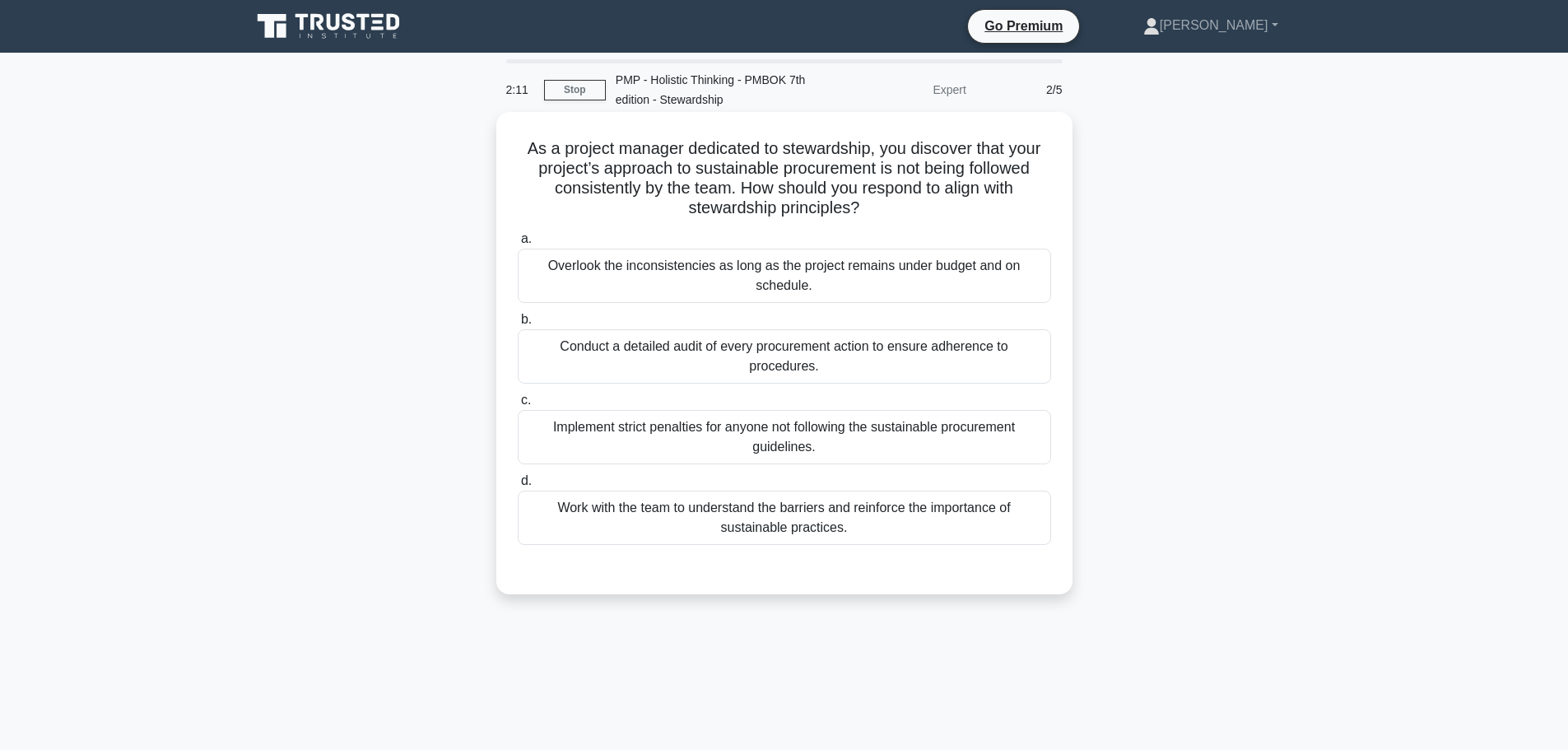
drag, startPoint x: 897, startPoint y: 171, endPoint x: 932, endPoint y: 202, distance: 46.8
click at [932, 202] on h5 "As a project manager dedicated to stewardship, you discover that your project’s…" at bounding box center [784, 179] width 537 height 81
click at [891, 524] on div "Work with the team to understand the barriers and reinforce the importance of s…" at bounding box center [784, 518] width 534 height 54
click at [518, 487] on input "d. Work with the team to understand the barriers and reinforce the importance o…" at bounding box center [518, 481] width 0 height 11
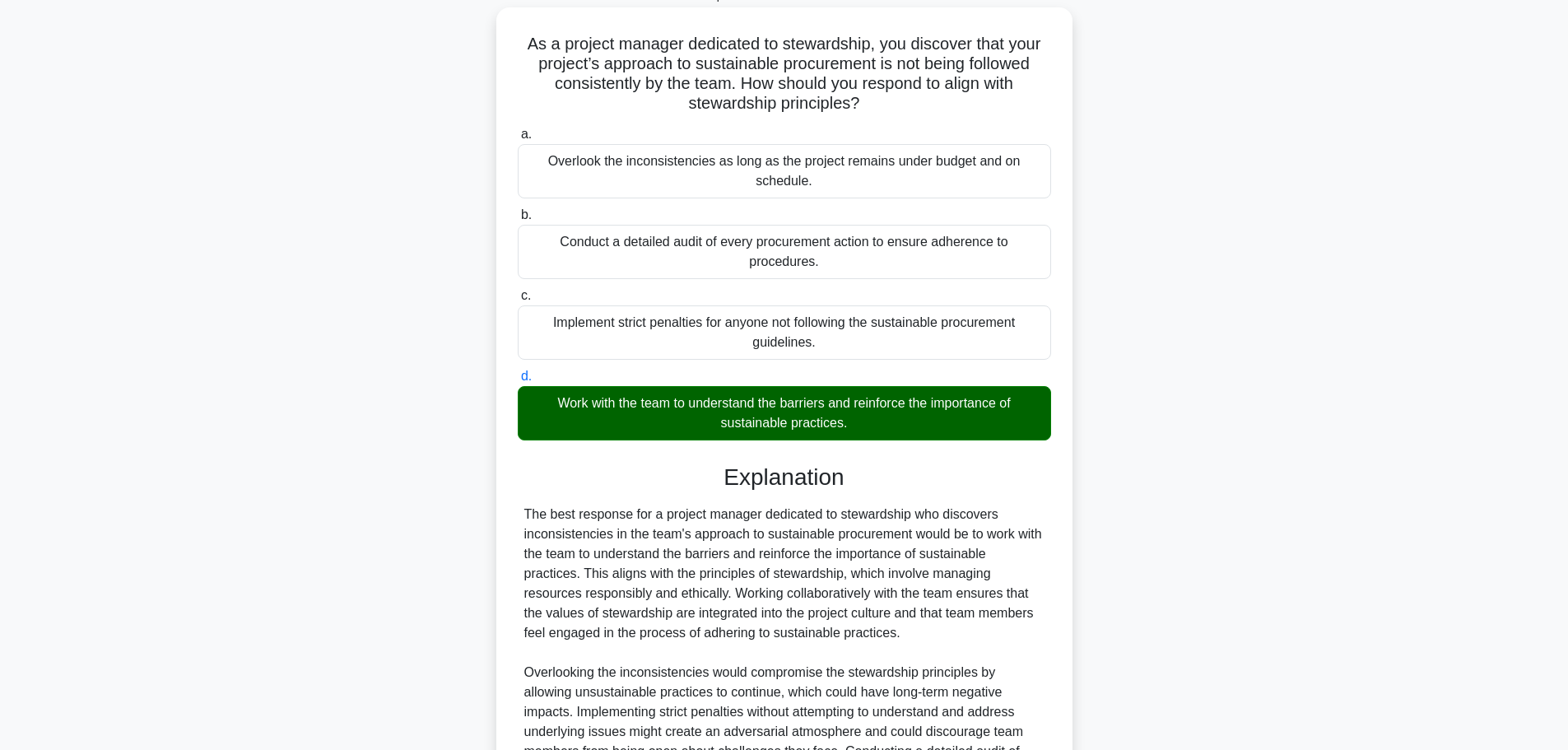
scroll to position [247, 0]
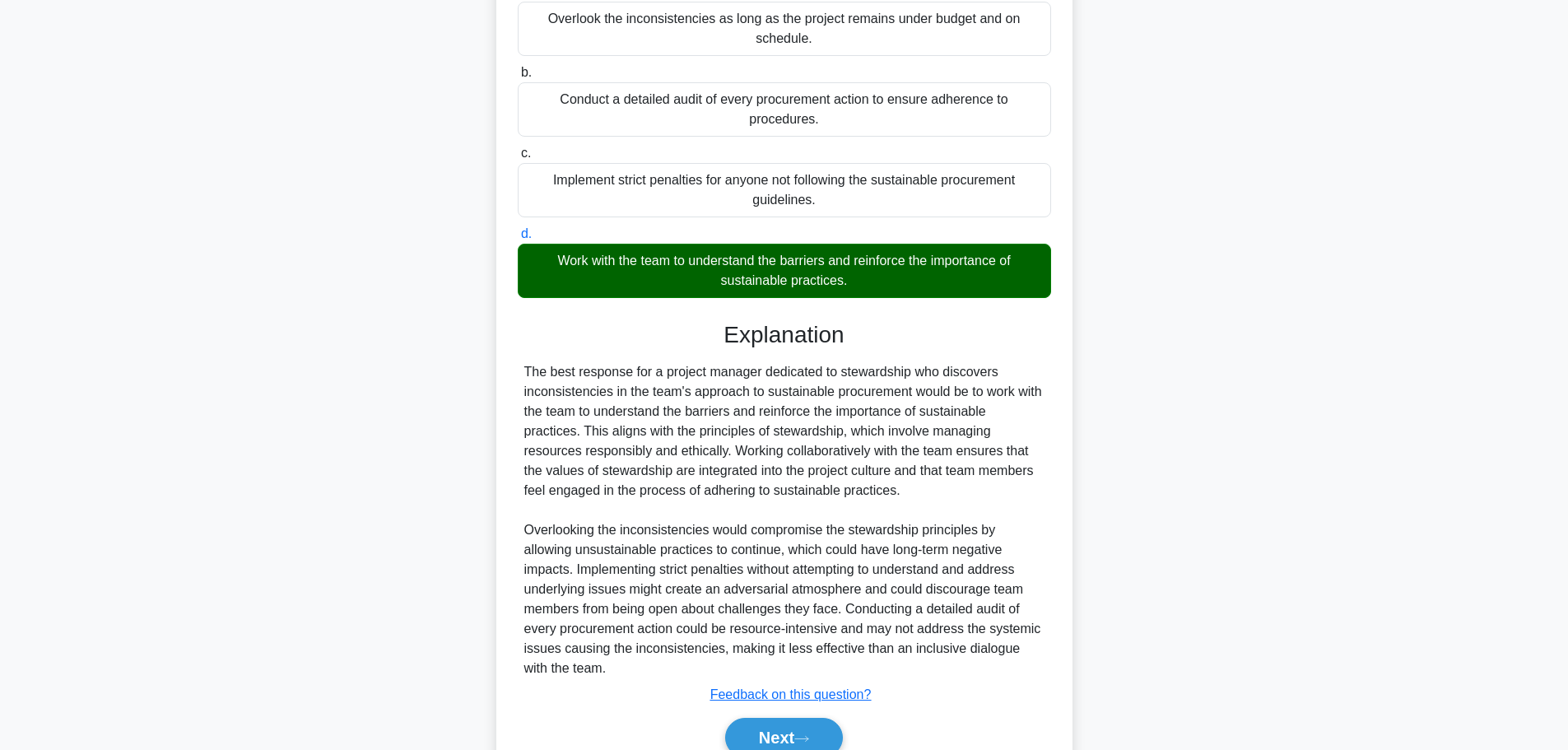
drag, startPoint x: 650, startPoint y: 412, endPoint x: 935, endPoint y: 492, distance: 296.0
click at [935, 492] on div "The best response for a project manager dedicated to stewardship who discovers …" at bounding box center [784, 520] width 520 height 316
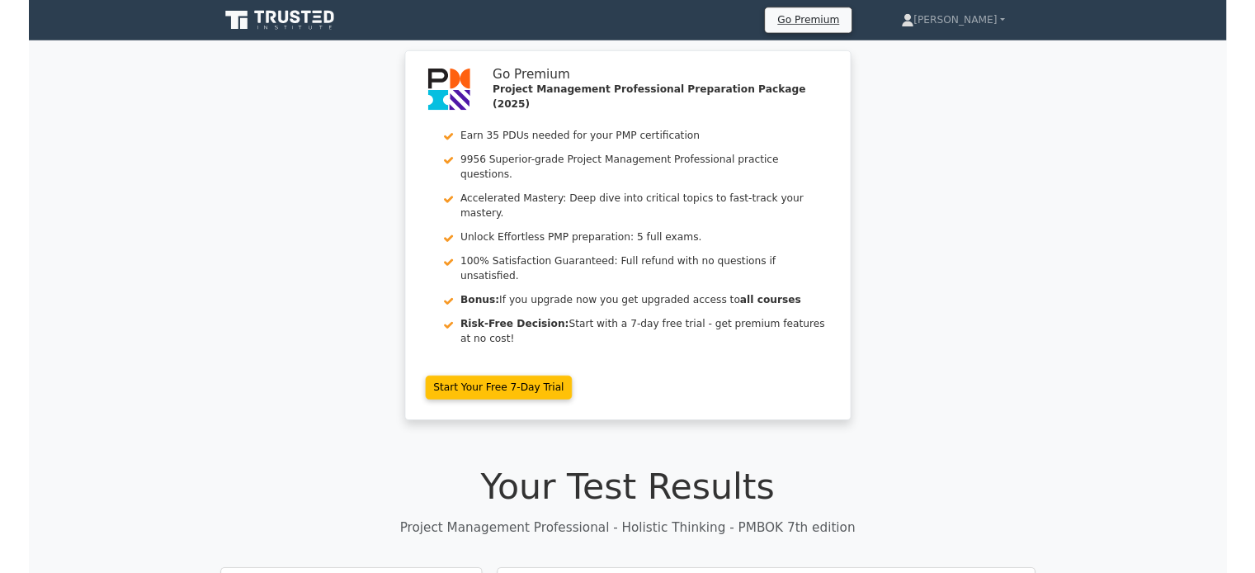
scroll to position [495, 0]
